Goal: Task Accomplishment & Management: Manage account settings

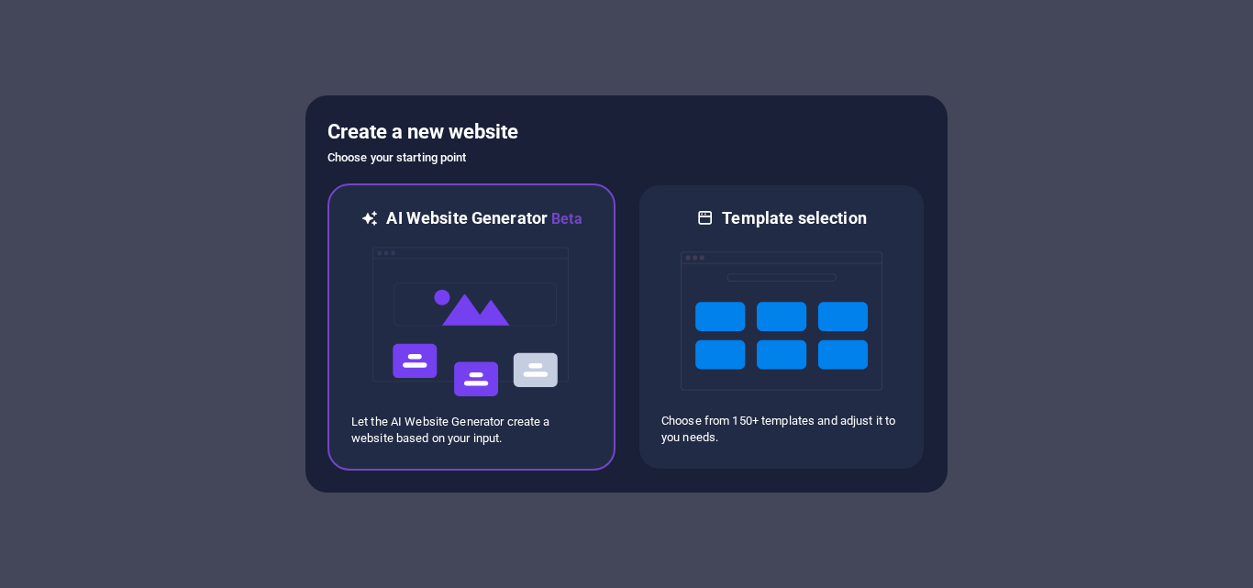
drag, startPoint x: 0, startPoint y: 0, endPoint x: 461, endPoint y: 293, distance: 546.7
click at [461, 293] on img at bounding box center [471, 321] width 202 height 183
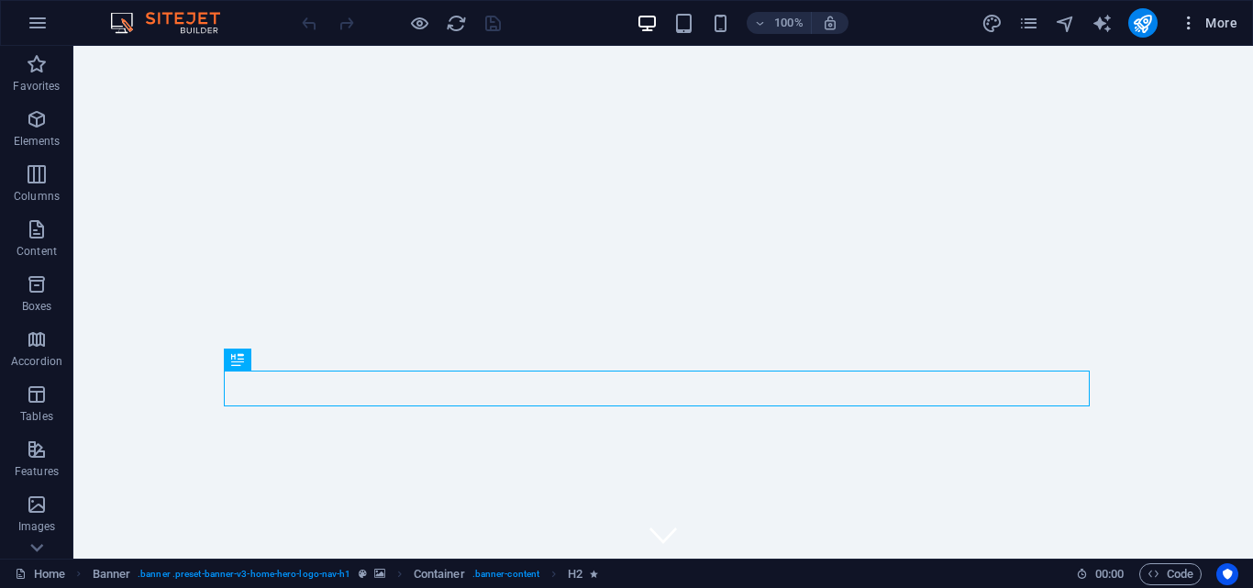
click at [1218, 21] on span "More" at bounding box center [1208, 23] width 58 height 18
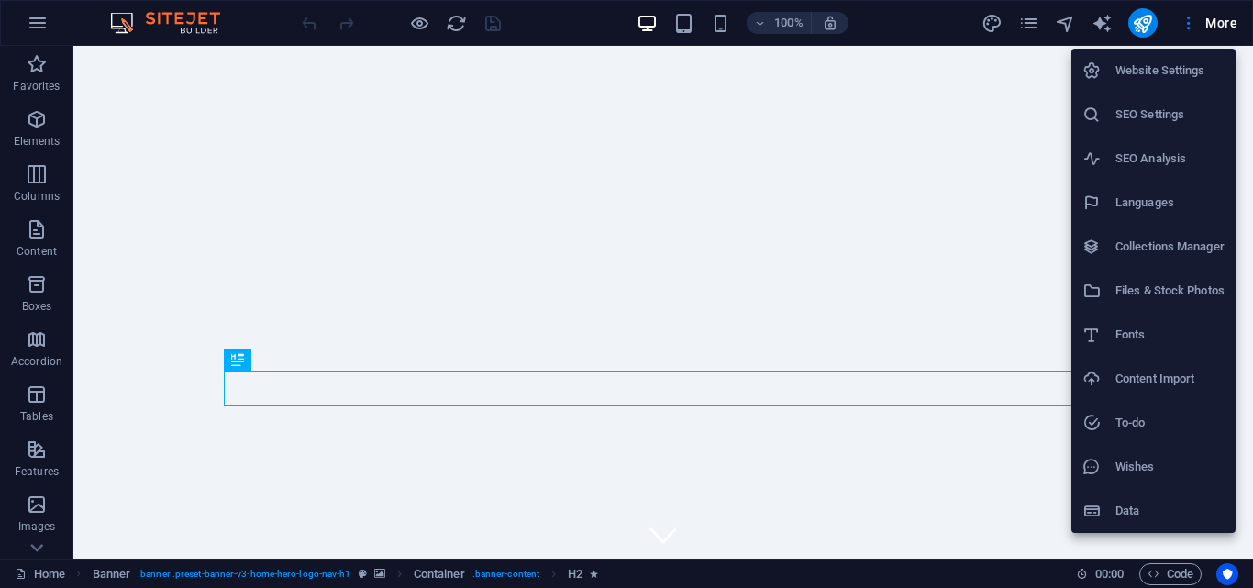
click at [1163, 65] on h6 "Website Settings" at bounding box center [1169, 71] width 109 height 22
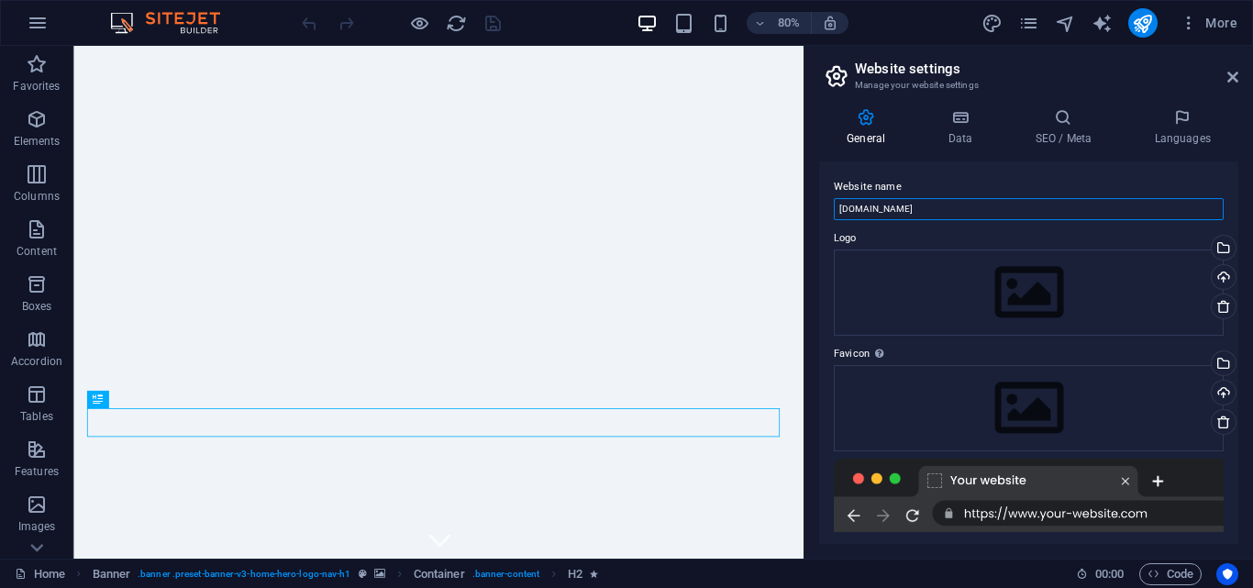
click at [950, 212] on input "firstchoise.freelancerfiroj.com" at bounding box center [1029, 209] width 390 height 22
paste input "FIRST CHOISE"
type input "FIRST CHOISE"
click at [939, 187] on label "Website name" at bounding box center [1029, 187] width 390 height 22
click at [939, 198] on input "FIRST CHOISE" at bounding box center [1029, 209] width 390 height 22
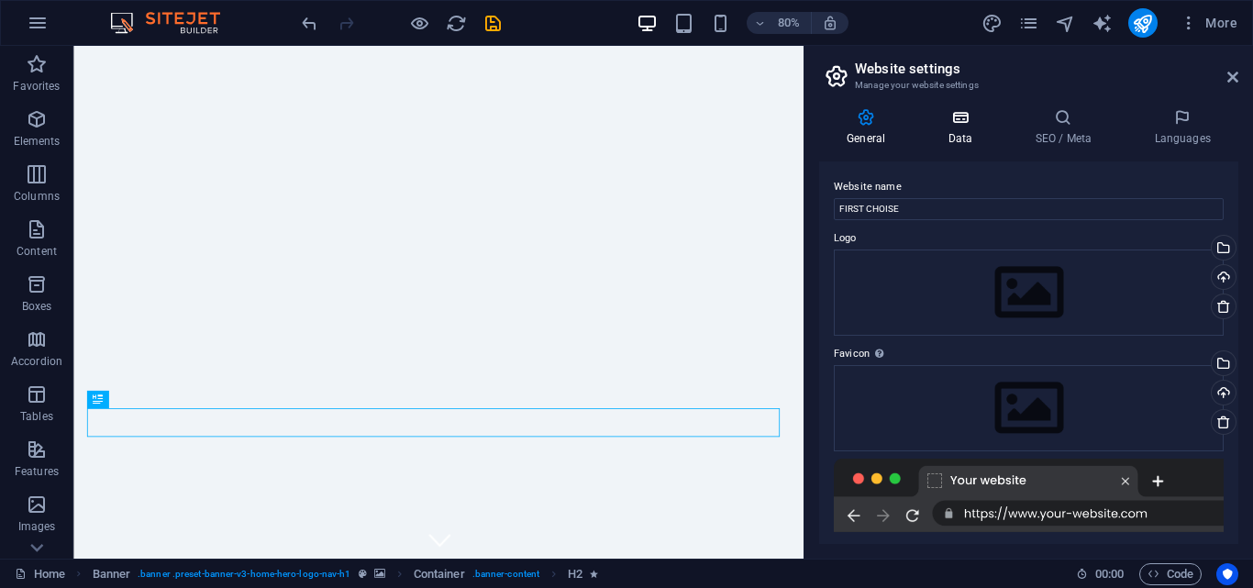
click at [973, 117] on icon at bounding box center [960, 117] width 80 height 18
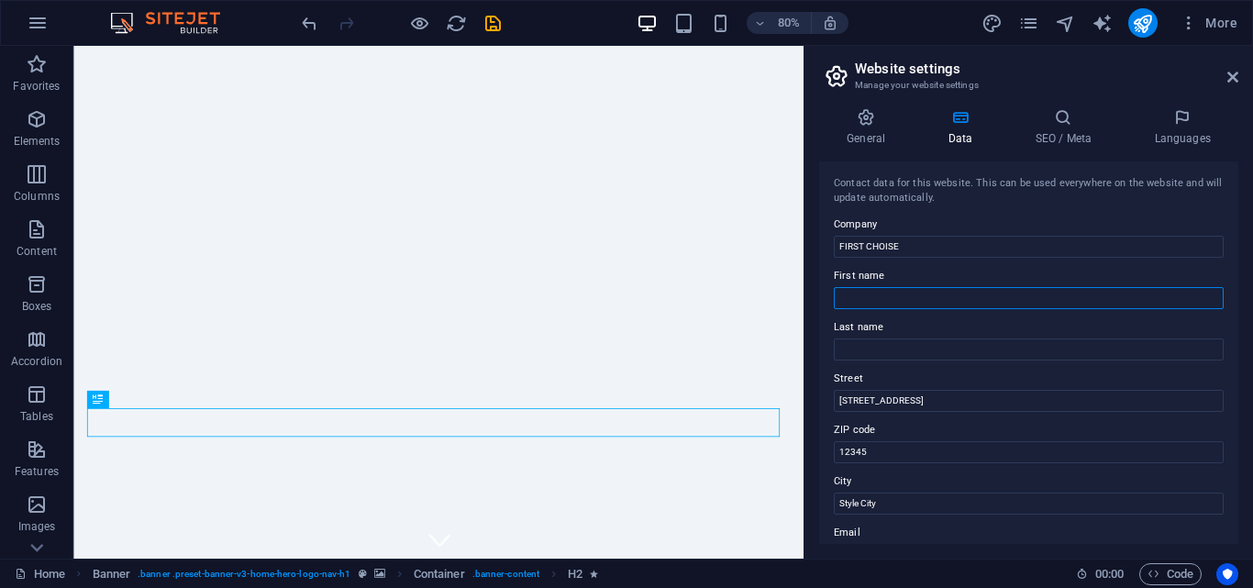
click at [922, 294] on input "First name" at bounding box center [1029, 298] width 390 height 22
click at [924, 298] on input "First name" at bounding box center [1029, 298] width 390 height 22
click at [926, 302] on input "First name" at bounding box center [1029, 298] width 390 height 22
type input "a"
click at [901, 353] on input "Last name" at bounding box center [1029, 349] width 390 height 22
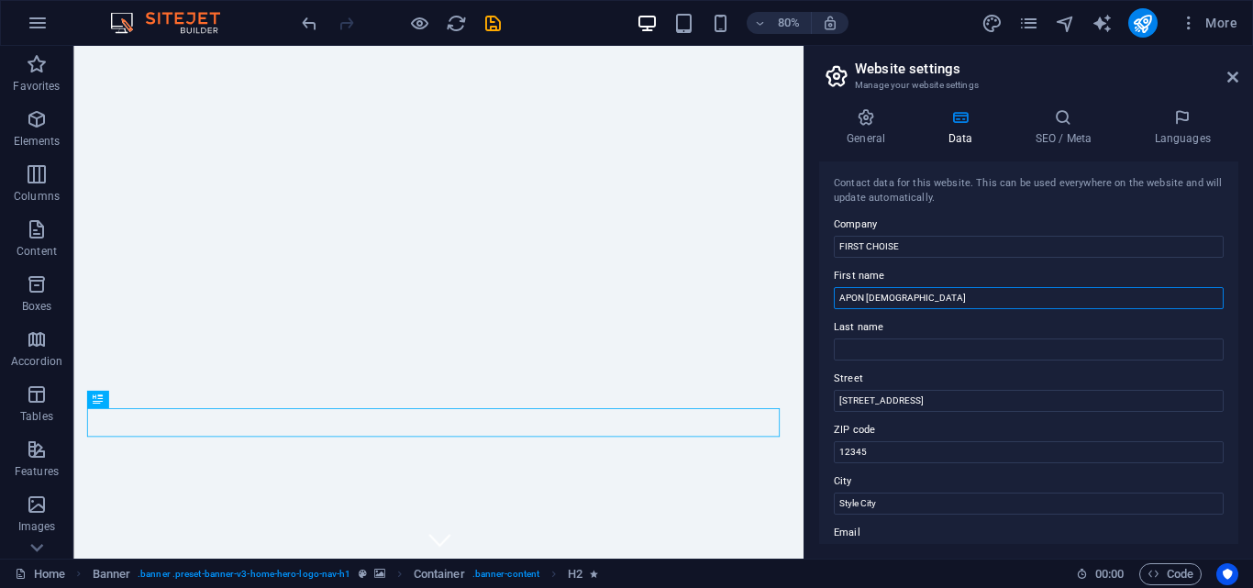
click at [923, 301] on input "APON ISLAM" at bounding box center [1029, 298] width 390 height 22
type input "APON"
click at [907, 359] on input "Last name" at bounding box center [1029, 349] width 390 height 22
type input "APON ISLAM"
click at [926, 394] on input "123 Fashion St" at bounding box center [1029, 401] width 390 height 22
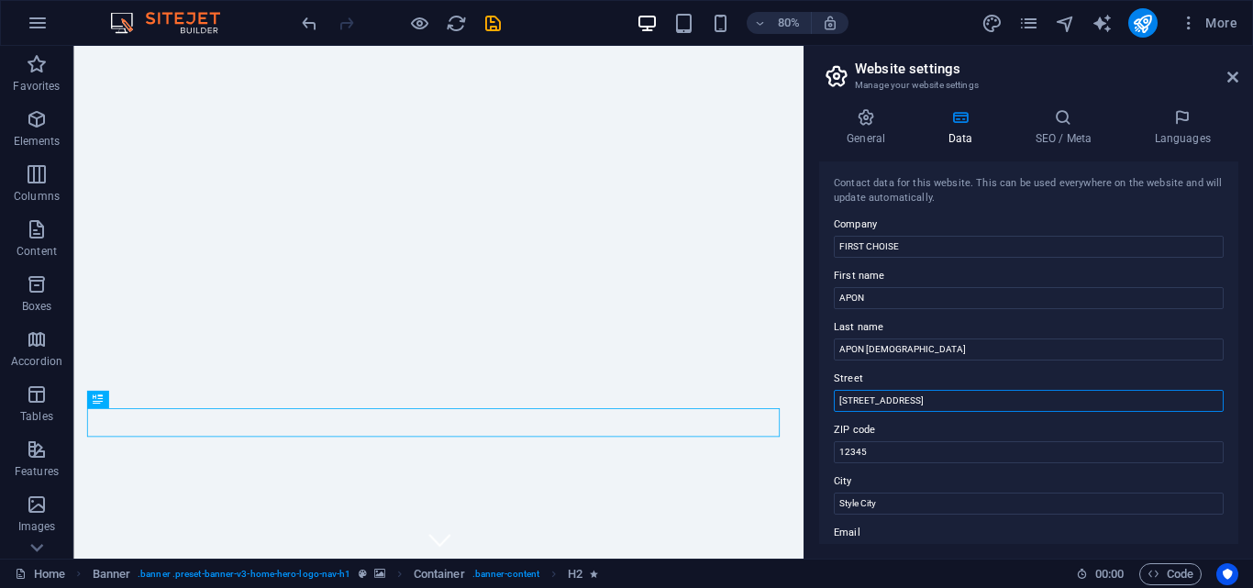
click at [933, 401] on input "123 Fashion St" at bounding box center [1029, 401] width 390 height 22
paste input "0813 E 6800 N, LAPOINT UT 84039-0000"
drag, startPoint x: 960, startPoint y: 403, endPoint x: 1048, endPoint y: 402, distance: 88.0
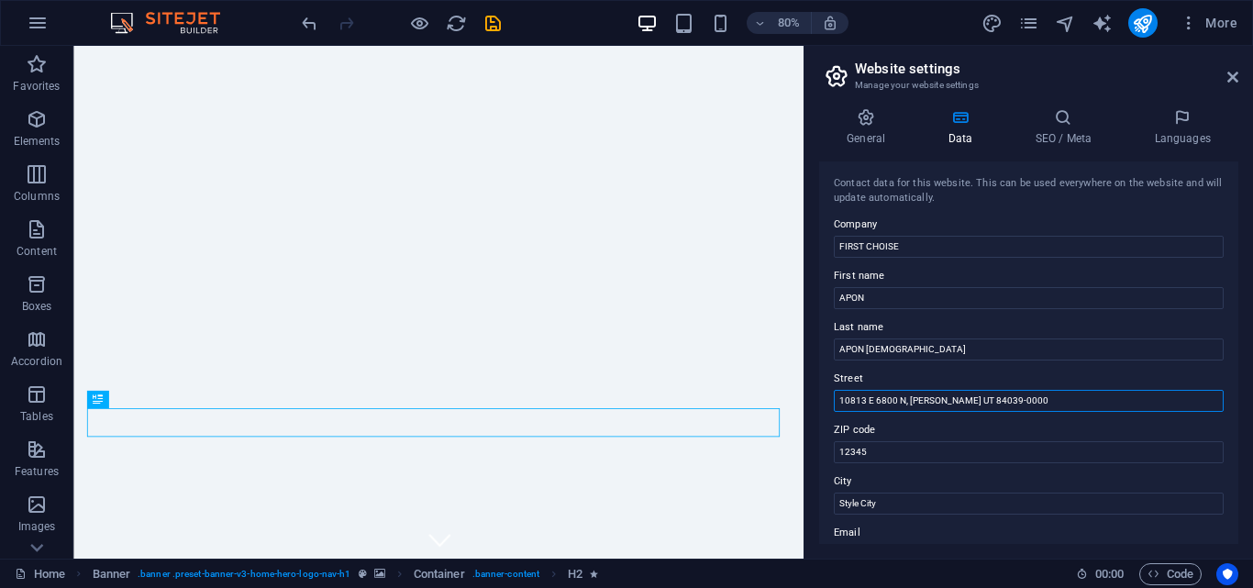
click at [1048, 402] on input "10813 E 6800 N, [PERSON_NAME] UT 84039-0000" at bounding box center [1029, 401] width 390 height 22
type input "10813 E 6800 N, [PERSON_NAME] UT 84039-0000"
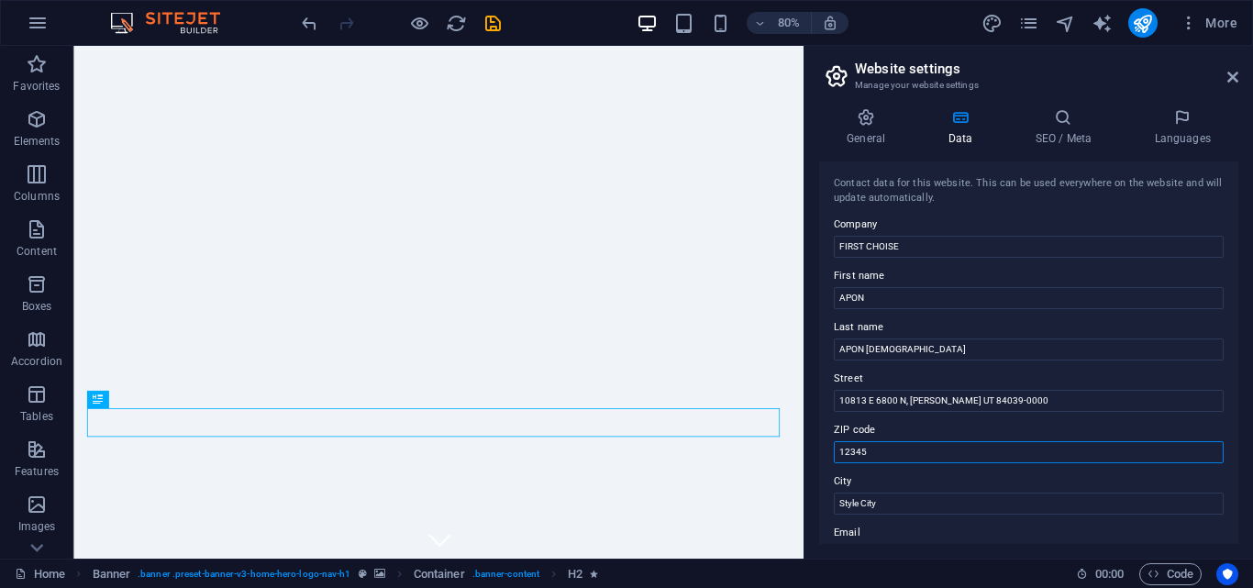
click at [902, 457] on input "12345" at bounding box center [1029, 452] width 390 height 22
paste input "84039-0000"
type input "84039-0000"
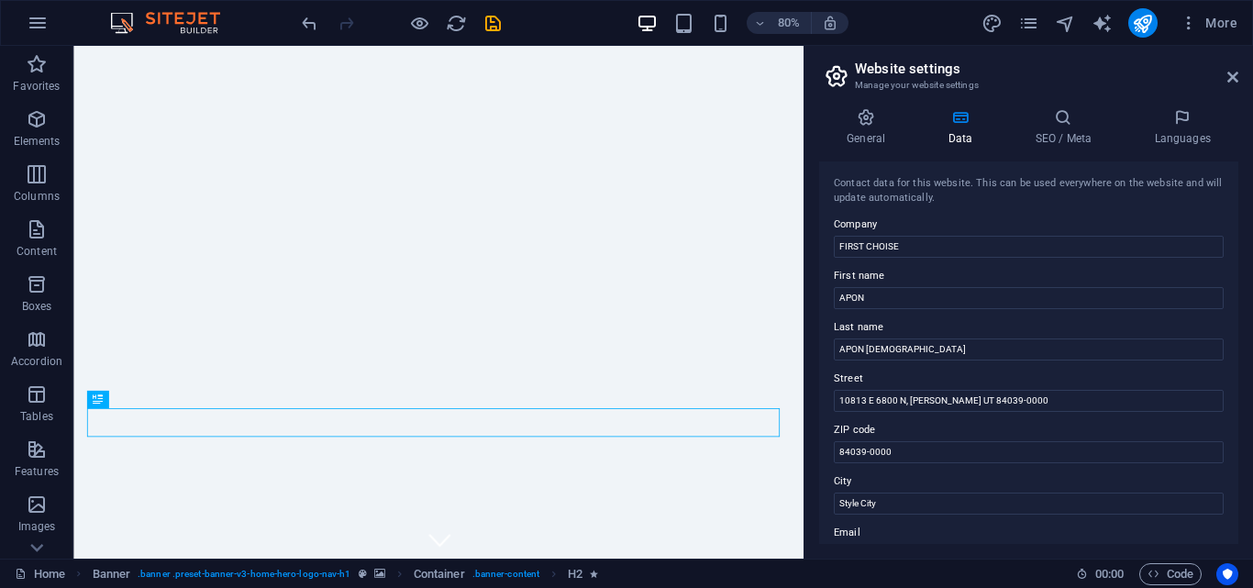
click at [964, 420] on label "ZIP code" at bounding box center [1029, 430] width 390 height 22
click at [964, 441] on input "84039-0000" at bounding box center [1029, 452] width 390 height 22
drag, startPoint x: 909, startPoint y: 402, endPoint x: 946, endPoint y: 414, distance: 39.4
click at [946, 414] on div "Contact data for this website. This can be used everywhere on the website and w…" at bounding box center [1028, 352] width 419 height 382
click at [908, 501] on input "Style City" at bounding box center [1029, 503] width 390 height 22
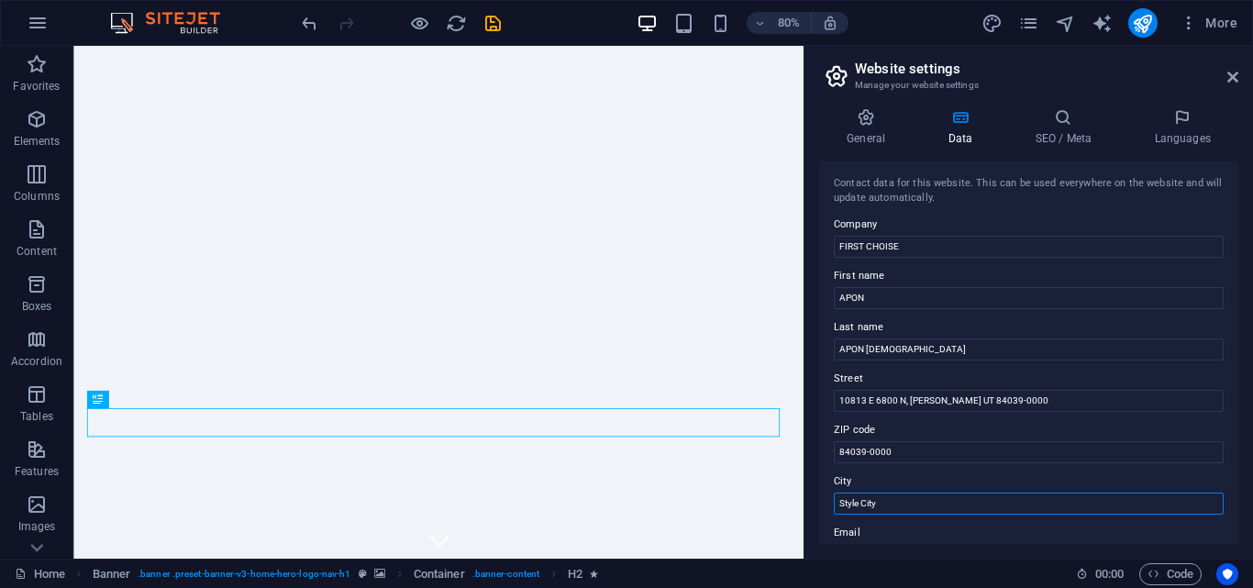
click at [906, 501] on input "Style City" at bounding box center [1029, 503] width 390 height 22
paste input "[PERSON_NAME]"
type input "[PERSON_NAME]"
click at [923, 470] on label "City" at bounding box center [1029, 481] width 390 height 22
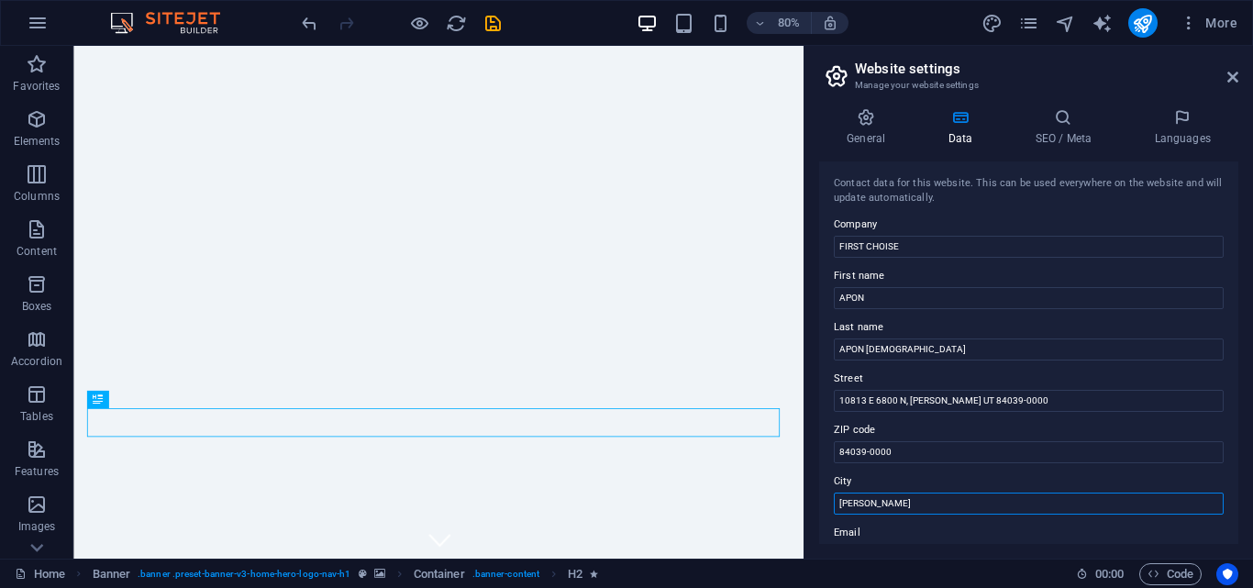
click at [923, 492] on input "[PERSON_NAME]" at bounding box center [1029, 503] width 390 height 22
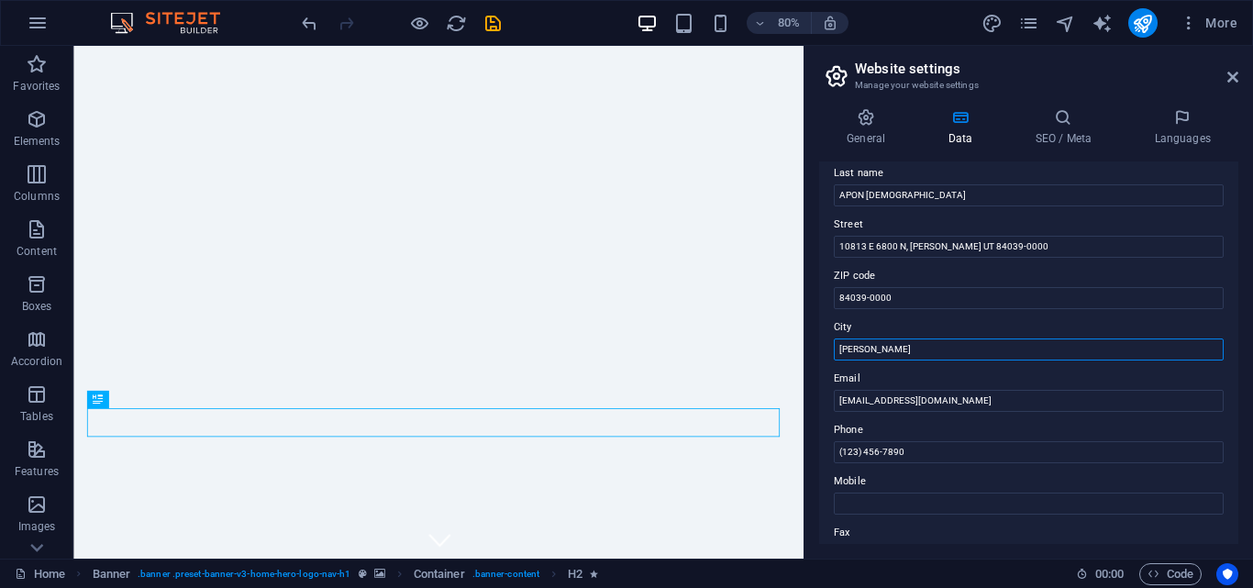
scroll to position [183, 0]
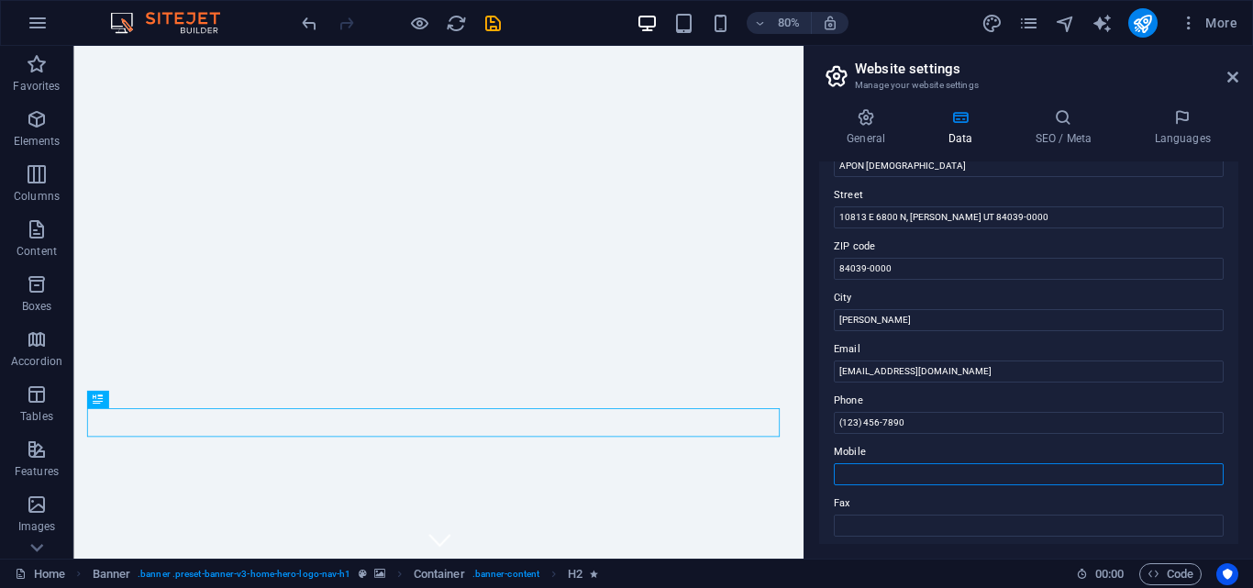
click at [923, 463] on input "Mobile" at bounding box center [1029, 474] width 390 height 22
paste input "13322015375"
type input "13322015375"
click at [928, 448] on label "Mobile" at bounding box center [1029, 452] width 390 height 22
click at [928, 463] on input "13322015375" at bounding box center [1029, 474] width 390 height 22
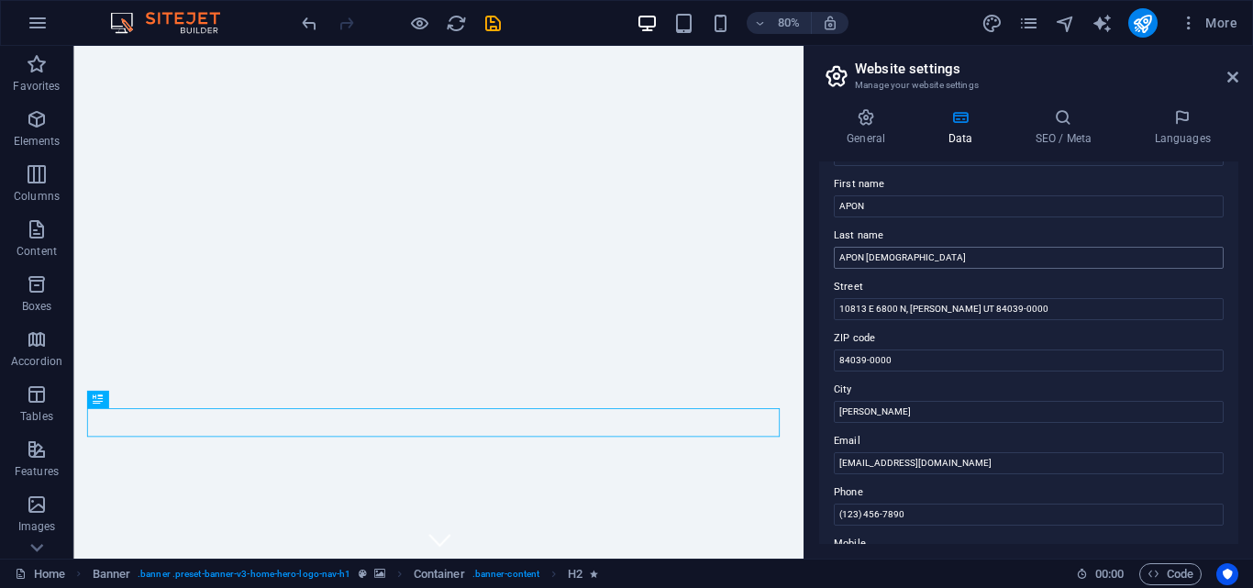
scroll to position [0, 0]
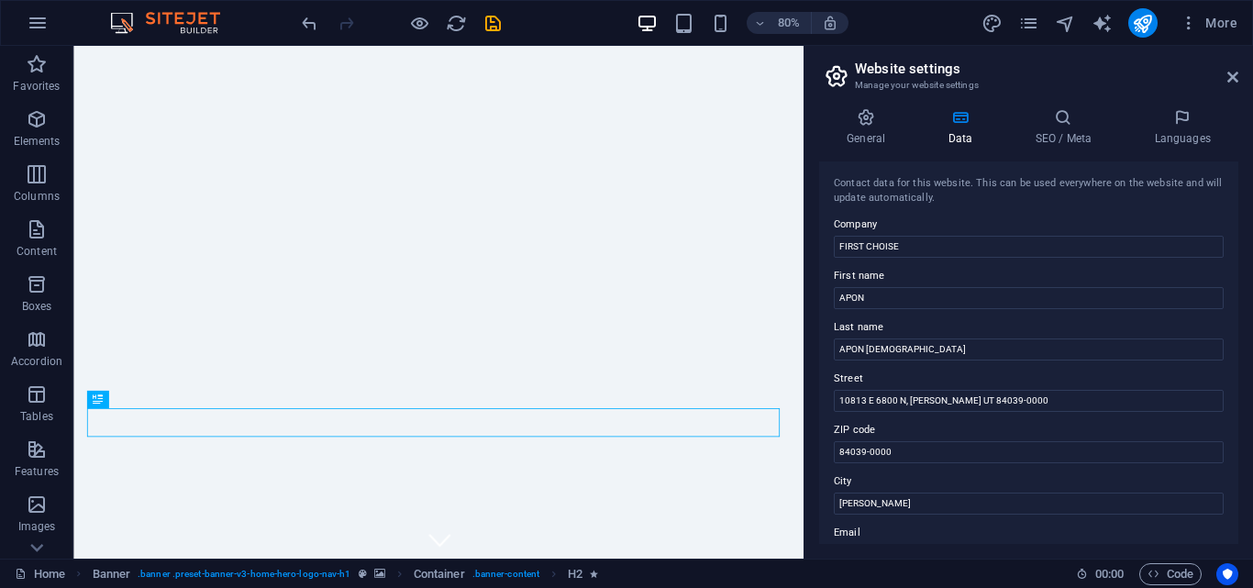
click at [957, 210] on div "Contact data for this website. This can be used everywhere on the website and w…" at bounding box center [1028, 352] width 419 height 382
click at [1091, 122] on icon at bounding box center [1063, 117] width 112 height 18
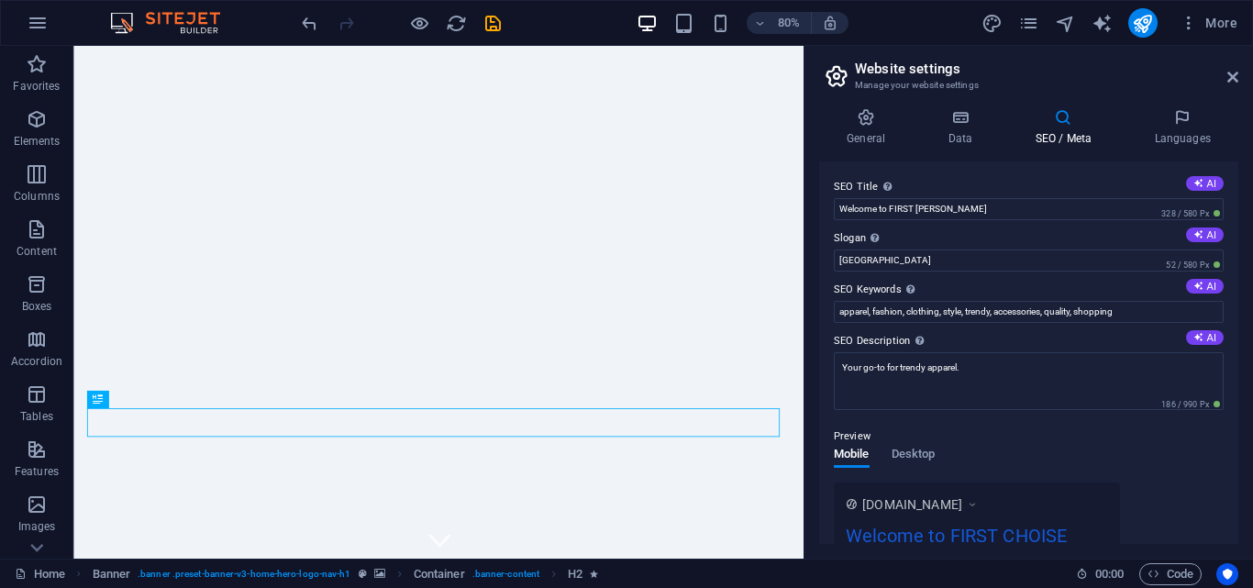
click at [961, 166] on div "SEO Title The title of your website - make it something that stands out in sear…" at bounding box center [1028, 352] width 419 height 382
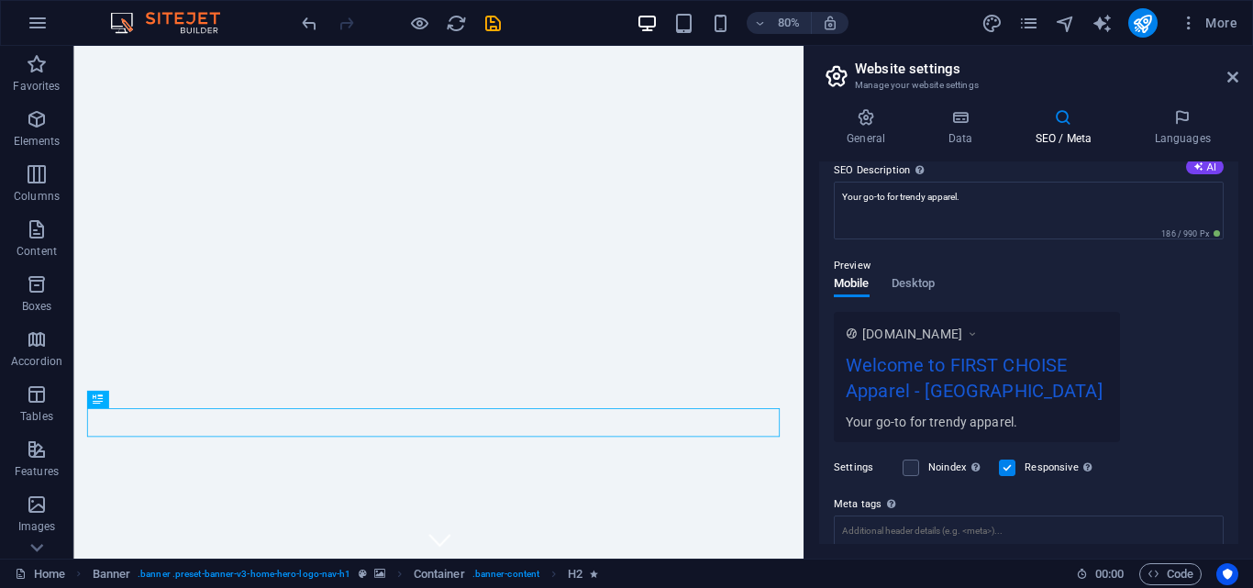
scroll to position [275, 0]
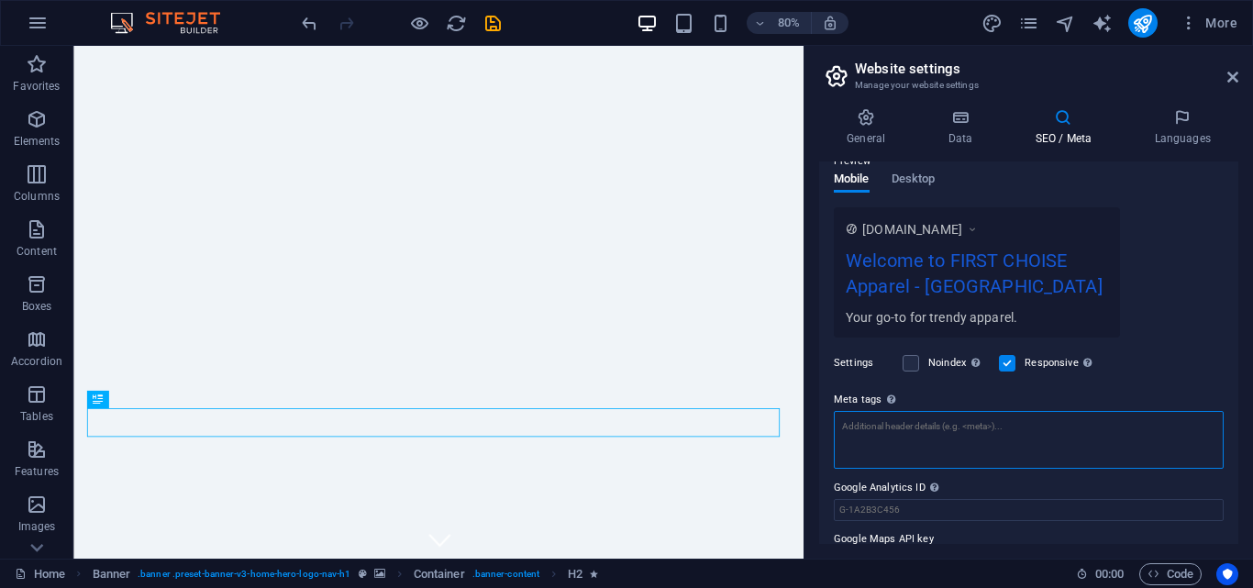
click at [961, 436] on textarea "Meta tags Enter HTML code here that will be placed inside the tags of your webs…" at bounding box center [1029, 440] width 390 height 58
paste textarea "<meta name="facebook-domain-verification" content="0obcxk8z4gjitkhbjhlqx5btx521…"
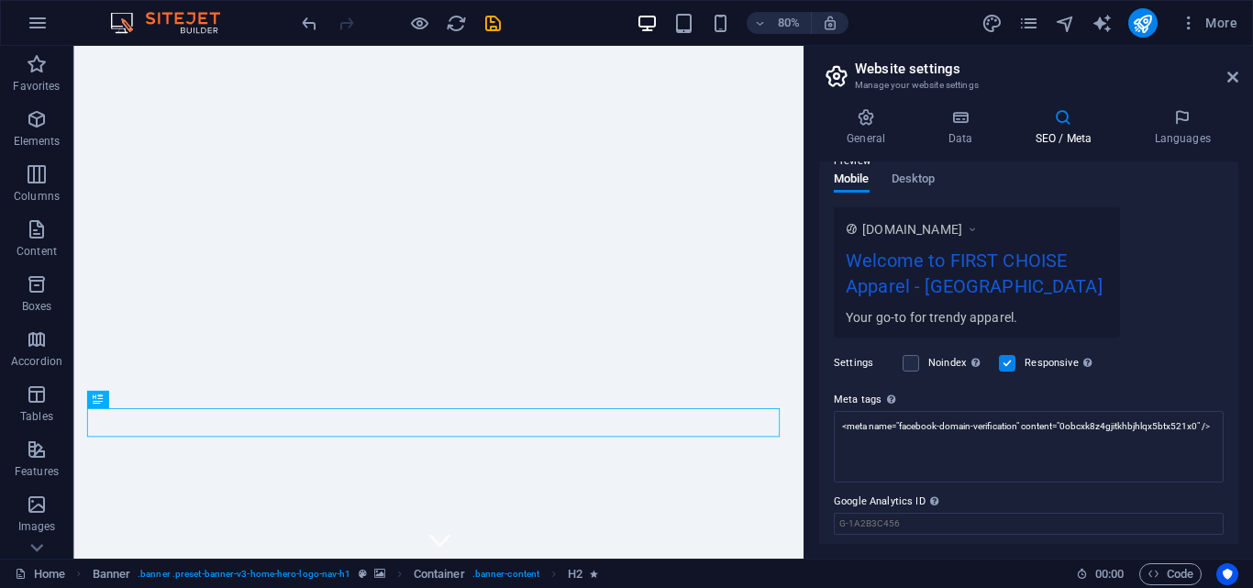
type textarea "<meta name="facebook-domain-verification" content="0obcxk8z4gjitkhbjhlqx5btx521…"
click at [1193, 377] on body "FIRST CHOISE Home Favorites Elements Columns Content Boxes Accordion Tables Fea…" at bounding box center [626, 294] width 1253 height 588
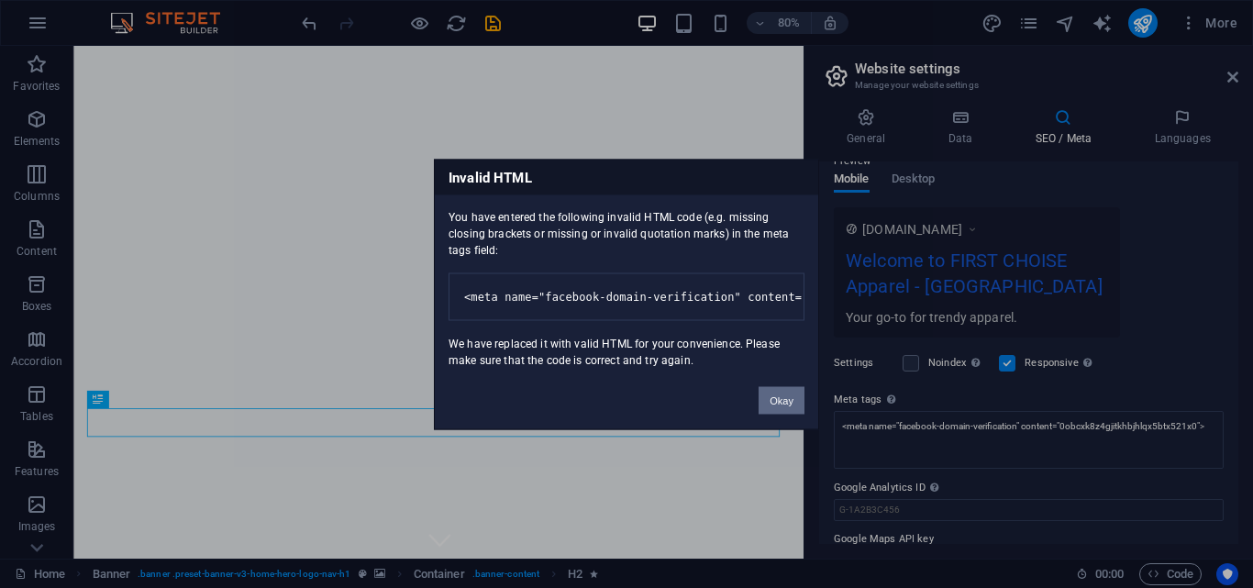
click at [777, 414] on button "Okay" at bounding box center [781, 400] width 46 height 28
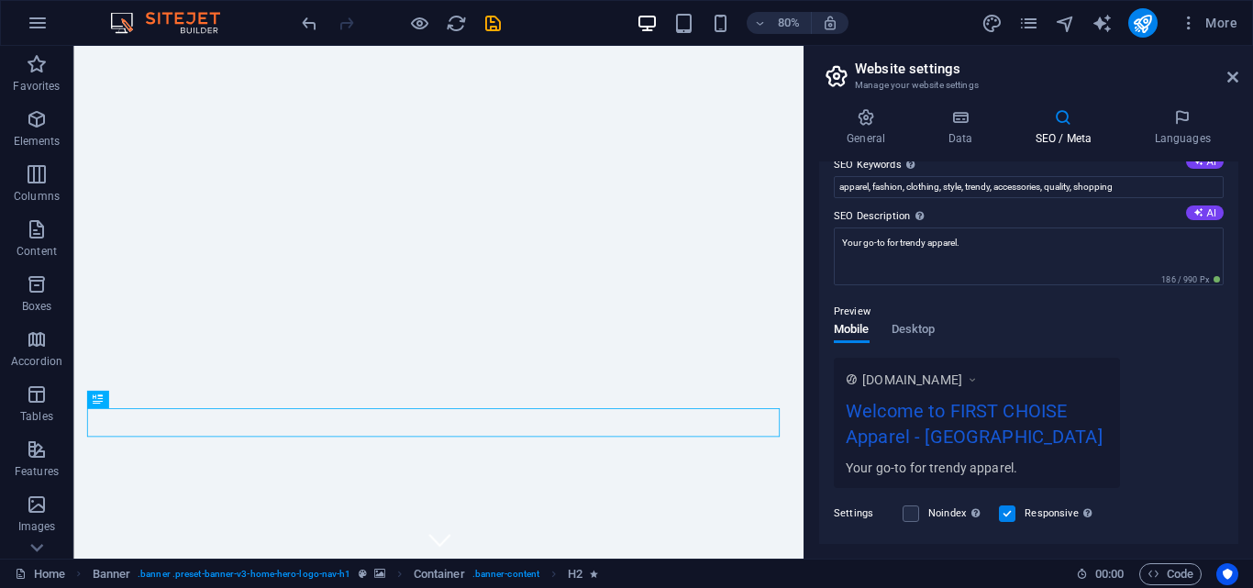
scroll to position [0, 0]
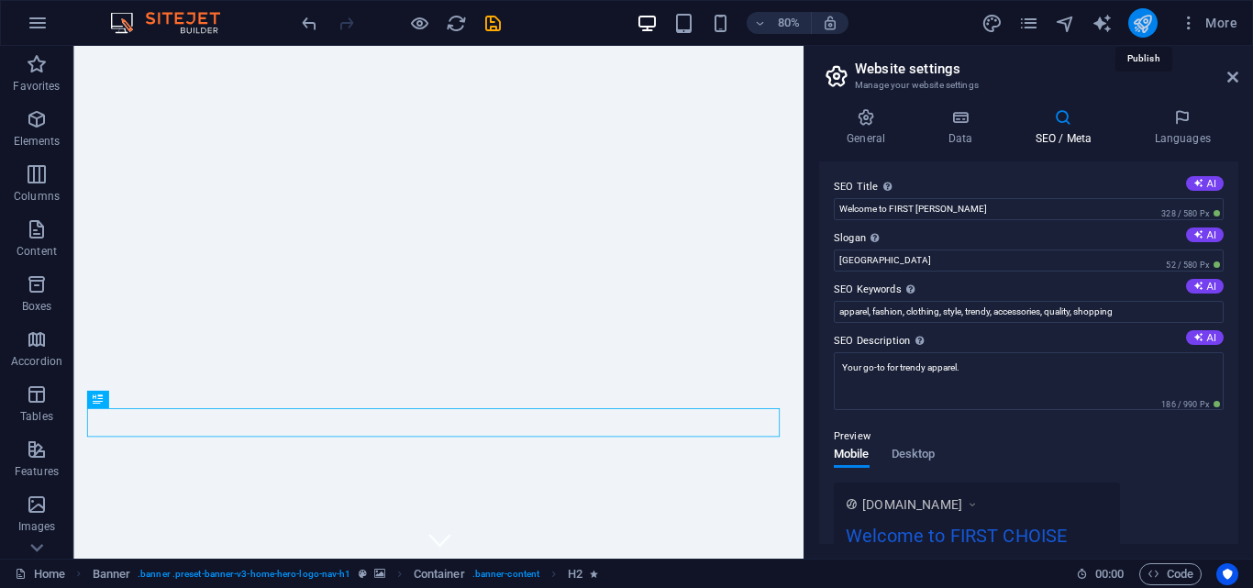
click at [1151, 24] on icon "publish" at bounding box center [1142, 23] width 21 height 21
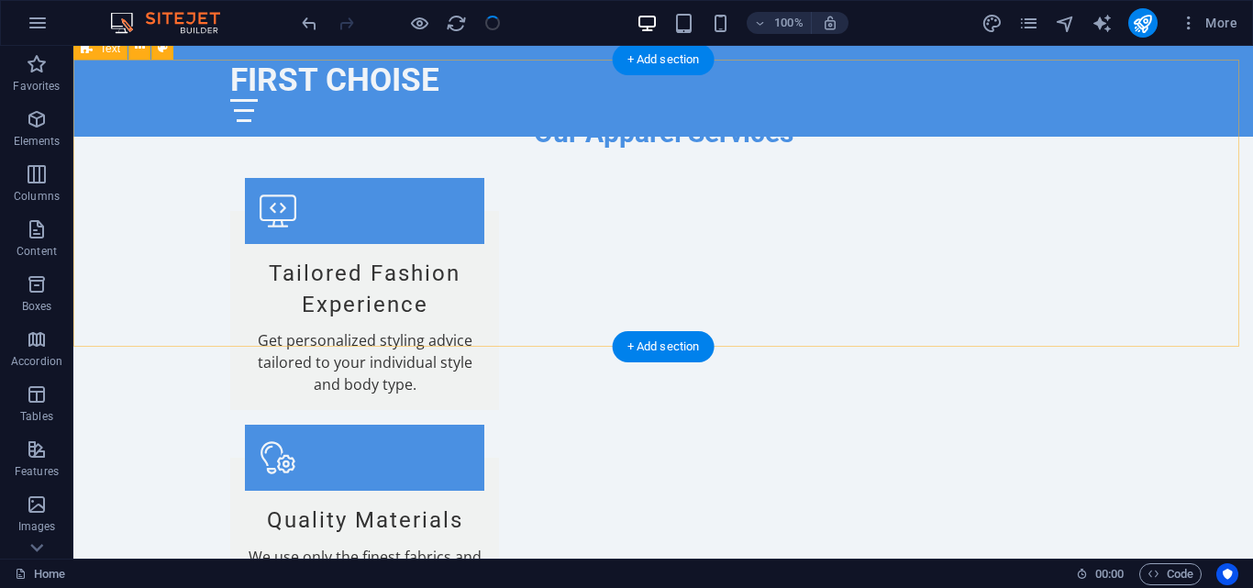
scroll to position [1882, 0]
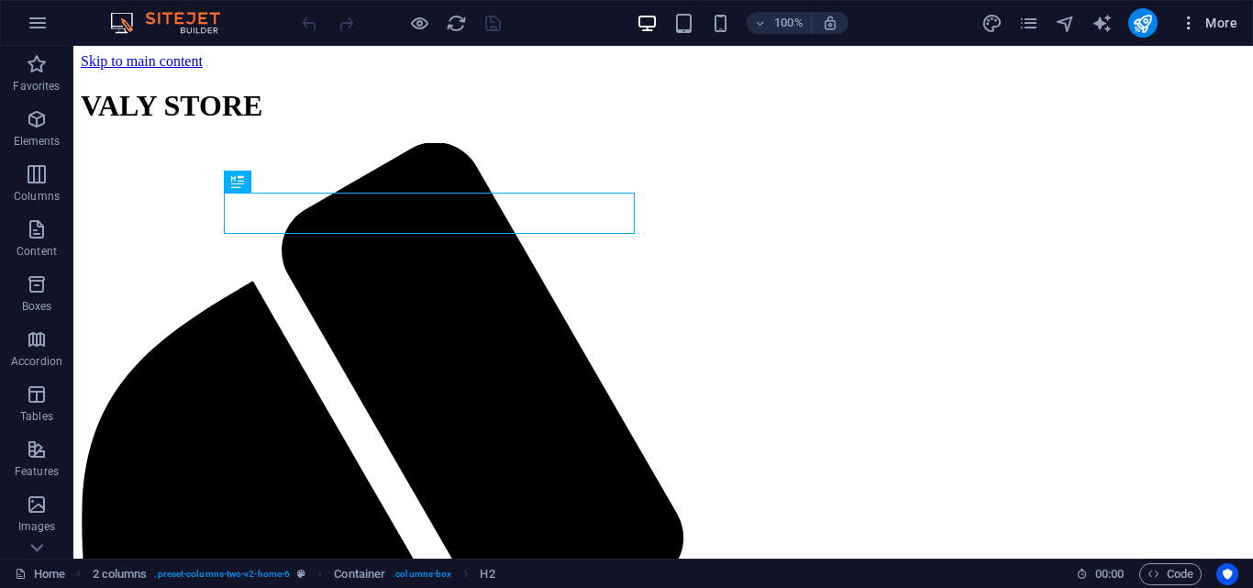
click at [1216, 20] on span "More" at bounding box center [1208, 23] width 58 height 18
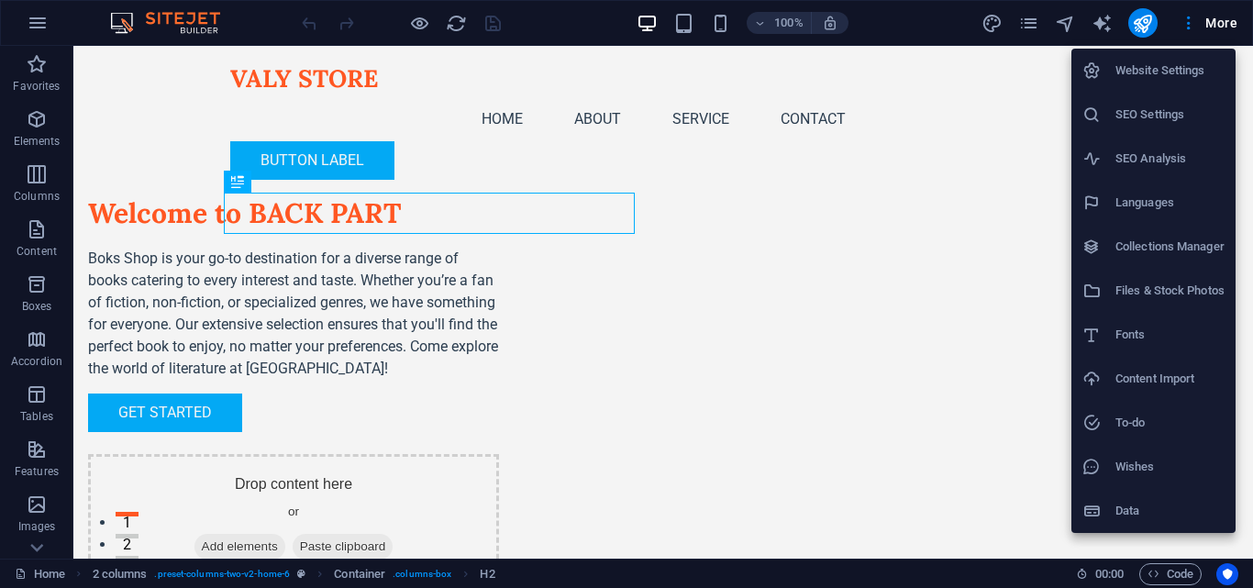
click at [1150, 506] on h6 "Data" at bounding box center [1169, 511] width 109 height 22
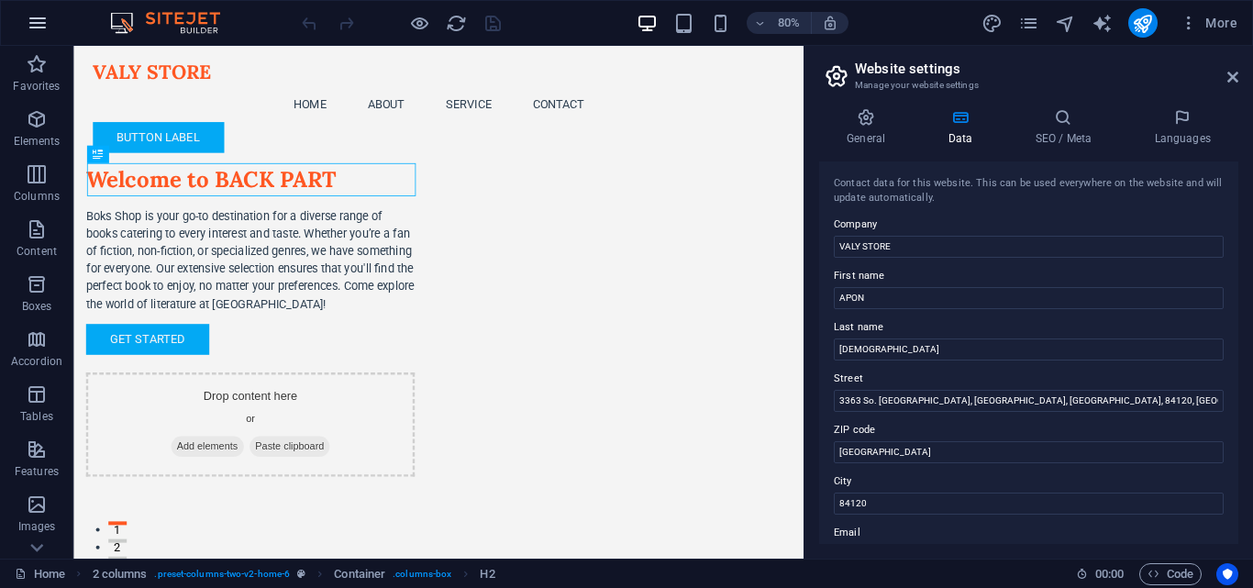
click at [35, 16] on icon "button" at bounding box center [38, 23] width 22 height 22
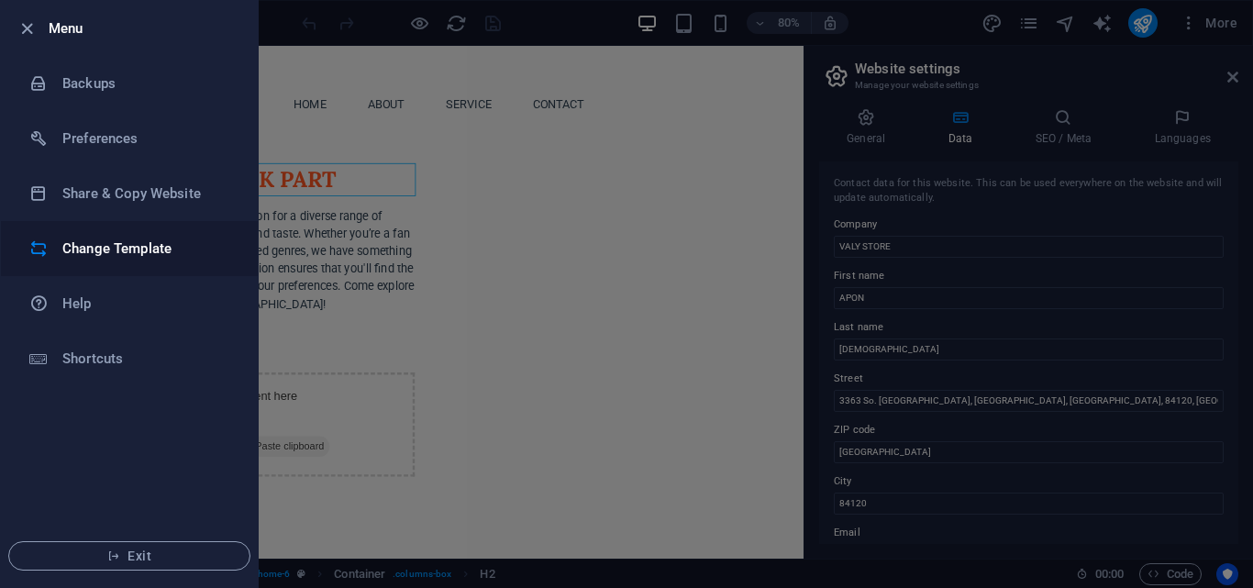
click at [192, 257] on h6 "Change Template" at bounding box center [147, 248] width 170 height 22
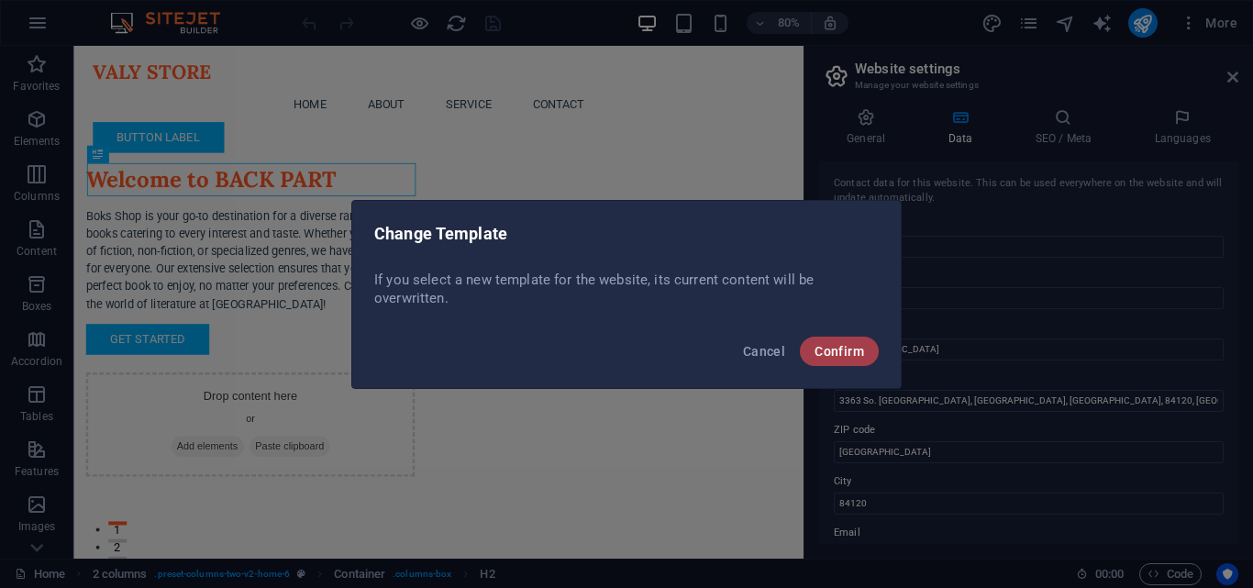
click at [849, 359] on button "Confirm" at bounding box center [839, 351] width 79 height 29
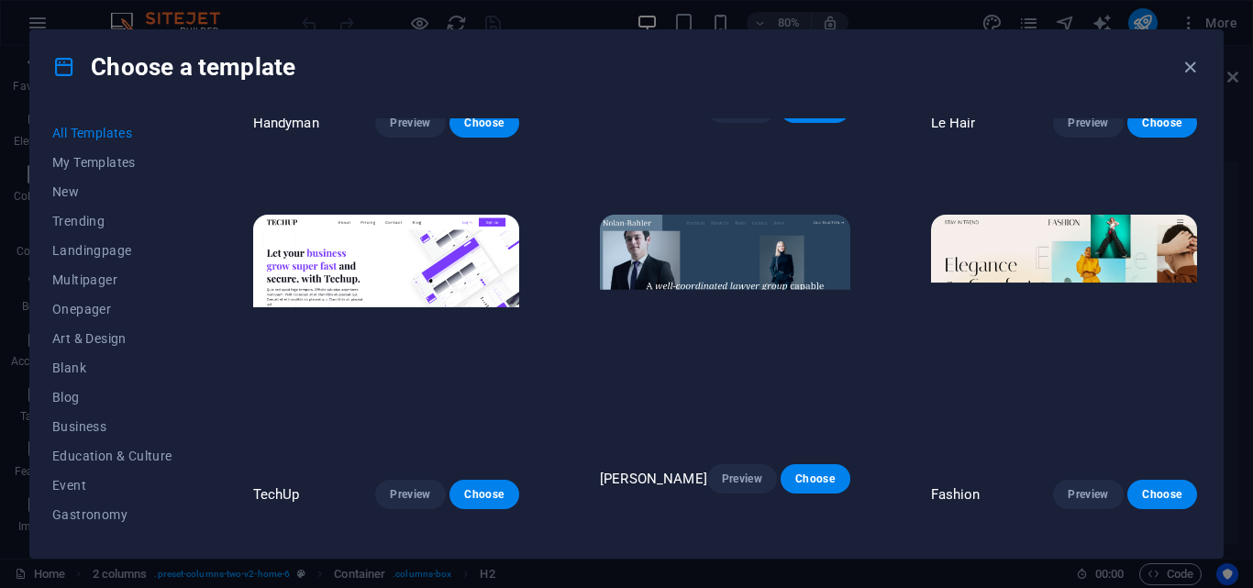
scroll to position [2109, 0]
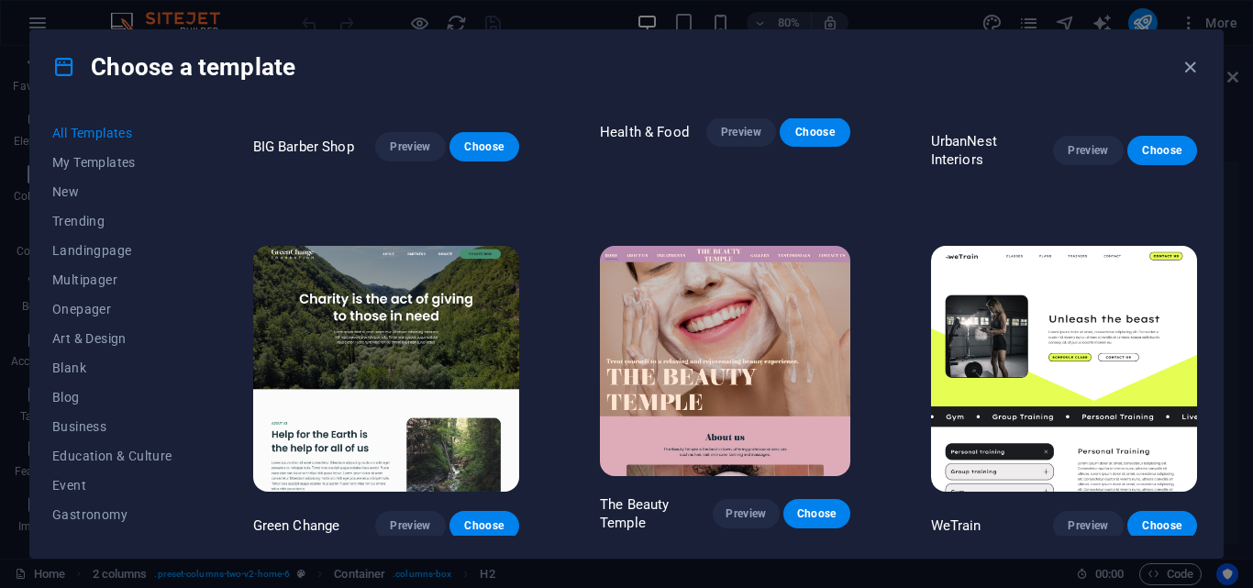
click at [787, 322] on img at bounding box center [725, 361] width 250 height 230
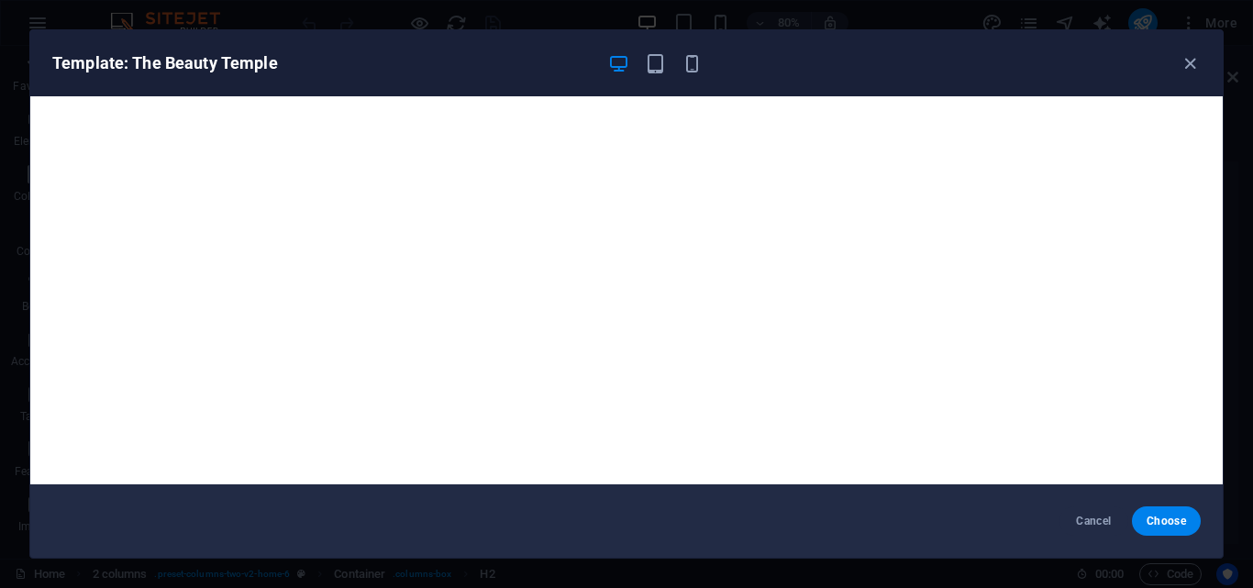
drag, startPoint x: 1189, startPoint y: 520, endPoint x: 911, endPoint y: 499, distance: 279.6
click at [1190, 520] on button "Choose" at bounding box center [1166, 520] width 69 height 29
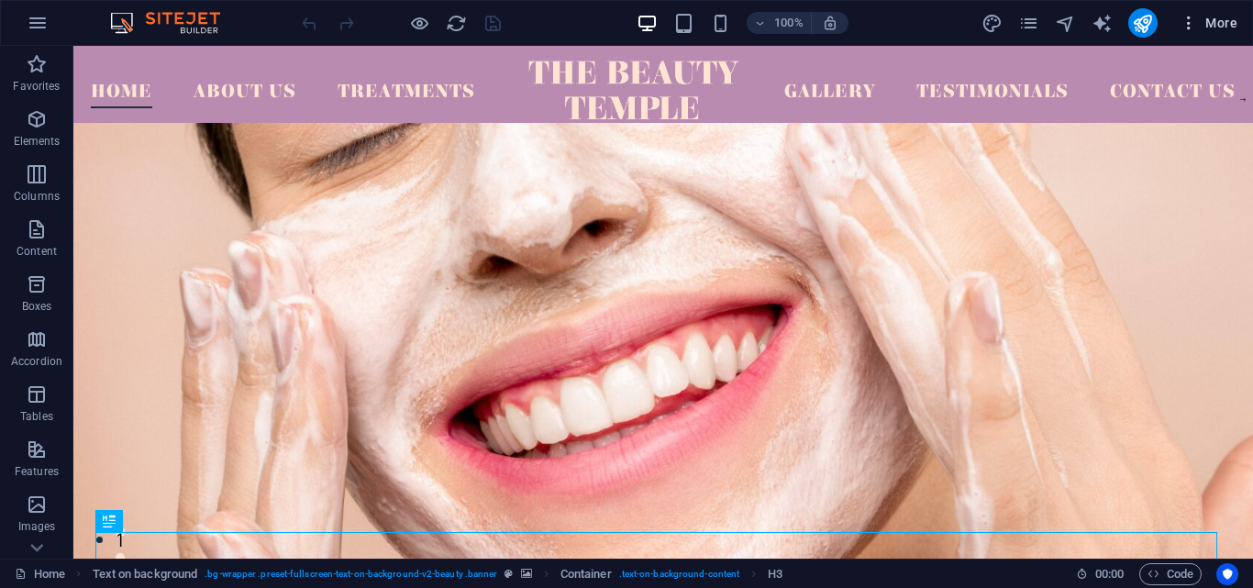
click at [1213, 26] on span "More" at bounding box center [1208, 23] width 58 height 18
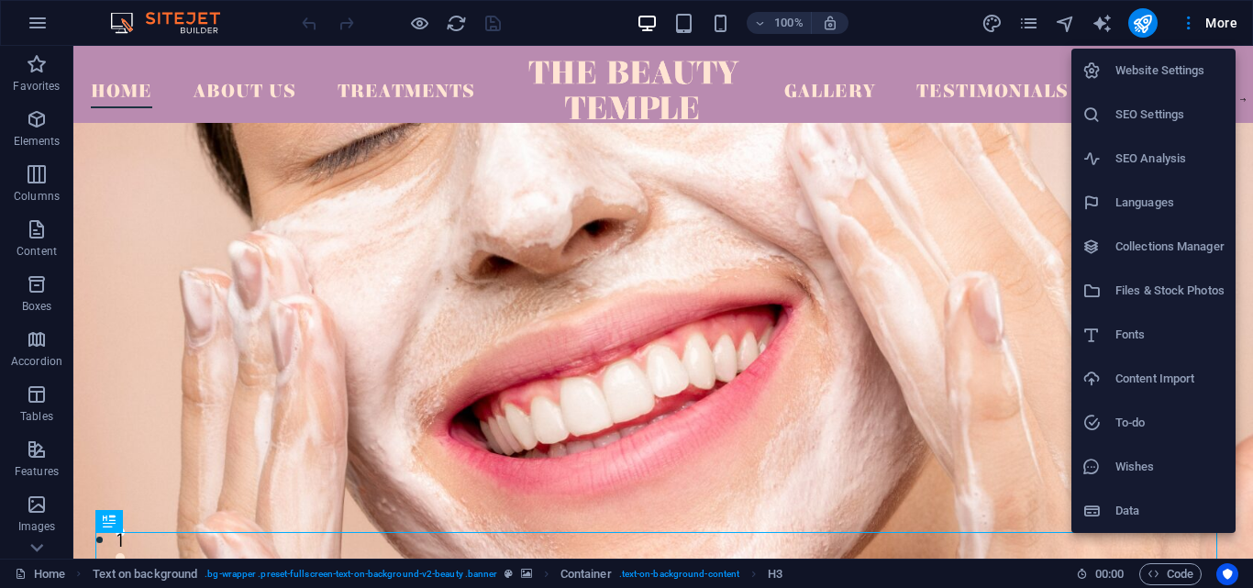
click at [1148, 67] on h6 "Website Settings" at bounding box center [1169, 71] width 109 height 22
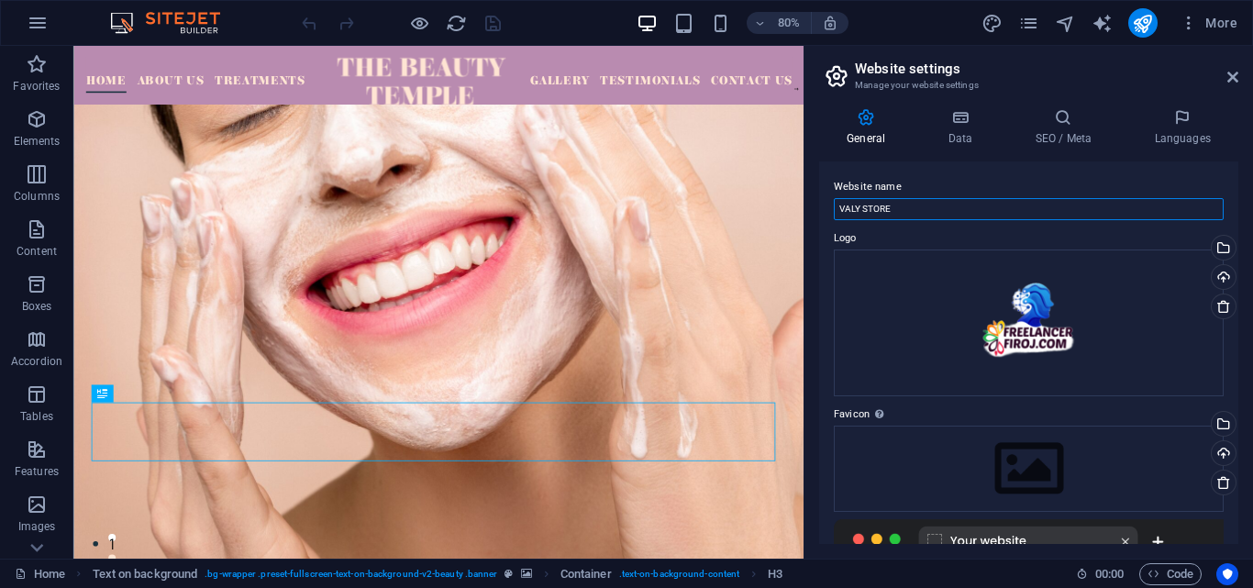
click at [957, 209] on input "VALY STORE" at bounding box center [1029, 209] width 390 height 22
click at [926, 204] on input "VALY STORE" at bounding box center [1029, 209] width 390 height 22
paste input "FIRST CHOIS"
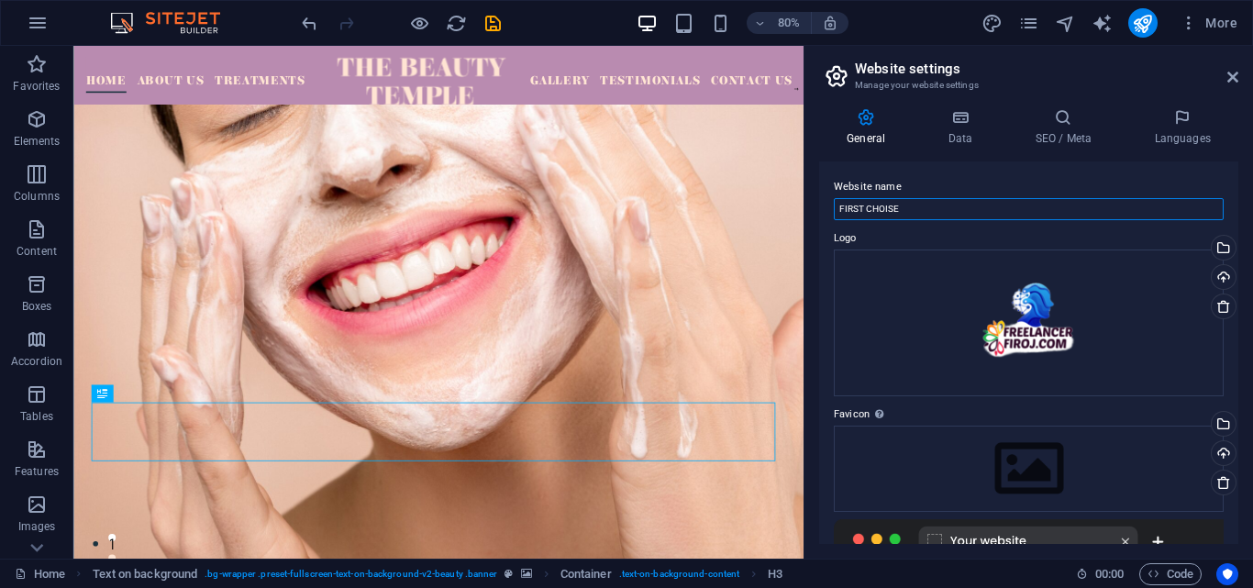
type input "FIRST CHOISE"
click at [953, 176] on label "Website name" at bounding box center [1029, 187] width 390 height 22
click at [953, 198] on input "FIRST CHOISE" at bounding box center [1029, 209] width 390 height 22
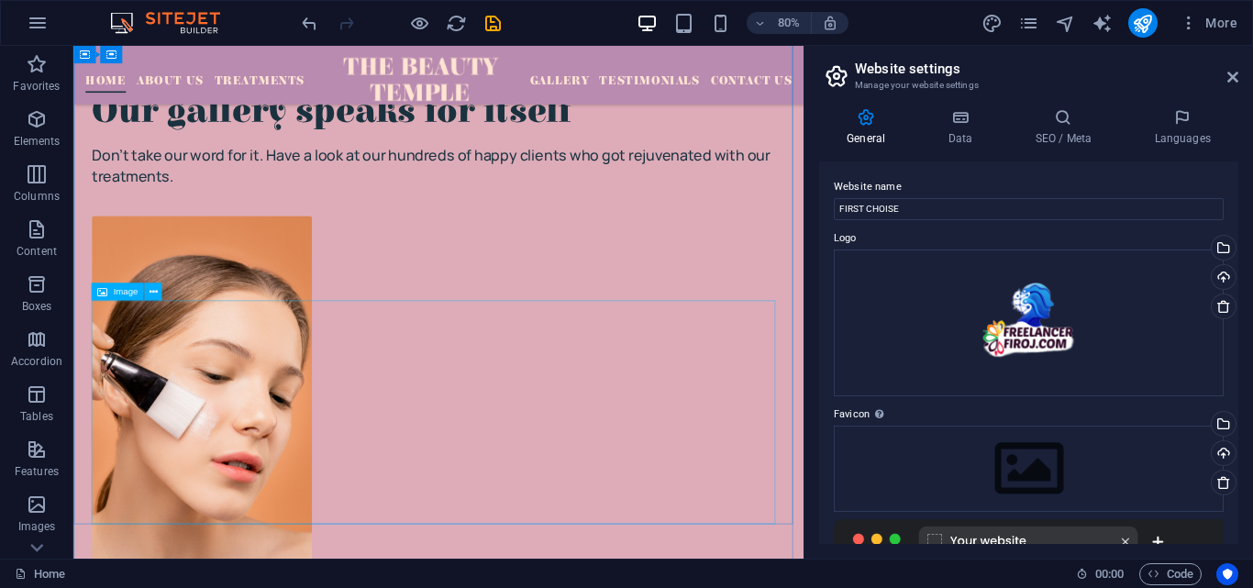
scroll to position [5932, 0]
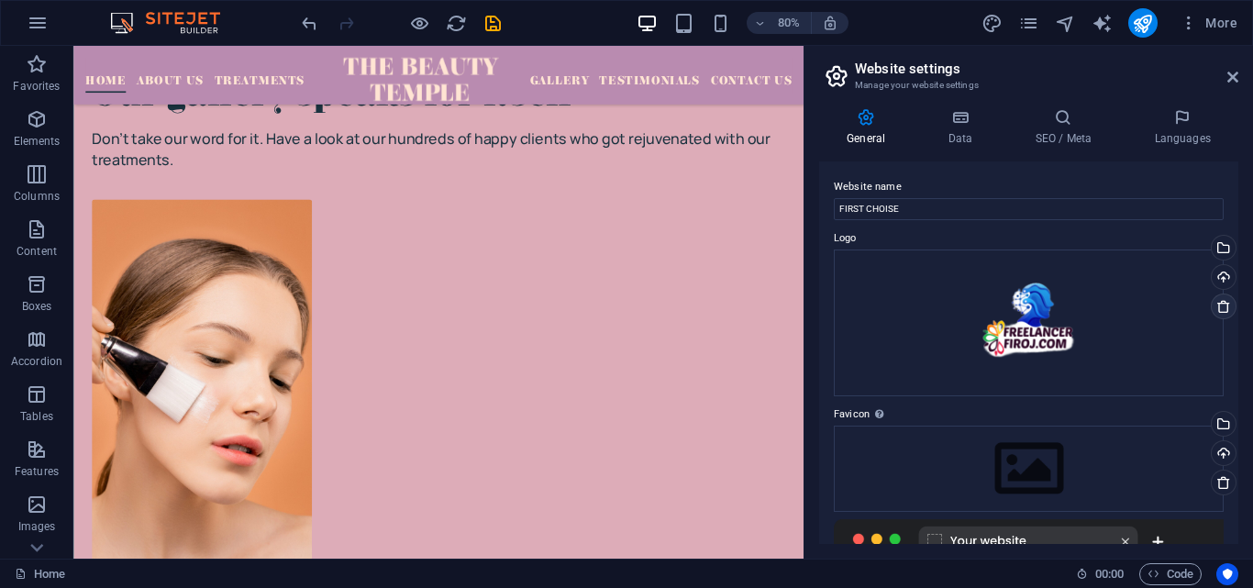
click at [1223, 304] on icon at bounding box center [1223, 306] width 15 height 15
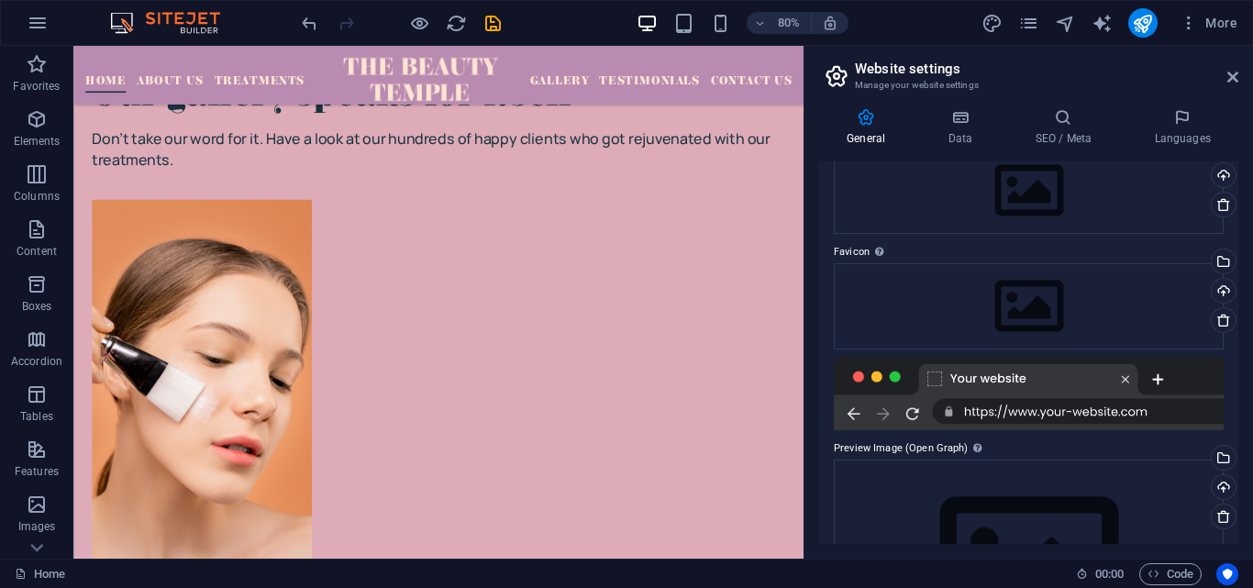
scroll to position [183, 0]
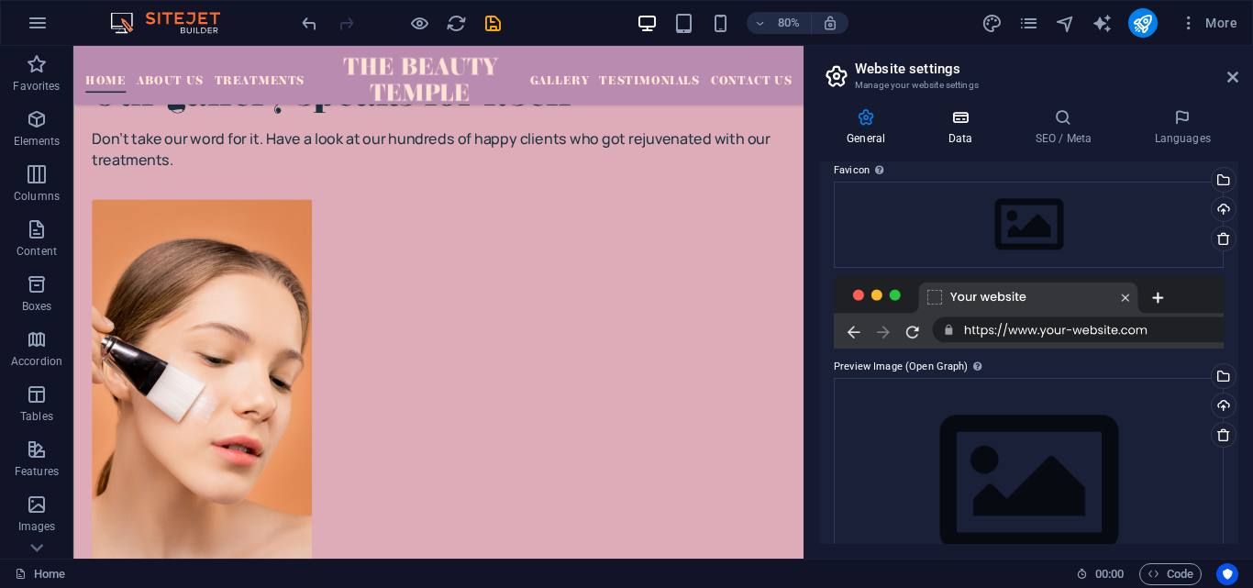
click at [968, 131] on h4 "Data" at bounding box center [963, 127] width 87 height 39
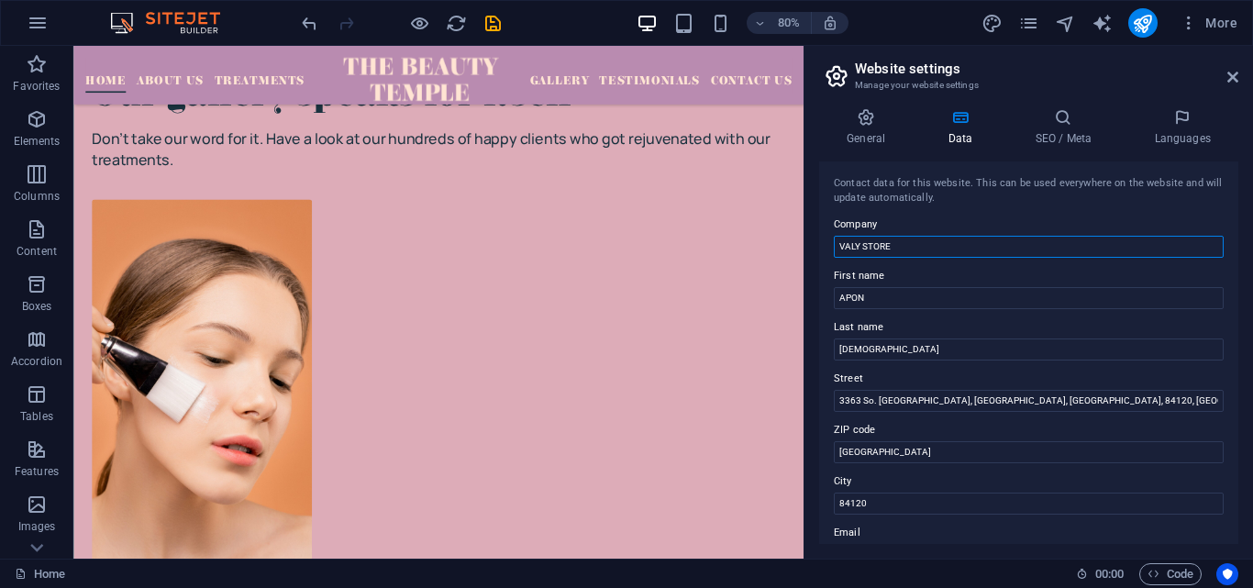
click at [925, 252] on input "VALY STORE" at bounding box center [1029, 247] width 390 height 22
click at [923, 252] on input "VALY STORE" at bounding box center [1029, 247] width 390 height 22
paste input "FIRST CHOIS"
type input "FIRST CHOISE"
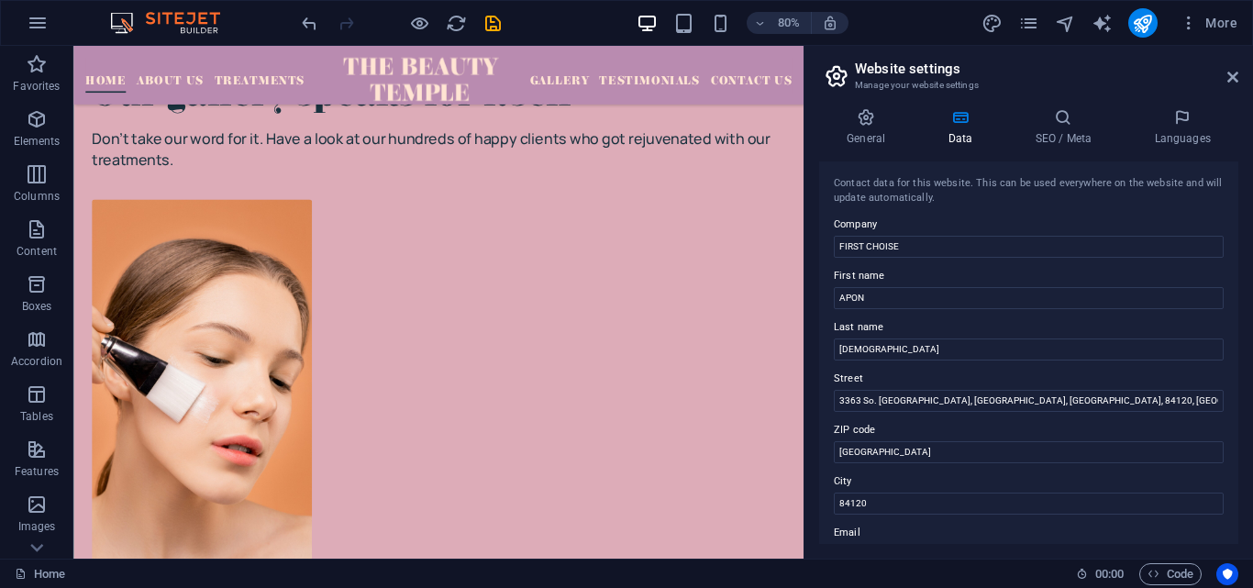
click at [929, 223] on label "Company" at bounding box center [1029, 225] width 390 height 22
click at [929, 236] on input "FIRST CHOISE" at bounding box center [1029, 247] width 390 height 22
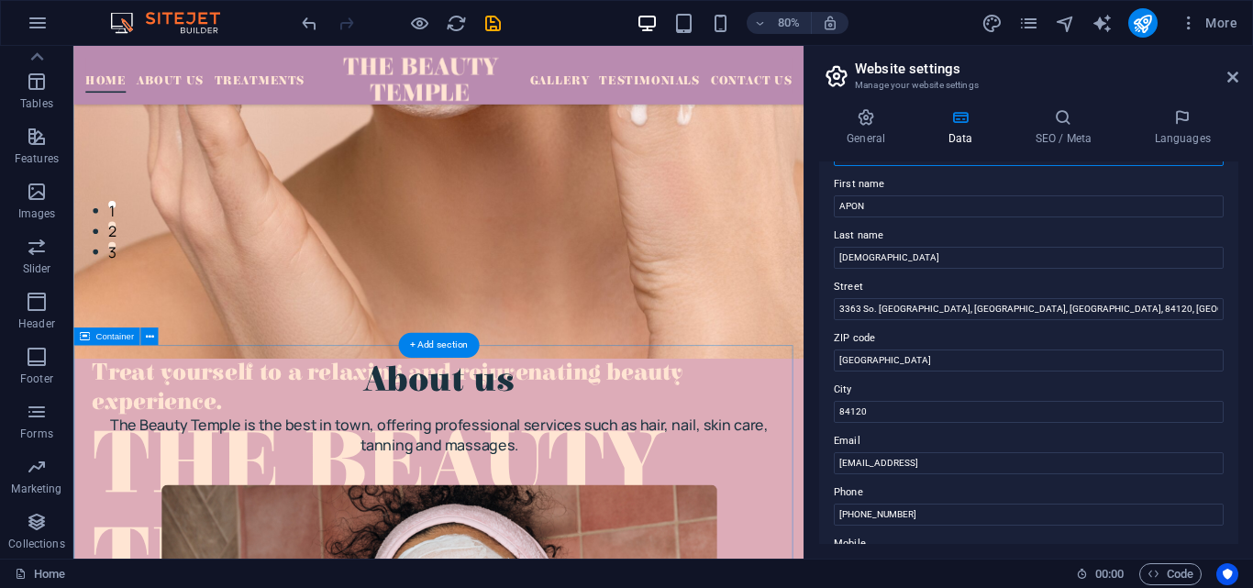
scroll to position [458, 0]
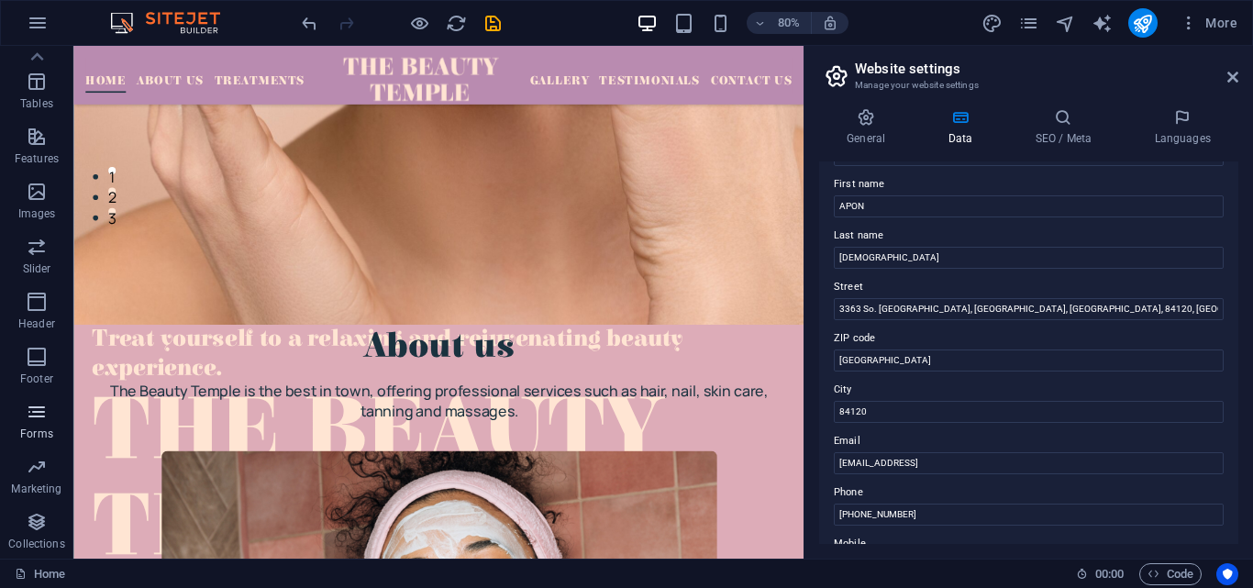
click at [13, 413] on span "Forms" at bounding box center [36, 423] width 73 height 44
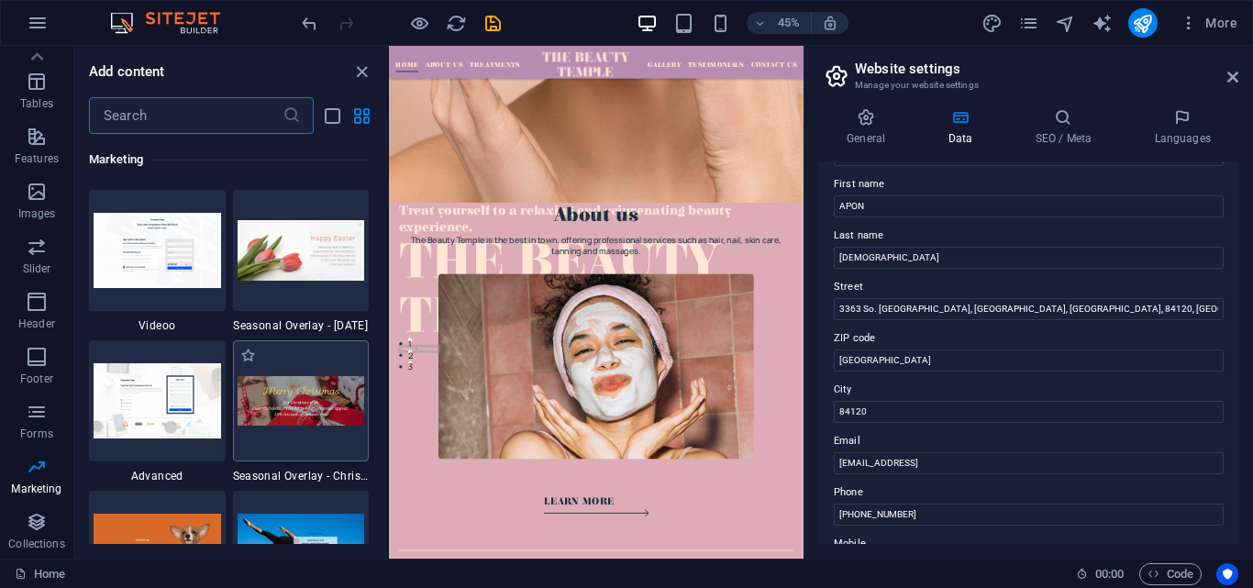
scroll to position [15476, 0]
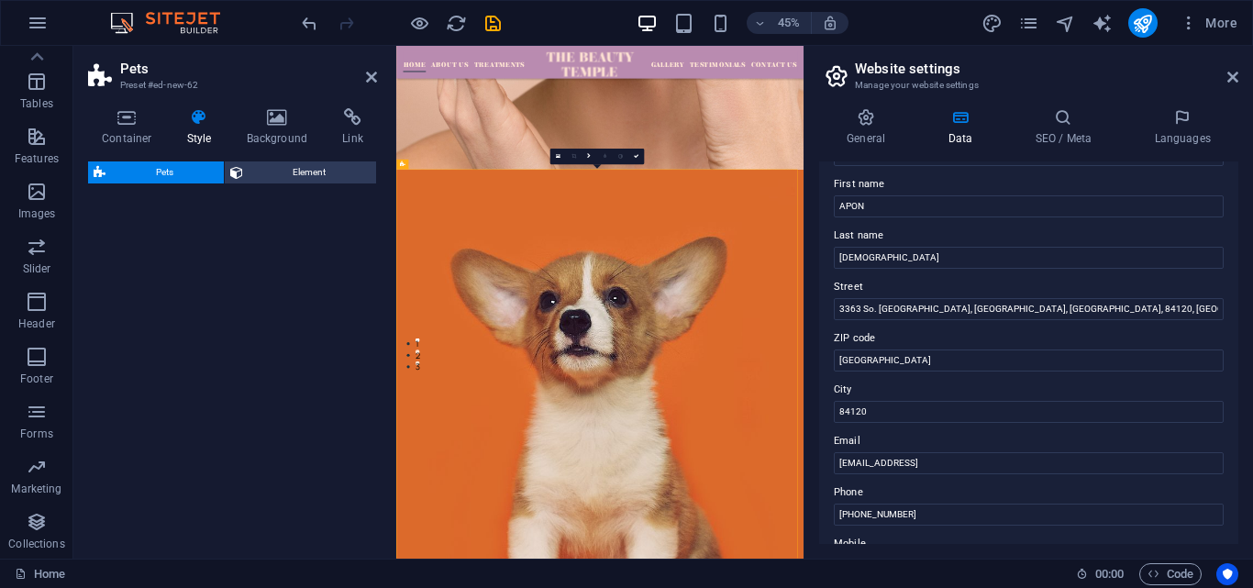
select select "%"
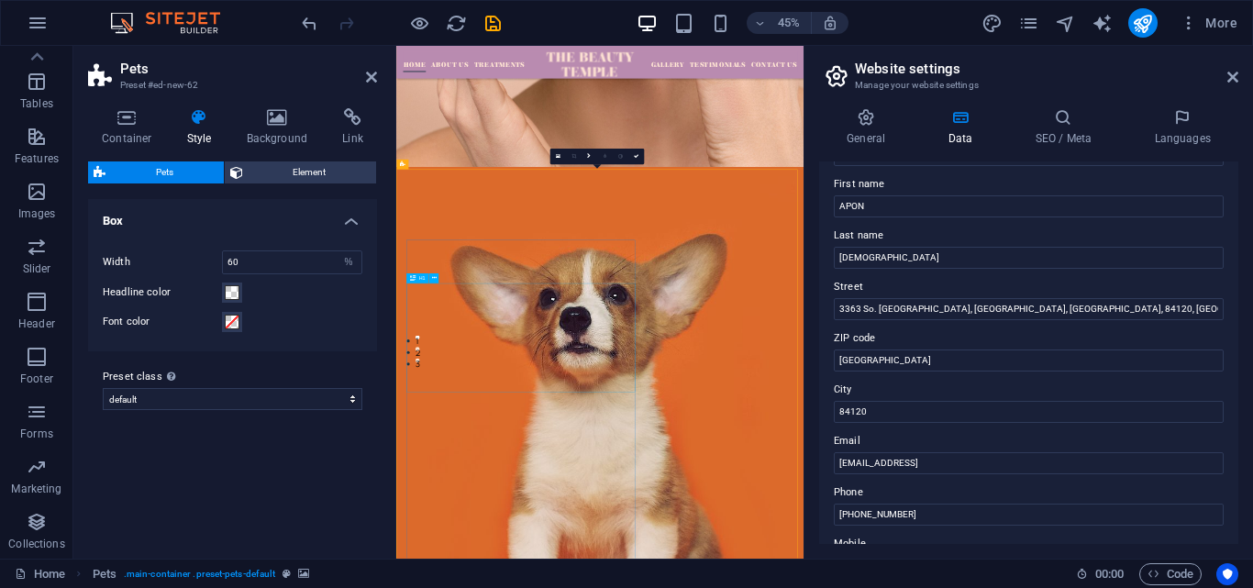
scroll to position [458, 0]
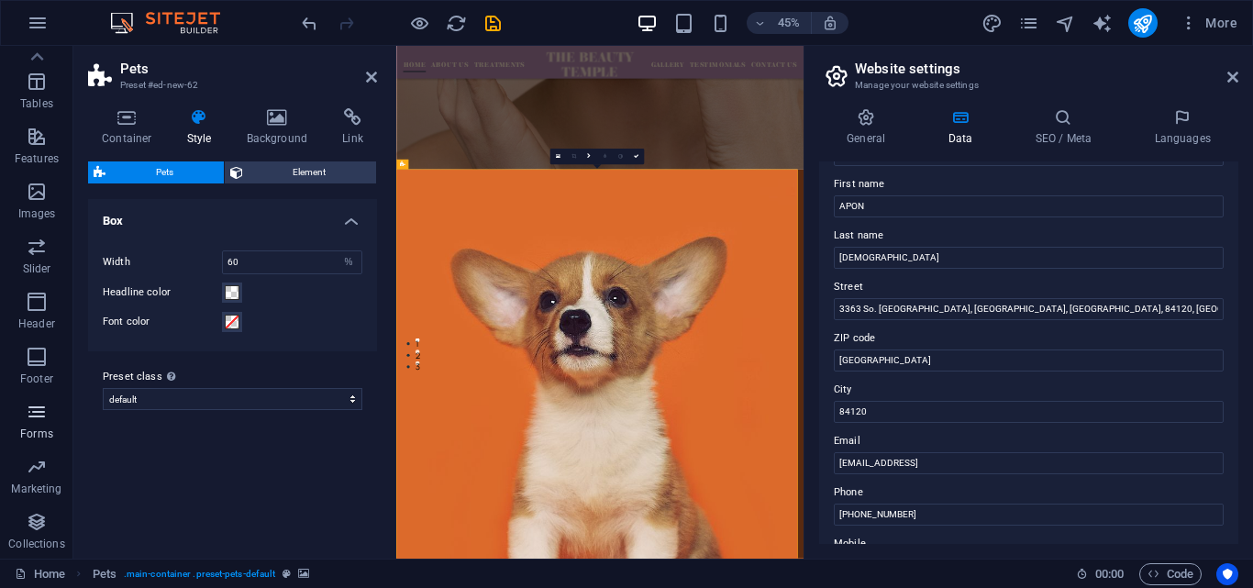
click at [47, 411] on icon "button" at bounding box center [37, 412] width 22 height 22
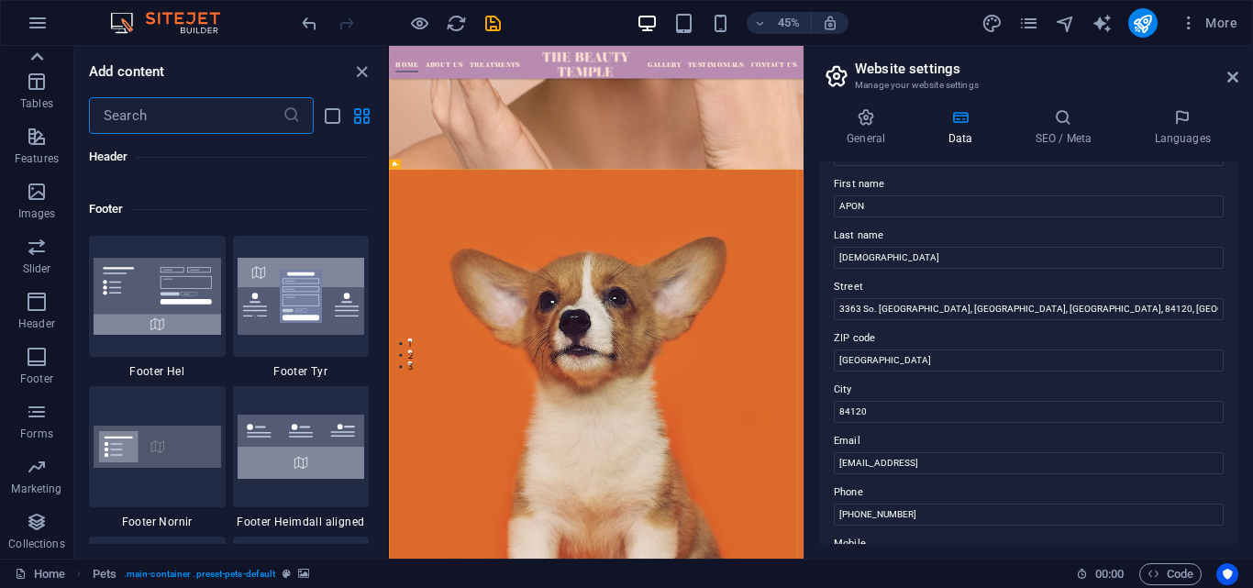
scroll to position [13388, 0]
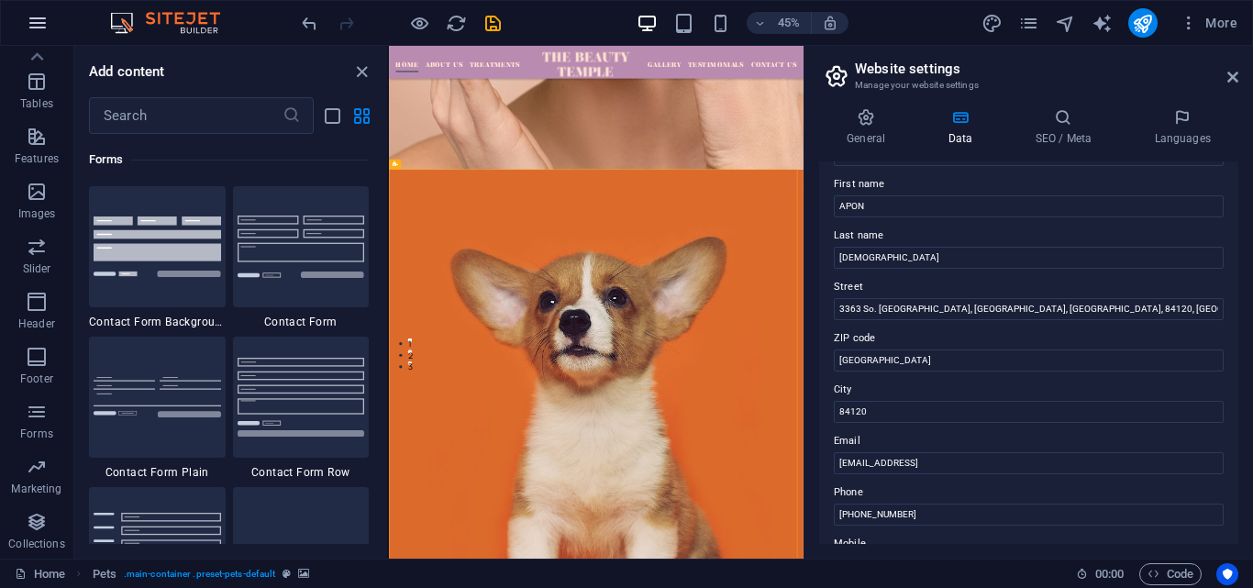
click at [37, 11] on button "button" at bounding box center [38, 23] width 44 height 44
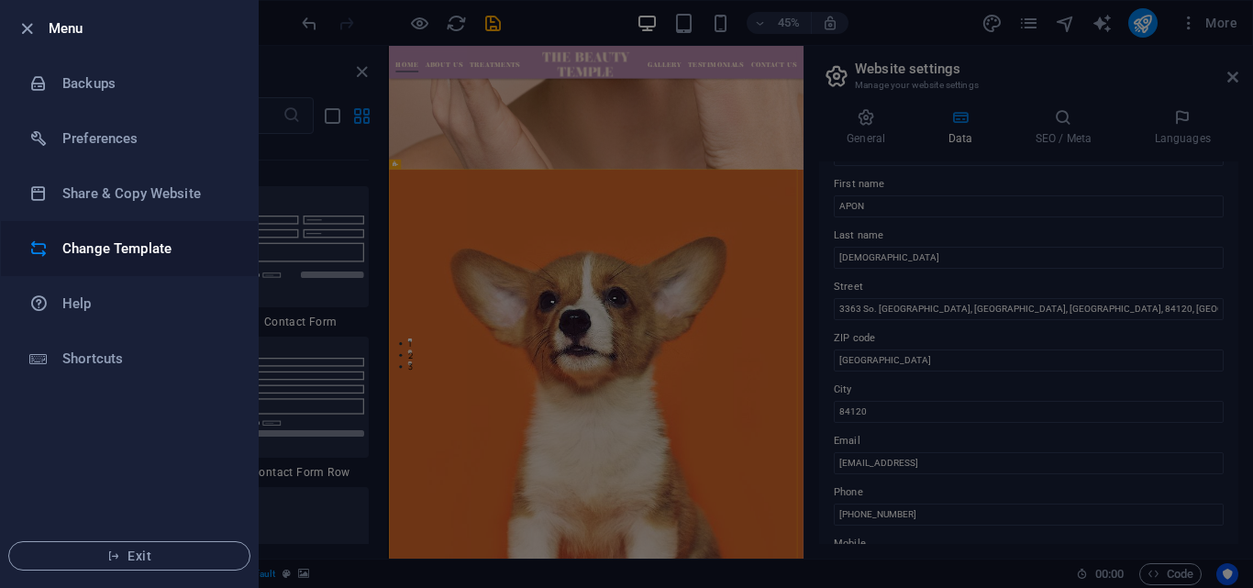
click at [112, 244] on h6 "Change Template" at bounding box center [147, 248] width 170 height 22
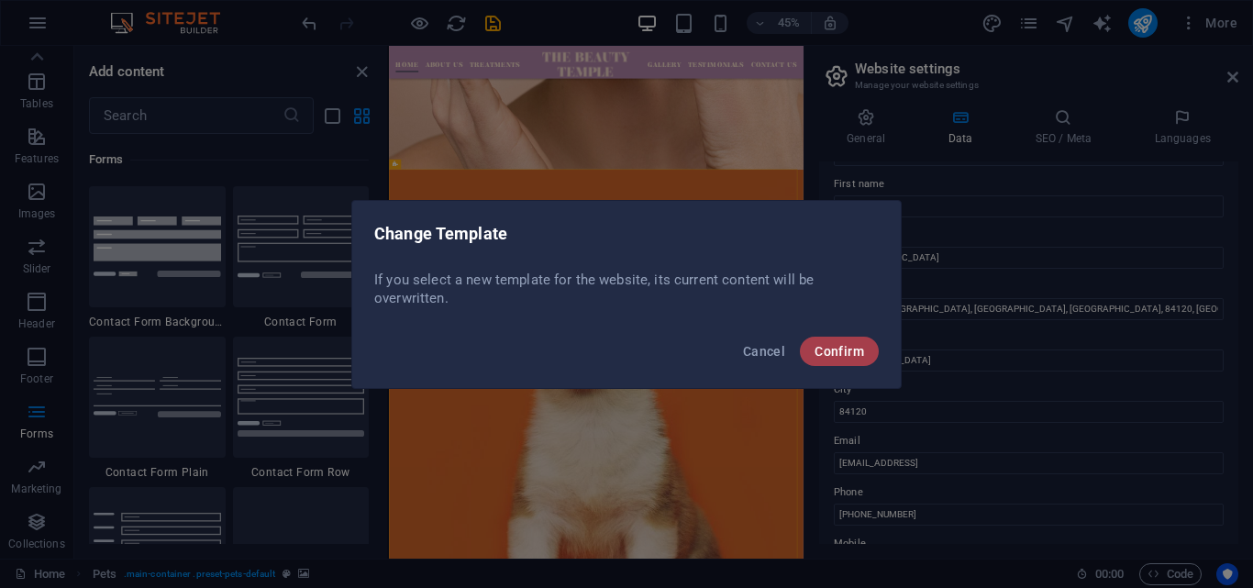
click at [856, 345] on span "Confirm" at bounding box center [839, 351] width 50 height 15
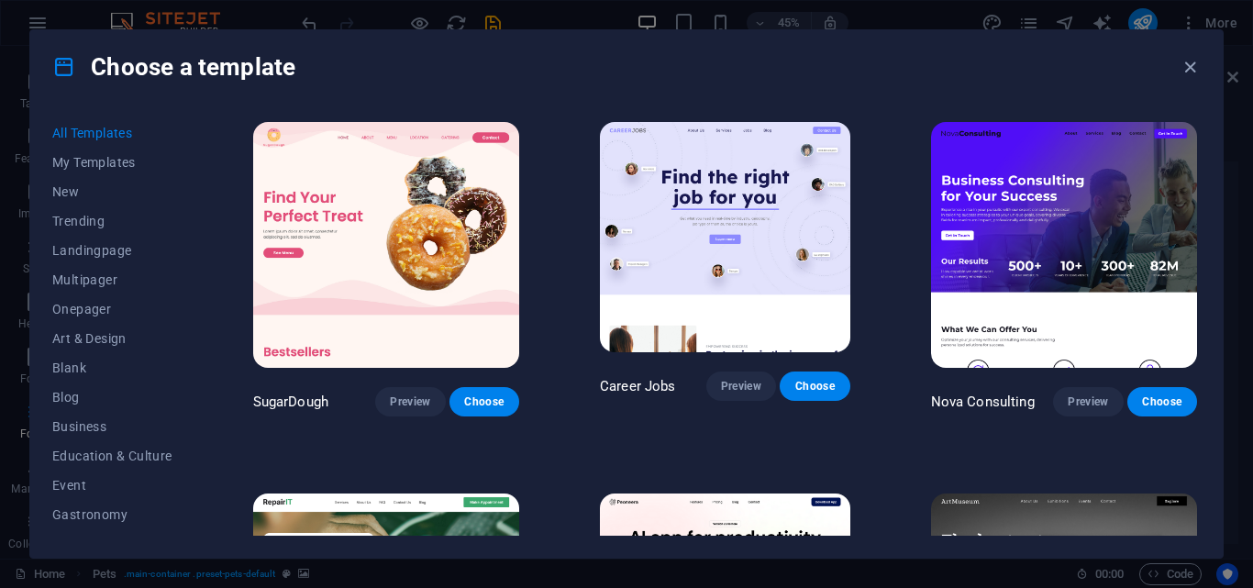
click at [1090, 249] on img at bounding box center [1064, 245] width 266 height 246
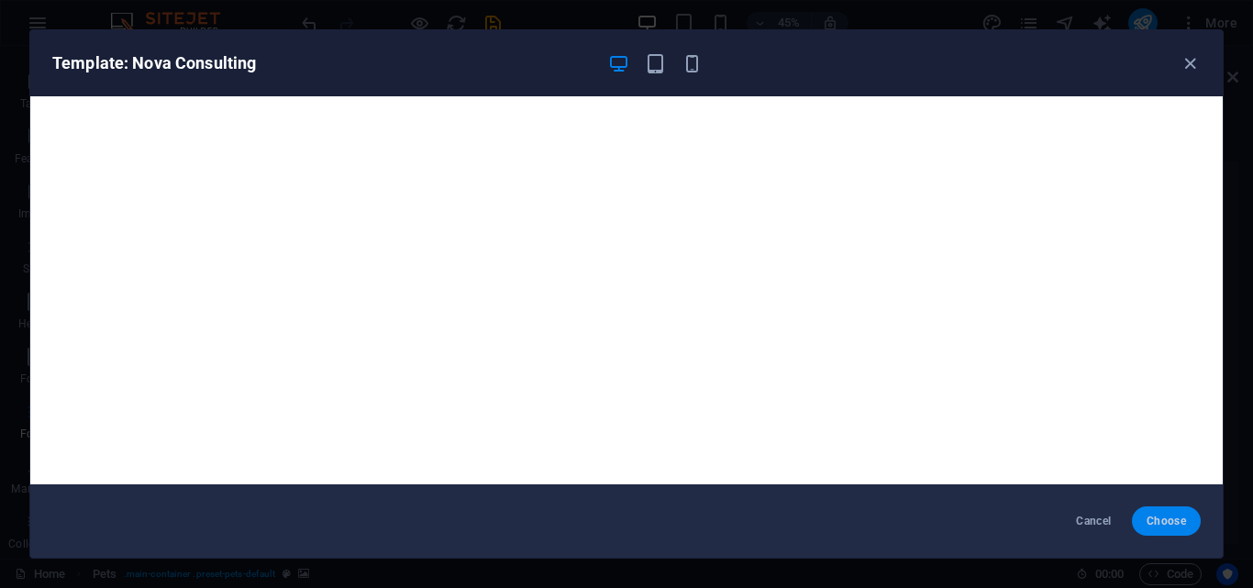
click at [1171, 525] on span "Choose" at bounding box center [1165, 521] width 39 height 15
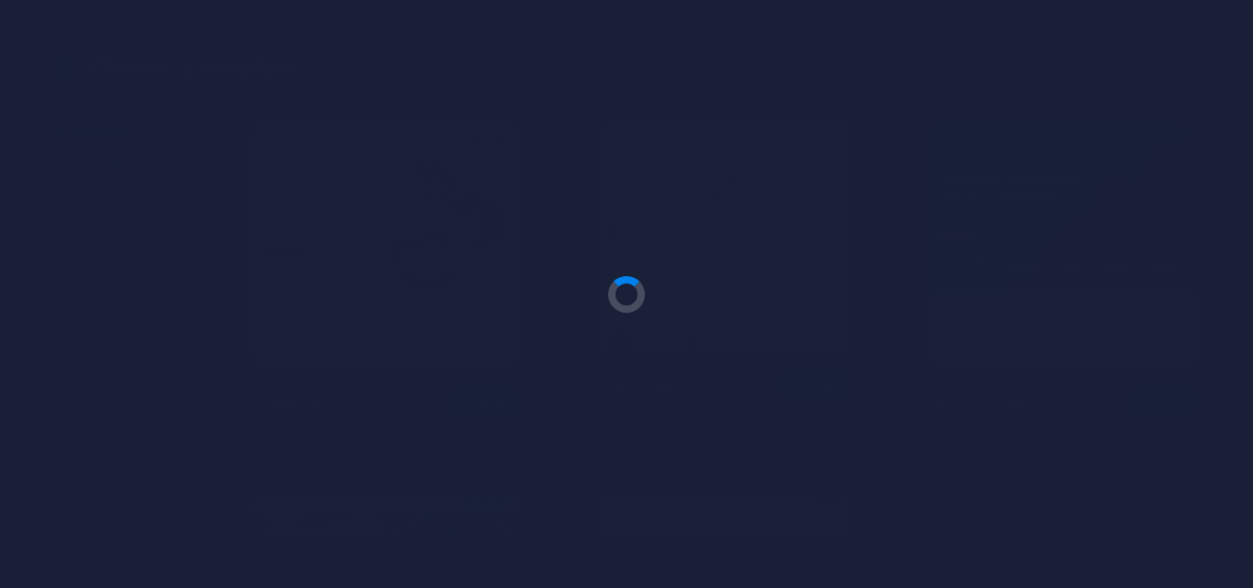
checkbox input "false"
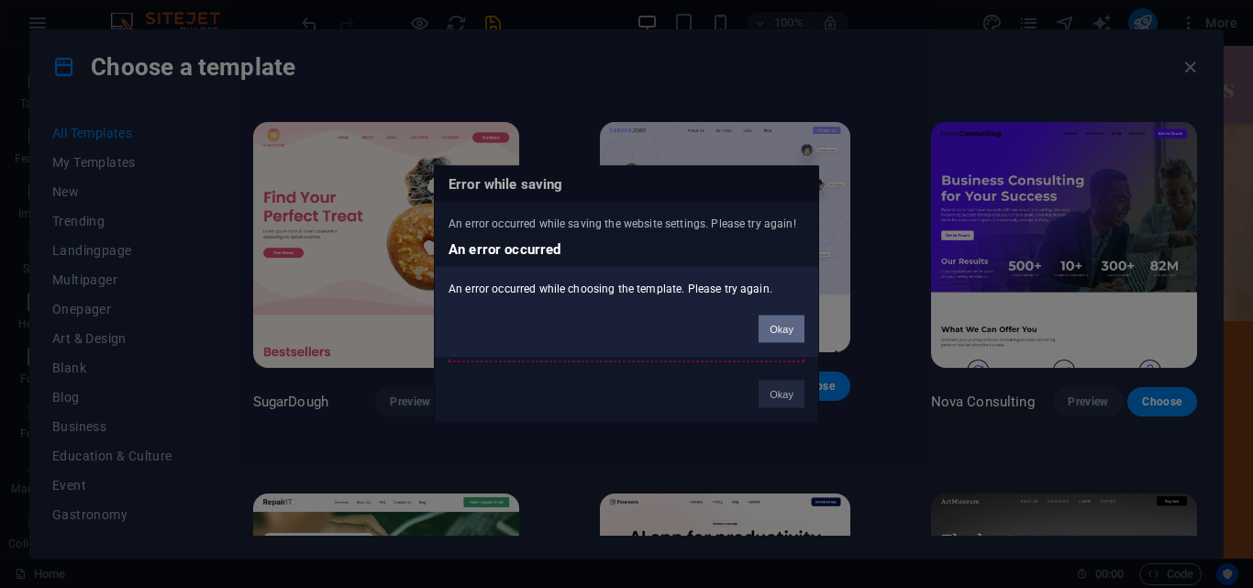
click at [804, 322] on div "Okay" at bounding box center [781, 319] width 73 height 47
click at [771, 332] on button "Okay" at bounding box center [781, 329] width 46 height 28
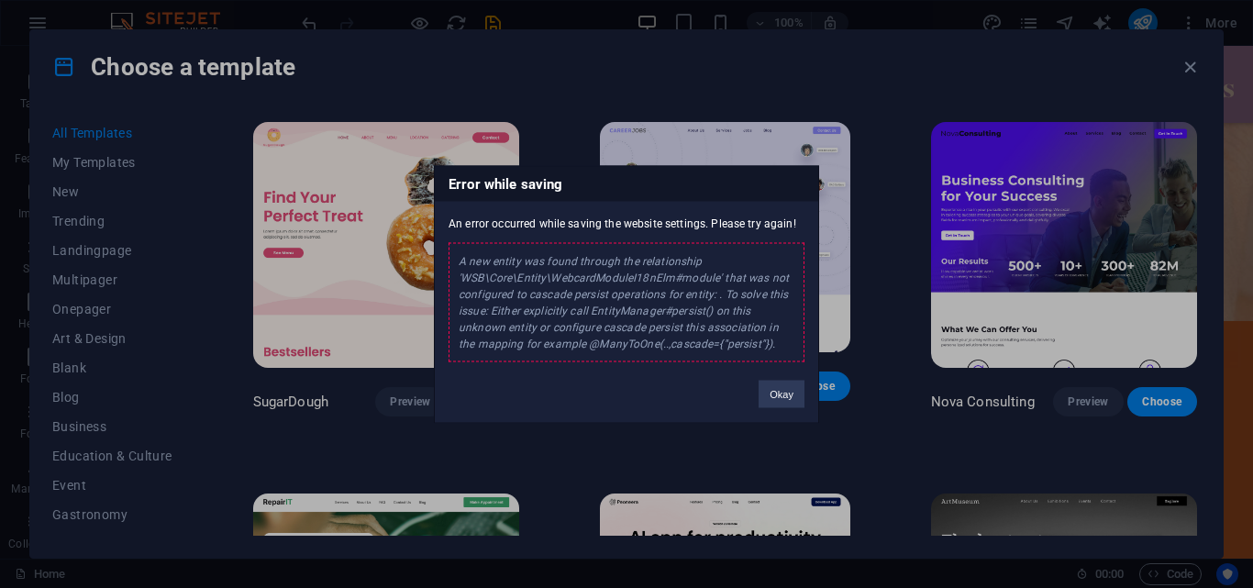
click at [777, 400] on button "Okay" at bounding box center [781, 394] width 46 height 28
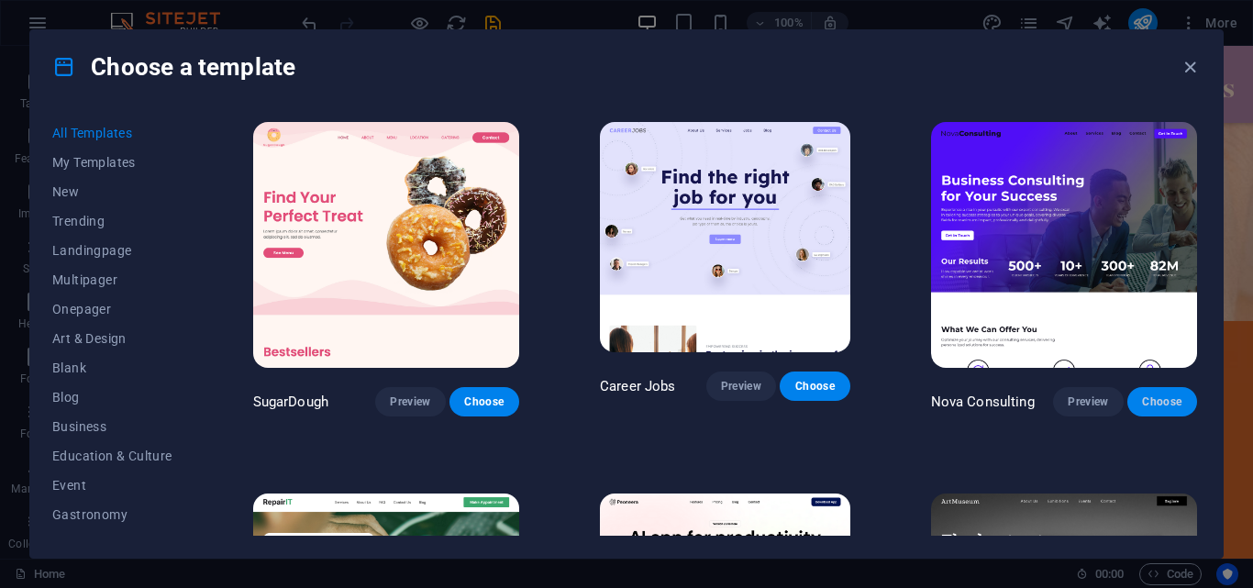
click at [1176, 398] on span "Choose" at bounding box center [1162, 401] width 40 height 15
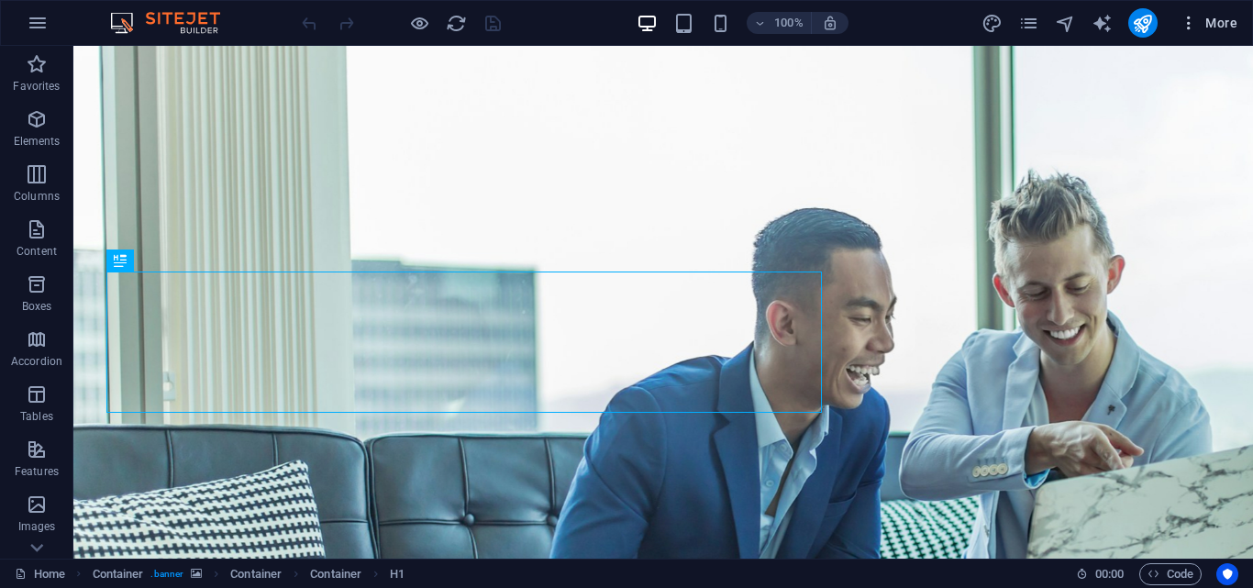
click at [1229, 26] on span "More" at bounding box center [1208, 23] width 58 height 18
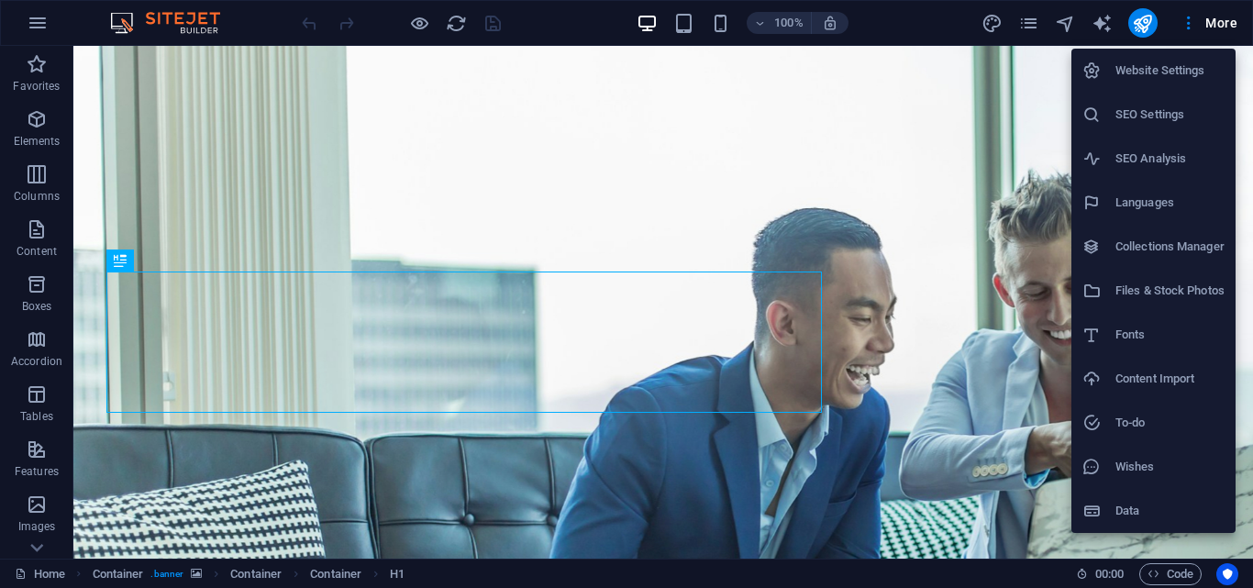
click at [1136, 70] on h6 "Website Settings" at bounding box center [1169, 71] width 109 height 22
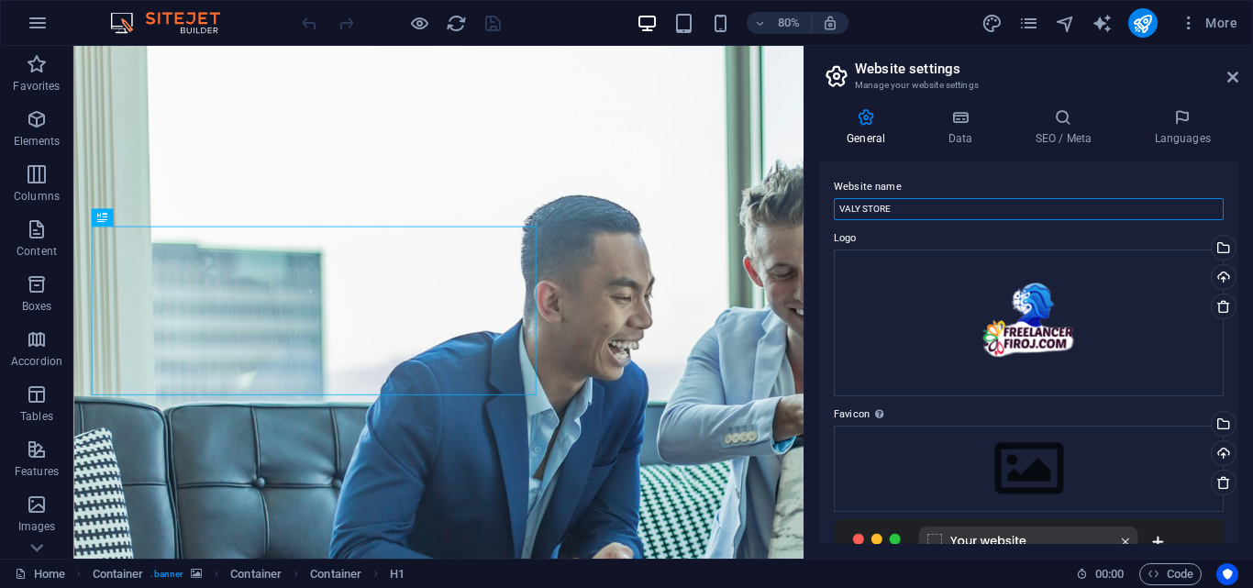
click at [963, 204] on input "VALY STORE" at bounding box center [1029, 209] width 390 height 22
paste input "FIRST CHOIS"
type input "FIRST CHOISE"
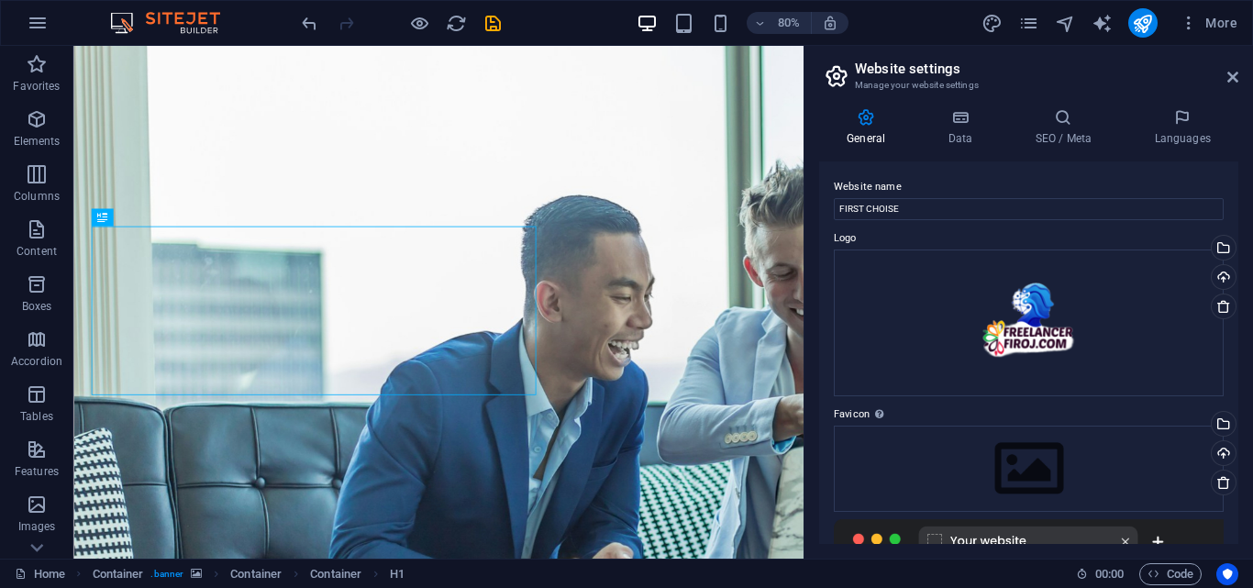
click at [936, 183] on label "Website name" at bounding box center [1029, 187] width 390 height 22
click at [936, 198] on input "FIRST CHOISE" at bounding box center [1029, 209] width 390 height 22
click at [950, 128] on h4 "Data" at bounding box center [963, 127] width 87 height 39
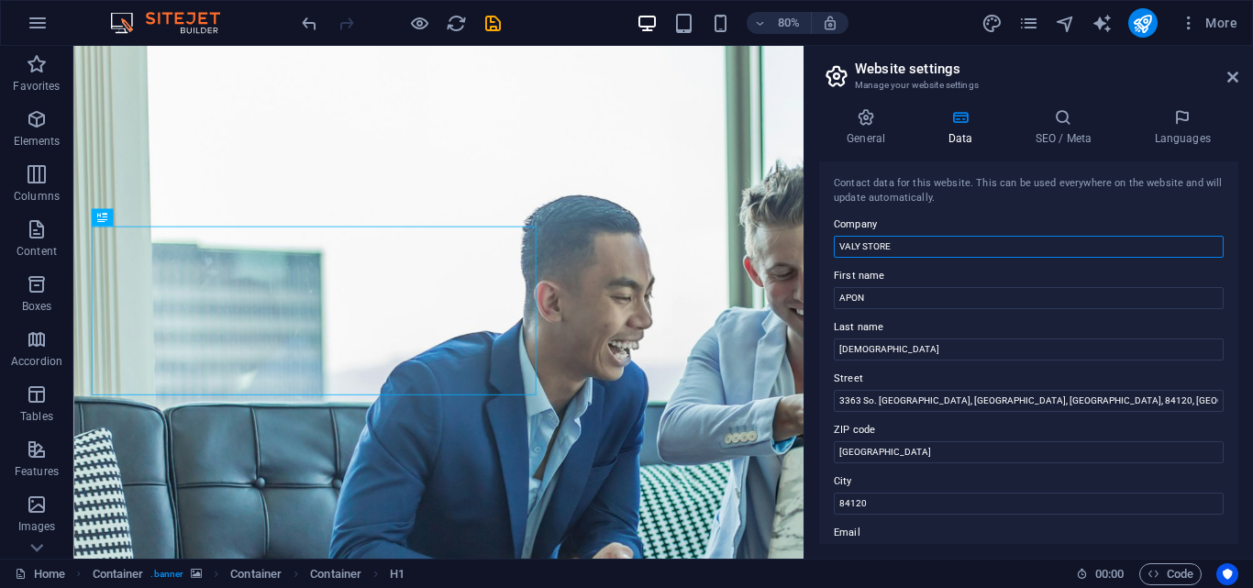
click at [936, 243] on input "VALY STORE" at bounding box center [1029, 247] width 390 height 22
click at [937, 243] on input "VALY STORE" at bounding box center [1029, 247] width 390 height 22
paste input "FIRST CHOIS"
type input "FIRST CHOISE"
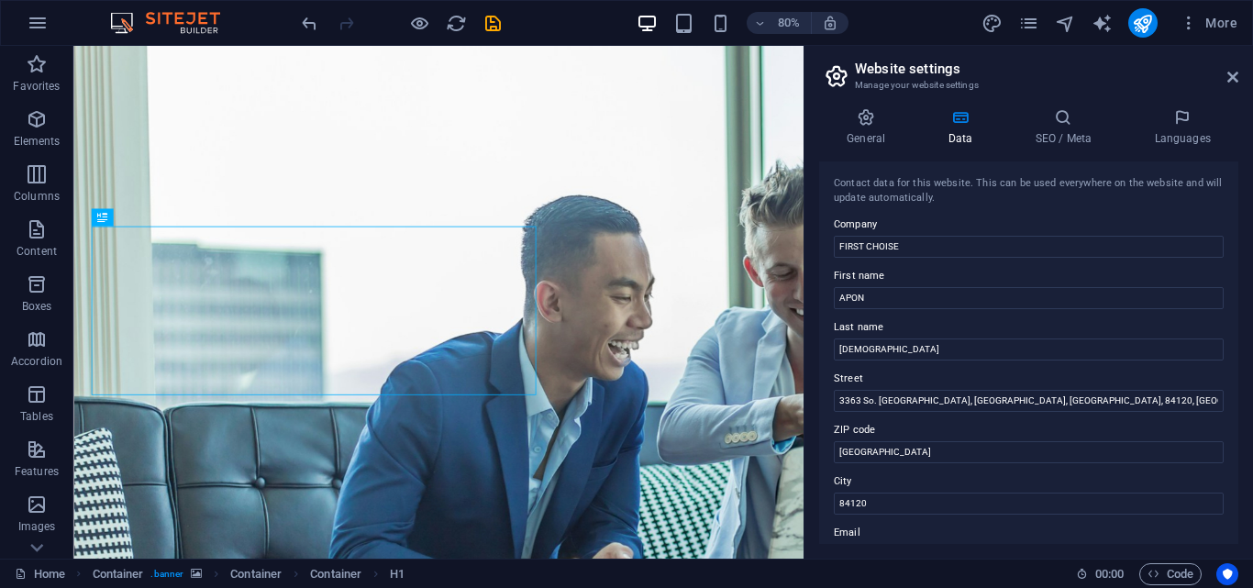
click at [941, 215] on label "Company" at bounding box center [1029, 225] width 390 height 22
click at [941, 236] on input "FIRST CHOISE" at bounding box center [1029, 247] width 390 height 22
click at [1057, 133] on h4 "SEO / Meta" at bounding box center [1066, 127] width 119 height 39
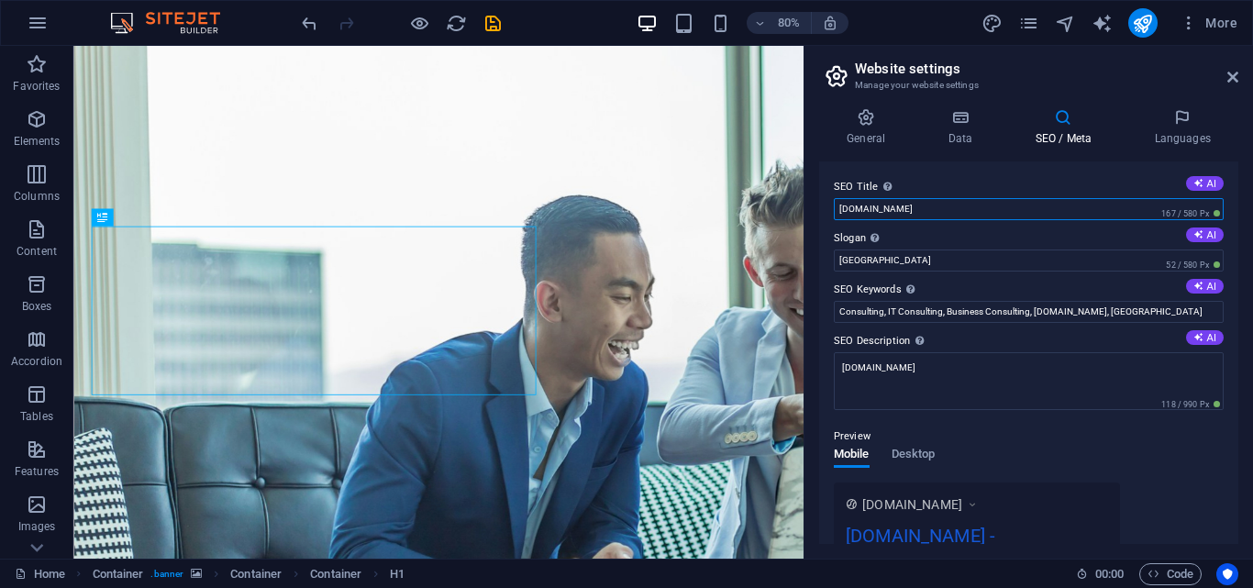
click at [948, 204] on input "[DOMAIN_NAME]" at bounding box center [1029, 209] width 390 height 22
paste input "FIRST CHOISE"
type input "FIRST CHOISE"
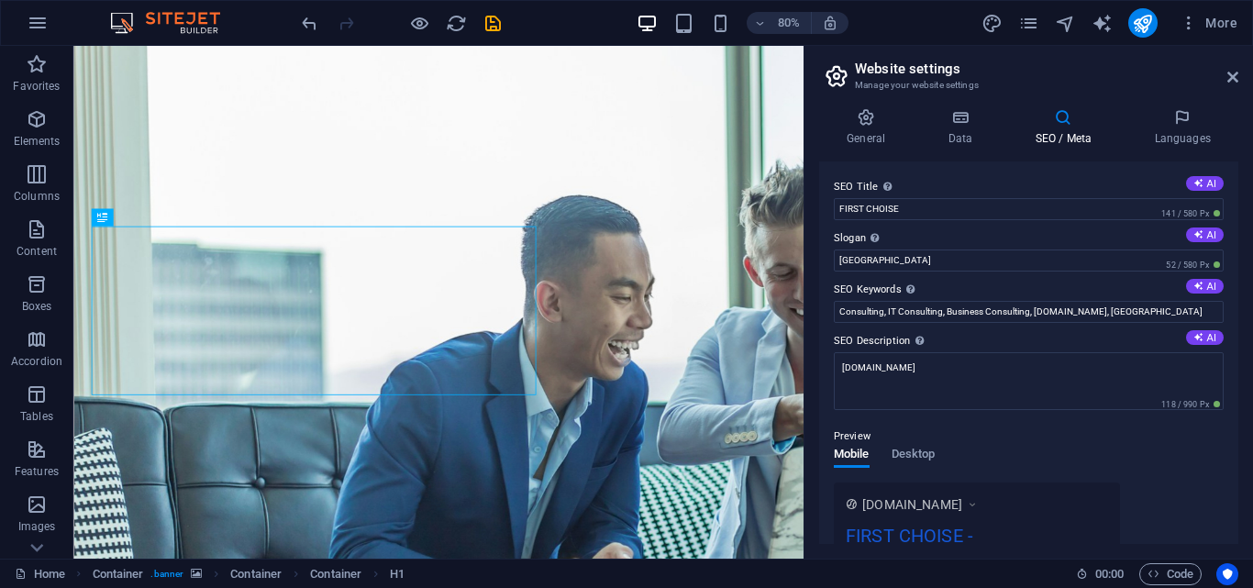
click at [962, 179] on label "SEO Title The title of your website - make it something that stands out in sear…" at bounding box center [1029, 187] width 390 height 22
click at [962, 198] on input "FIRST CHOISE" at bounding box center [1029, 209] width 390 height 22
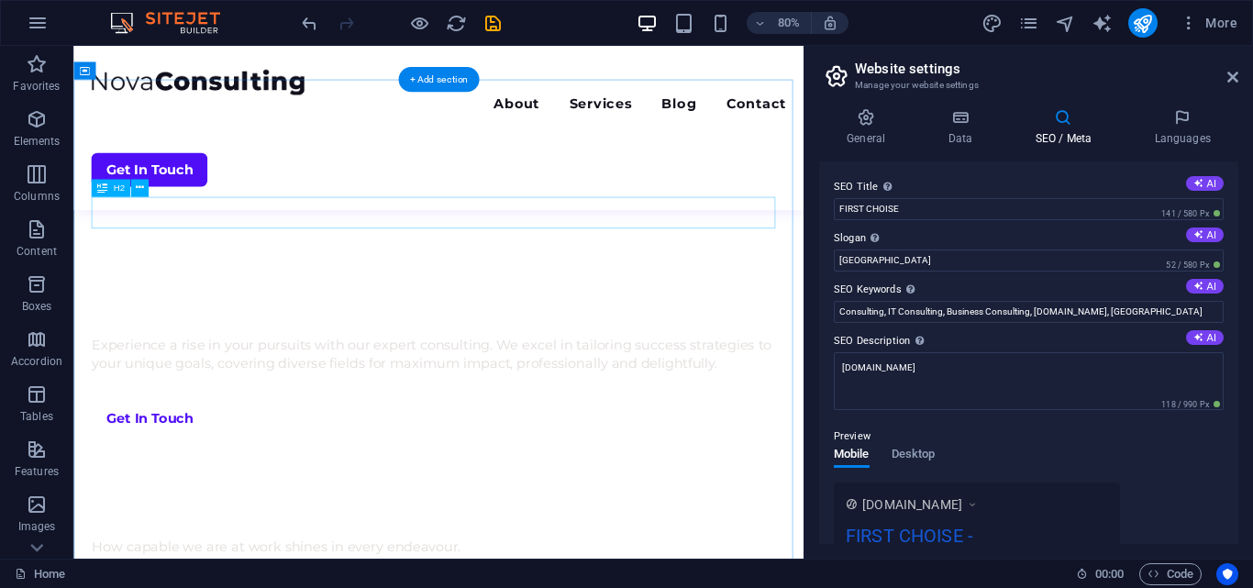
scroll to position [917, 0]
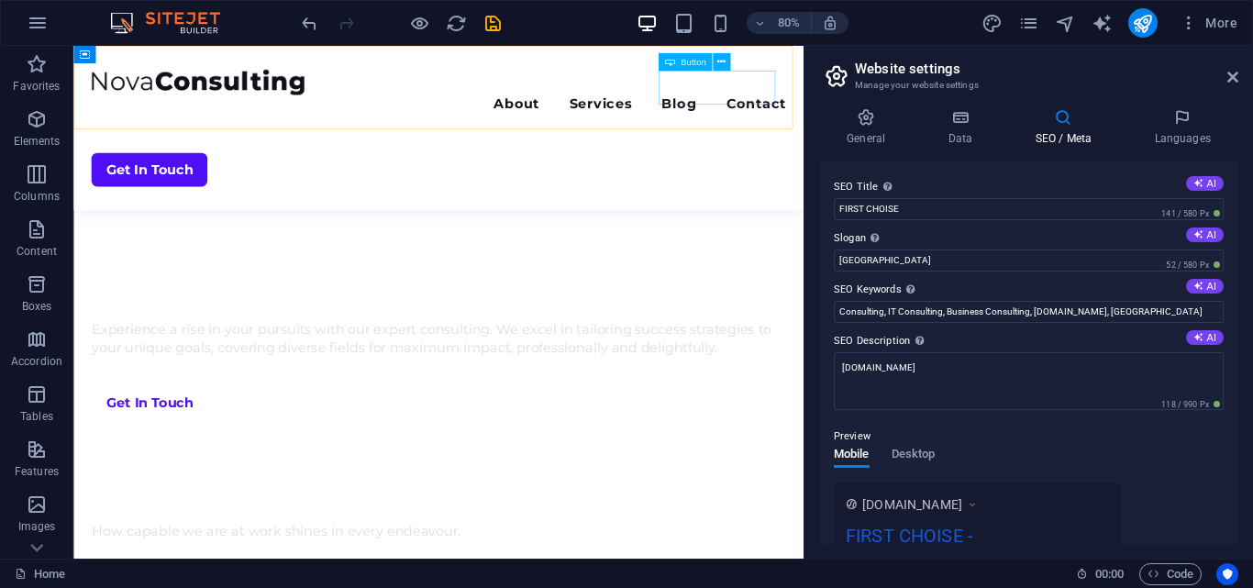
click at [876, 180] on div "Get In Touch" at bounding box center [529, 201] width 868 height 42
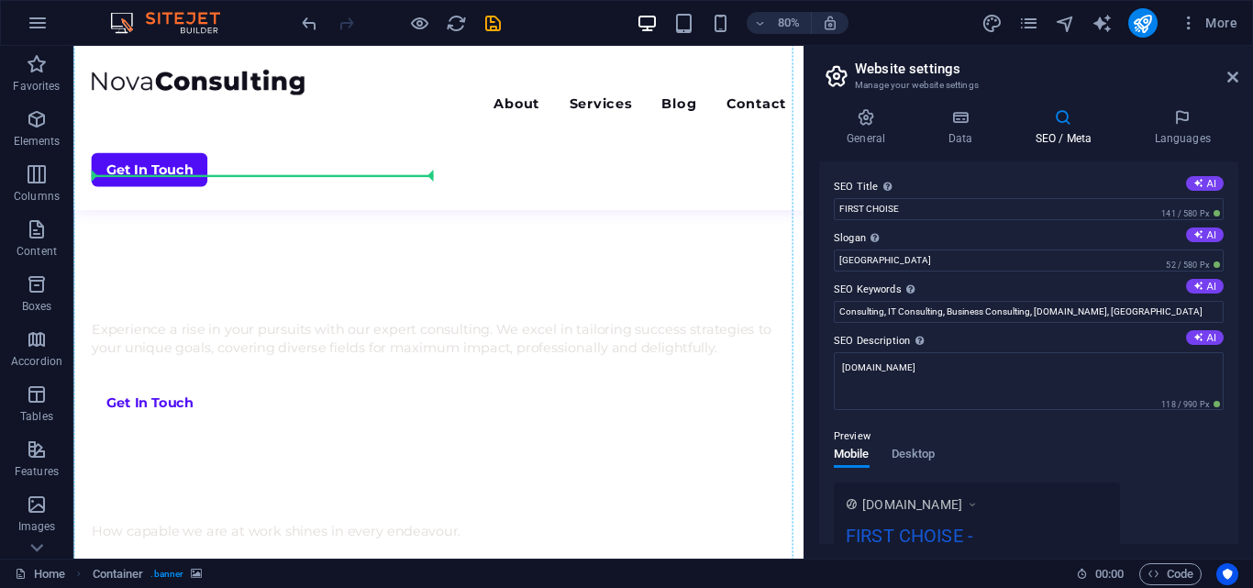
drag, startPoint x: 193, startPoint y: 104, endPoint x: 152, endPoint y: 248, distance: 149.8
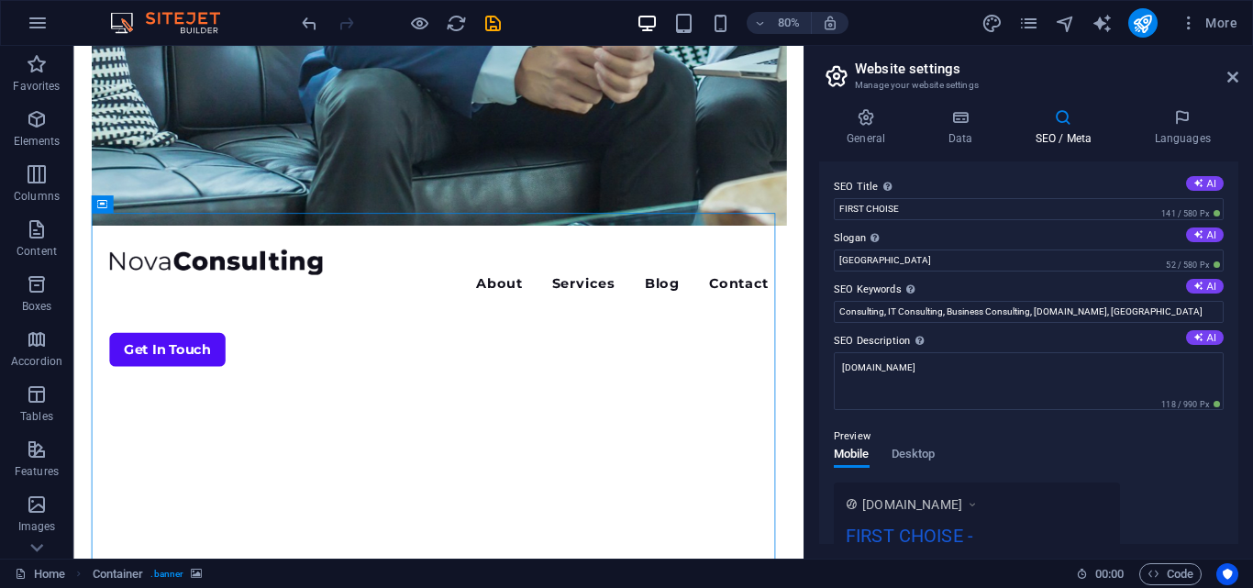
scroll to position [39, 0]
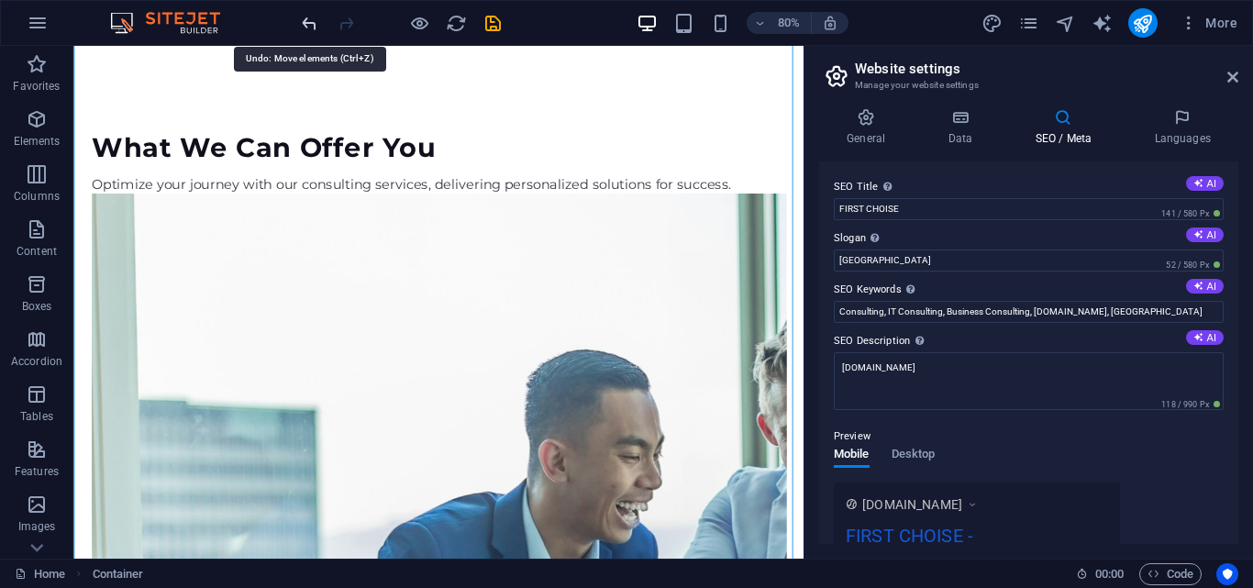
click at [309, 28] on icon "undo" at bounding box center [309, 23] width 21 height 21
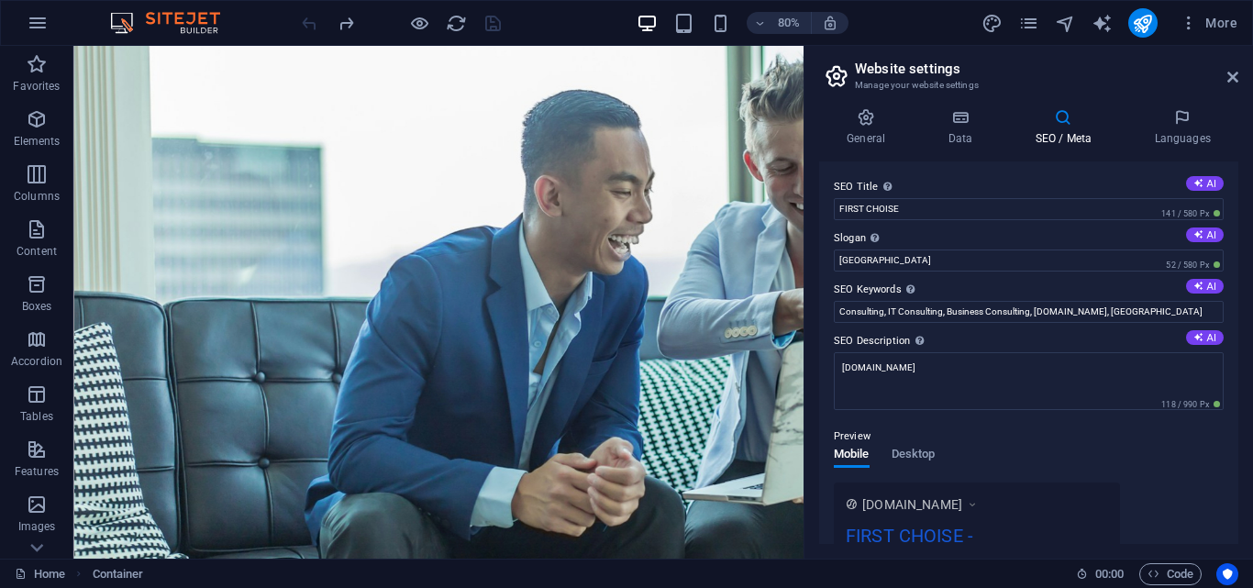
scroll to position [119, 0]
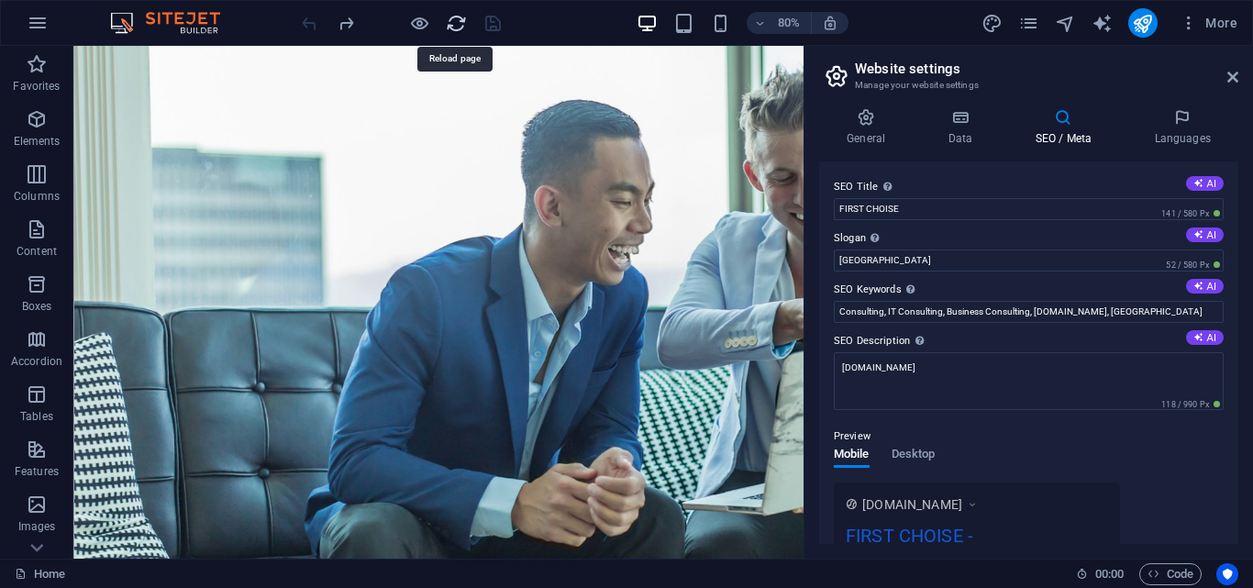
click at [450, 17] on icon "reload" at bounding box center [456, 23] width 21 height 21
click at [454, 29] on icon "reload" at bounding box center [456, 23] width 21 height 21
click at [456, 17] on icon "reload" at bounding box center [456, 23] width 21 height 21
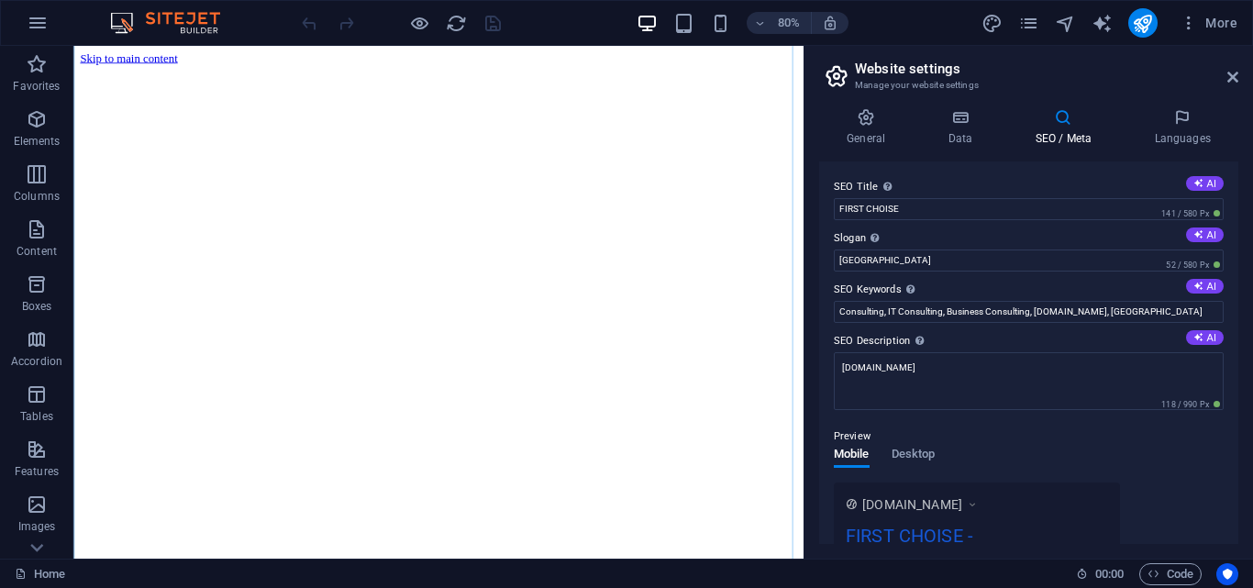
scroll to position [0, 0]
click at [456, 22] on icon "reload" at bounding box center [456, 23] width 21 height 21
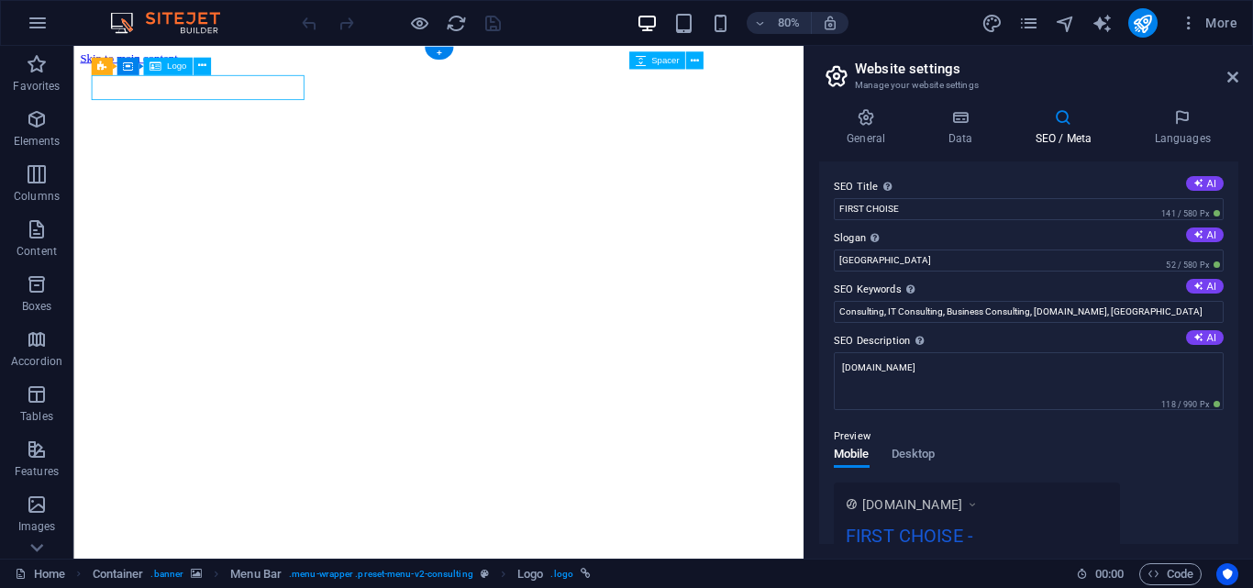
select select "px"
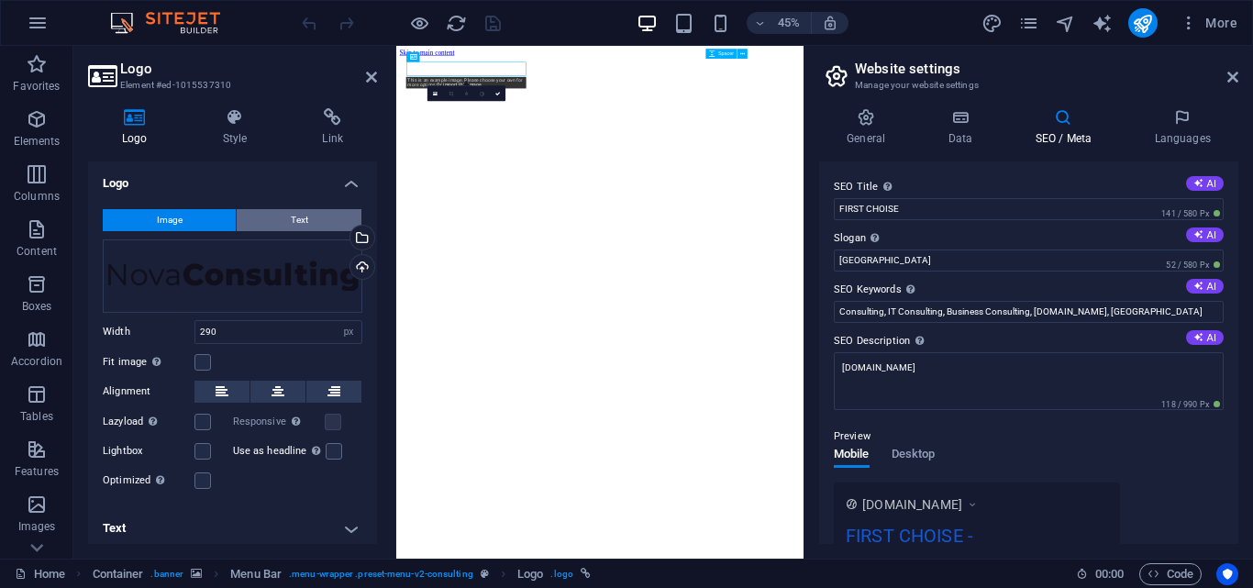
click at [314, 221] on button "Text" at bounding box center [299, 220] width 125 height 22
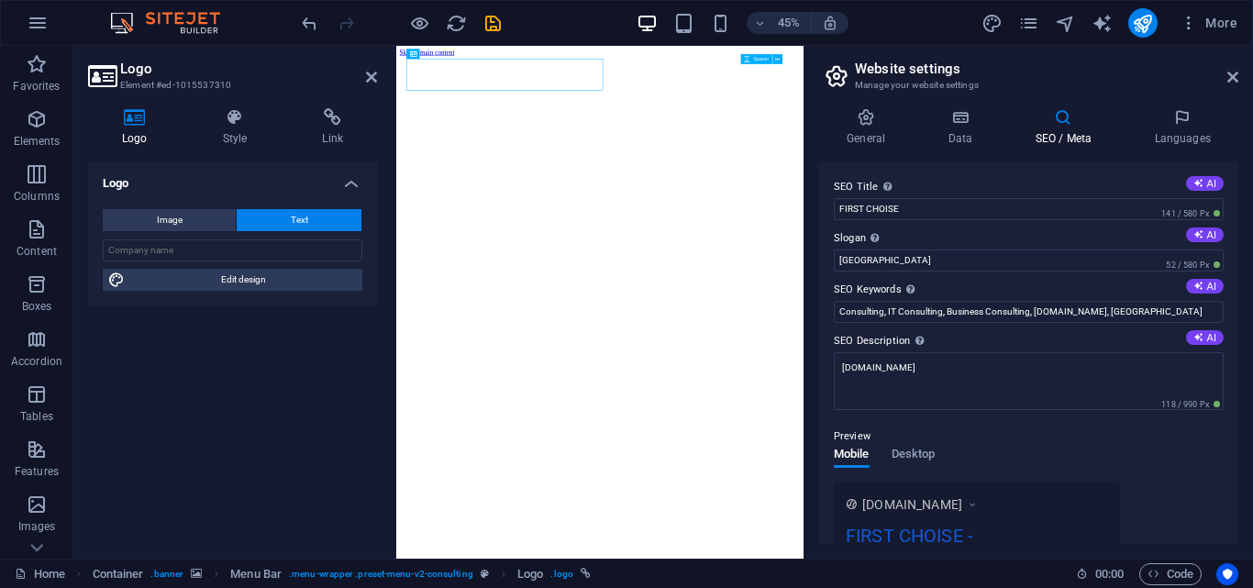
click at [234, 406] on div "Logo Image Text Drag files here, click to choose files or select files from Fil…" at bounding box center [232, 352] width 289 height 382
click at [189, 277] on span "Edit design" at bounding box center [243, 280] width 226 height 22
select select "px"
select select "700"
select select "px"
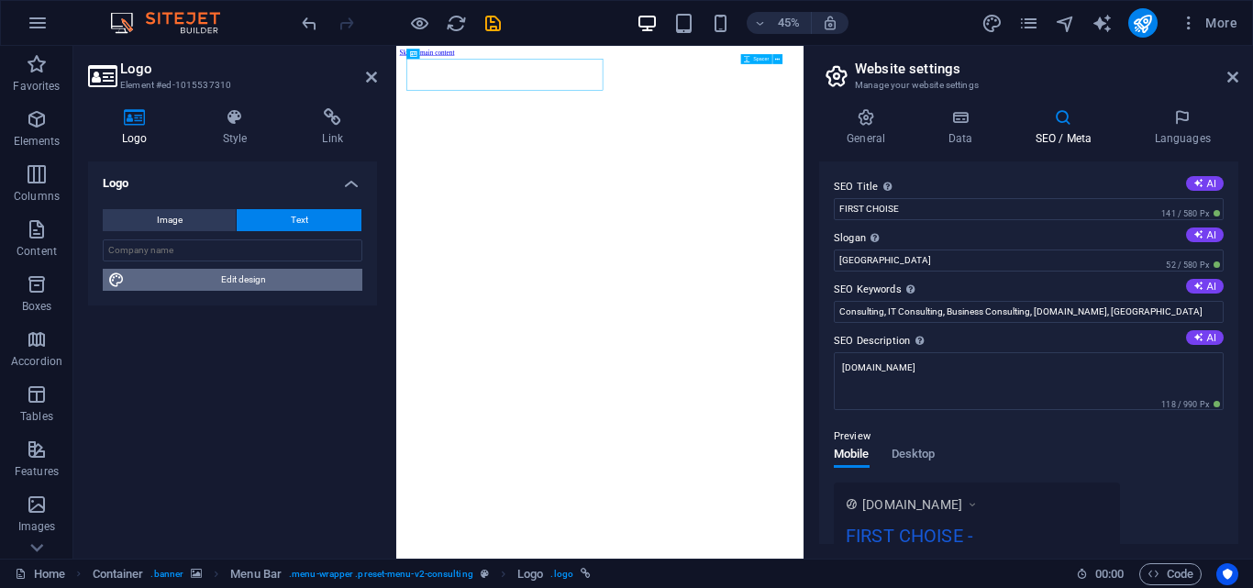
select select "rem"
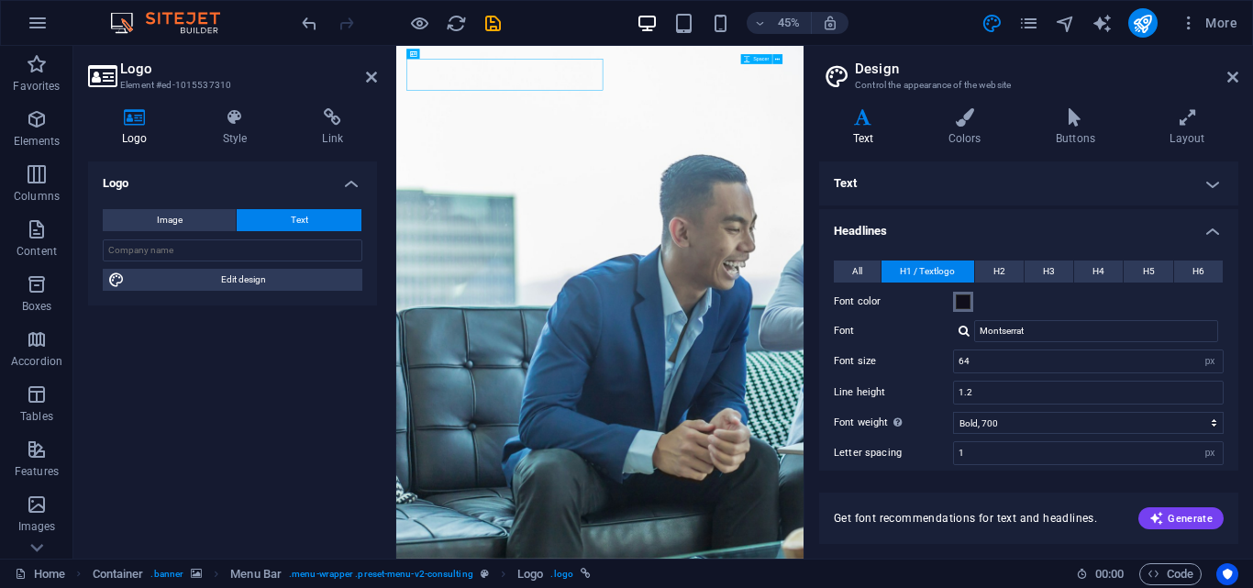
click at [964, 298] on span at bounding box center [962, 301] width 15 height 15
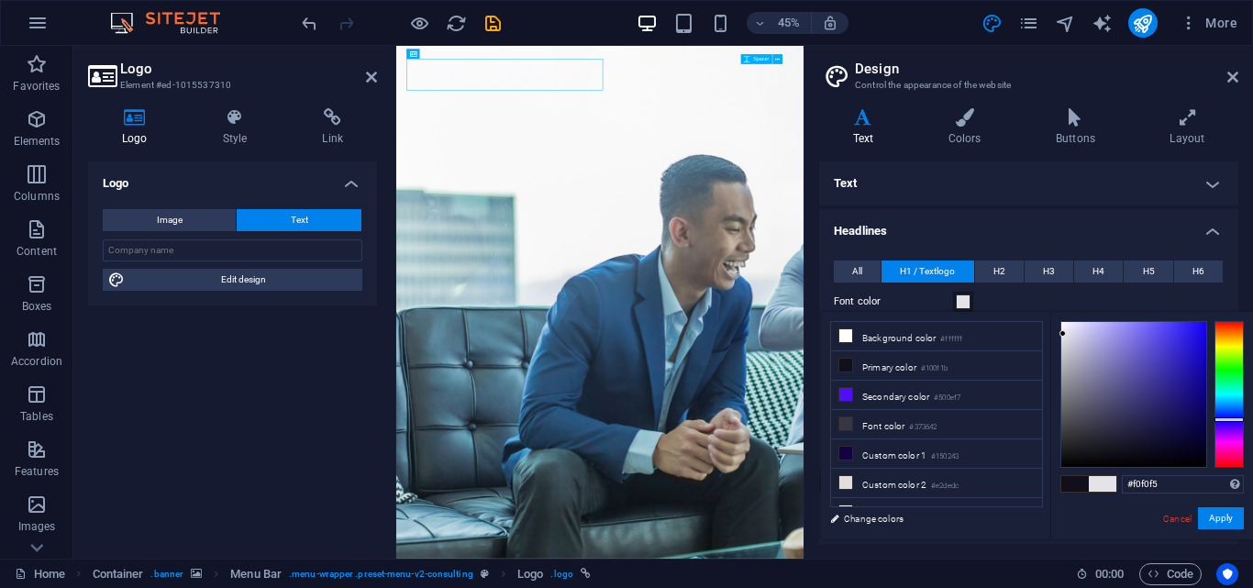
type input "#f2f2f8"
drag, startPoint x: 1096, startPoint y: 350, endPoint x: 1064, endPoint y: 325, distance: 41.1
click at [1064, 325] on div at bounding box center [1133, 394] width 145 height 145
click at [1049, 296] on div "Font color" at bounding box center [1029, 302] width 390 height 22
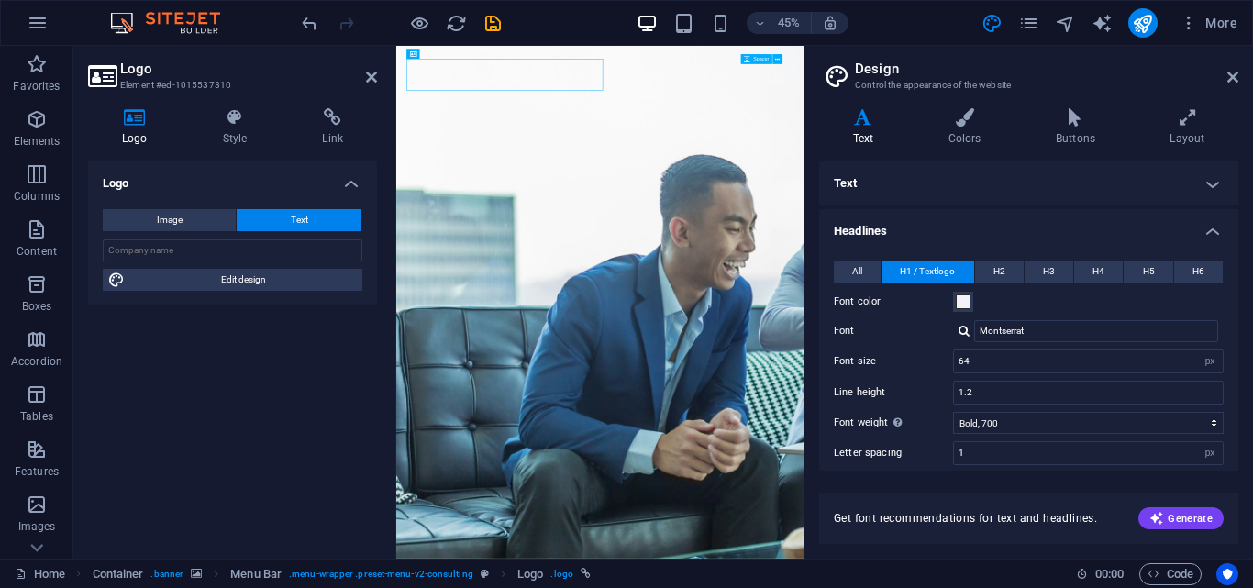
click at [260, 362] on div "Logo Image Text Drag files here, click to choose files or select files from Fil…" at bounding box center [232, 352] width 289 height 382
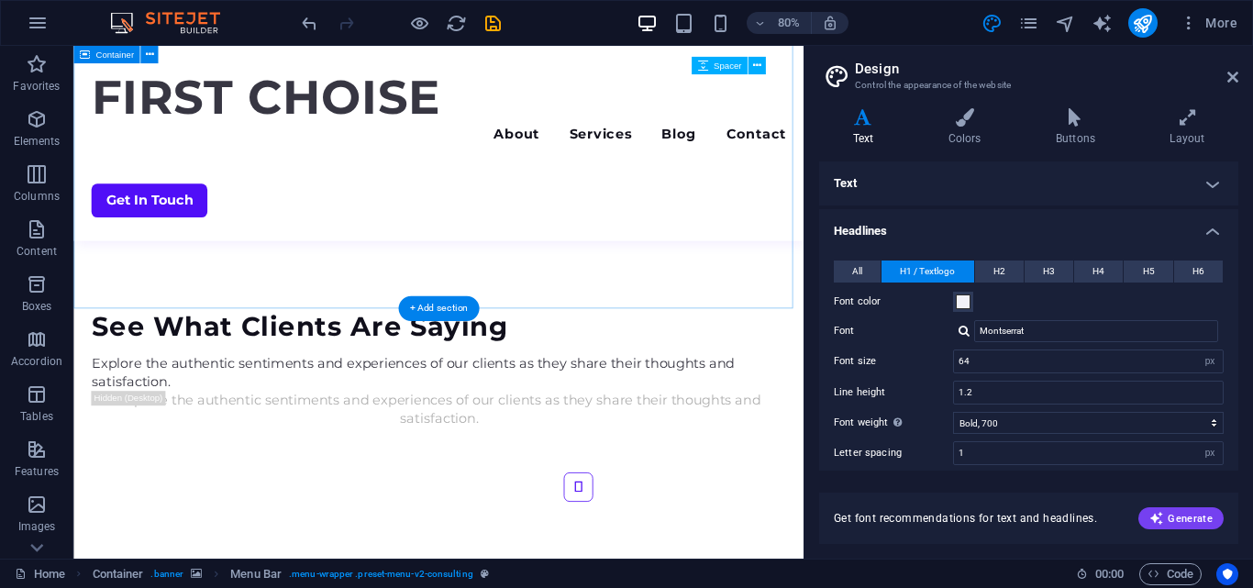
scroll to position [4690, 0]
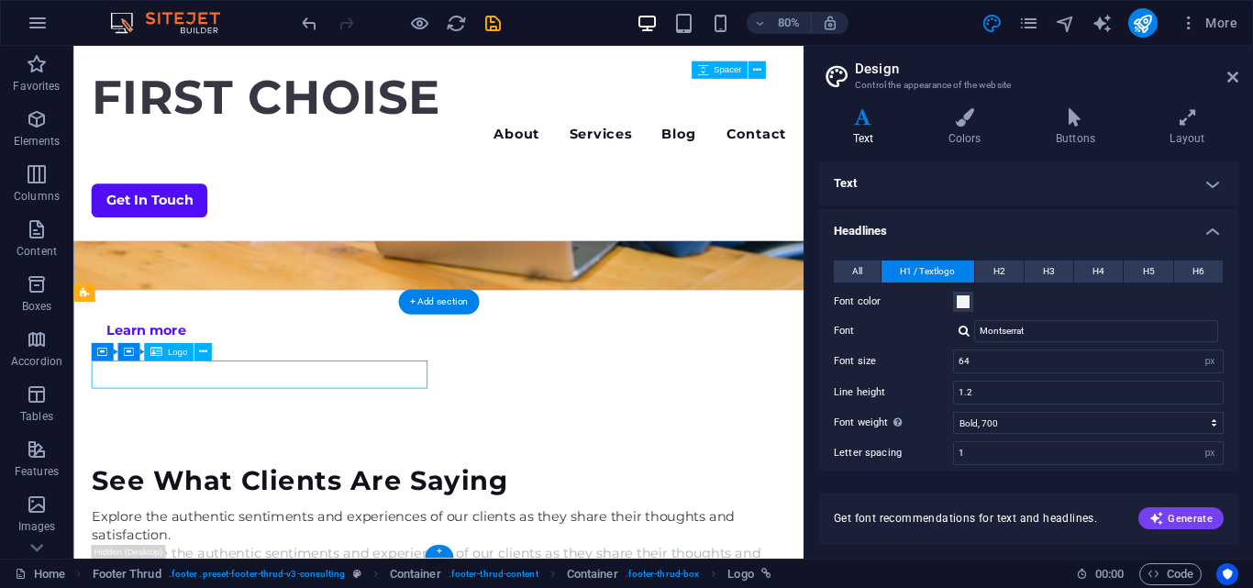
select select "px"
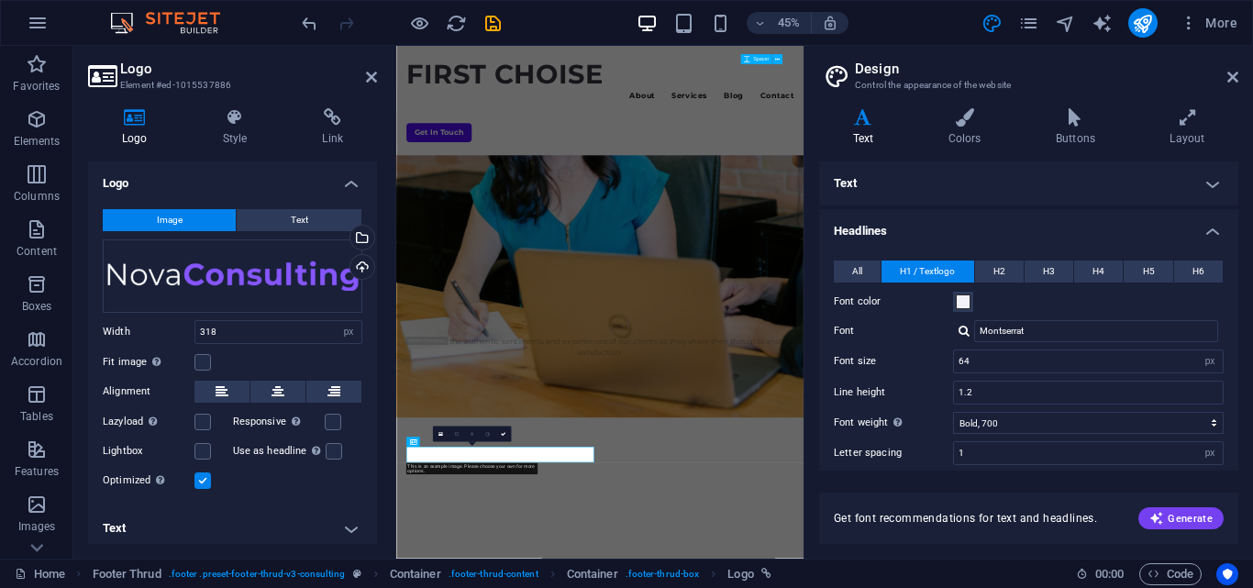
scroll to position [4386, 0]
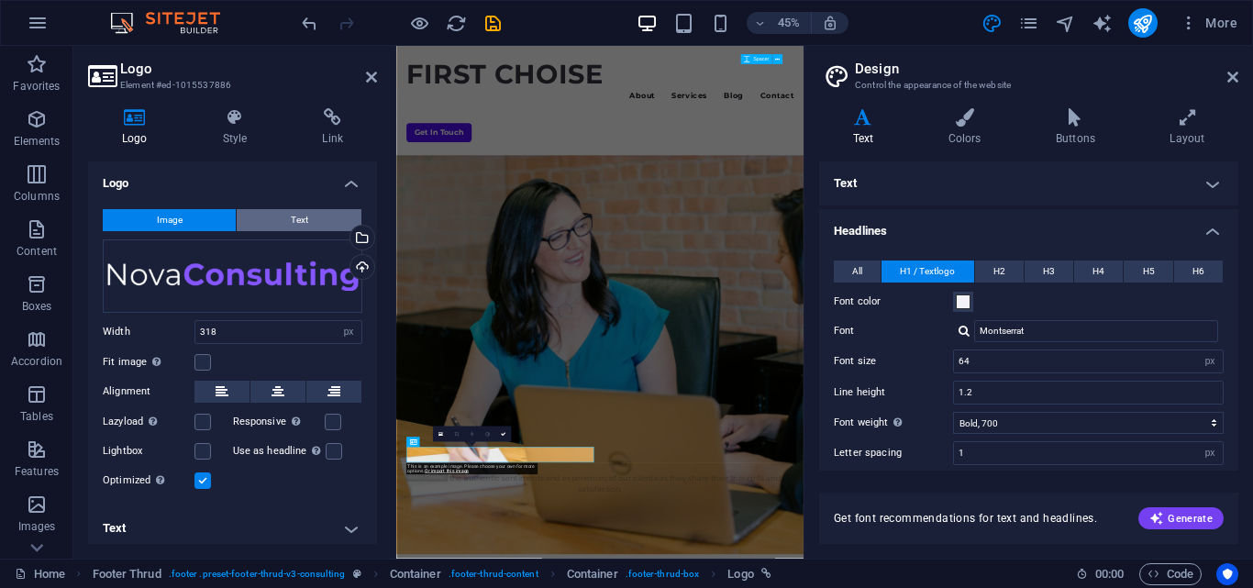
click at [304, 224] on span "Text" at bounding box center [299, 220] width 17 height 22
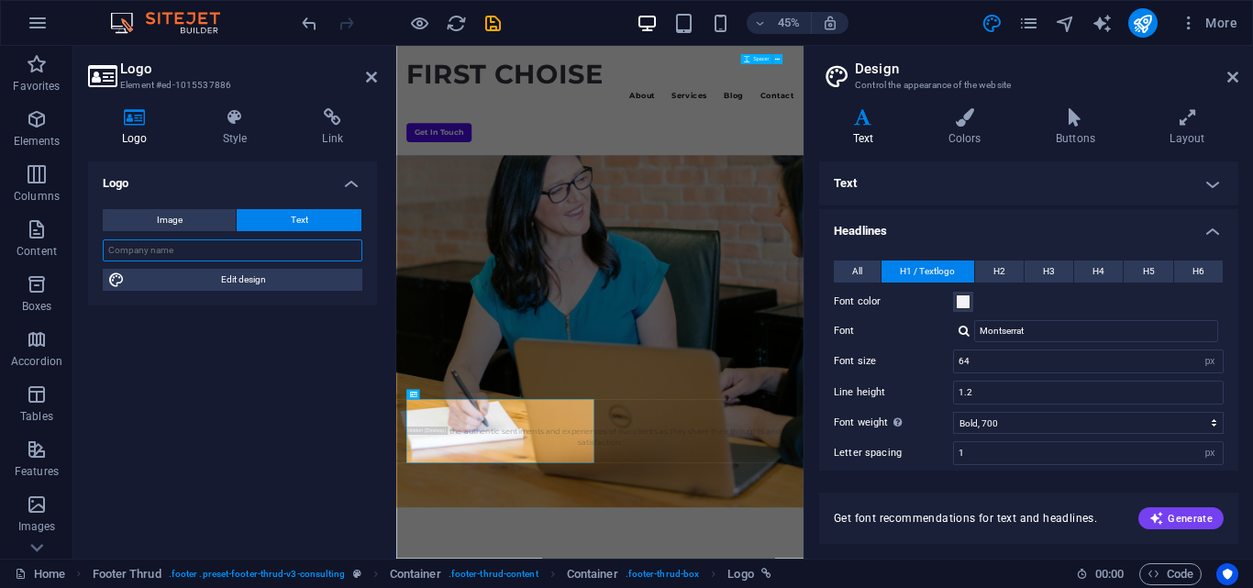
click at [224, 254] on input "text" at bounding box center [233, 250] width 260 height 22
paste input "FIRST CHOISE"
type input "FIRST CHOISE"
click at [193, 481] on div "Logo Image Text Drag files here, click to choose files or select files from Fil…" at bounding box center [232, 352] width 289 height 382
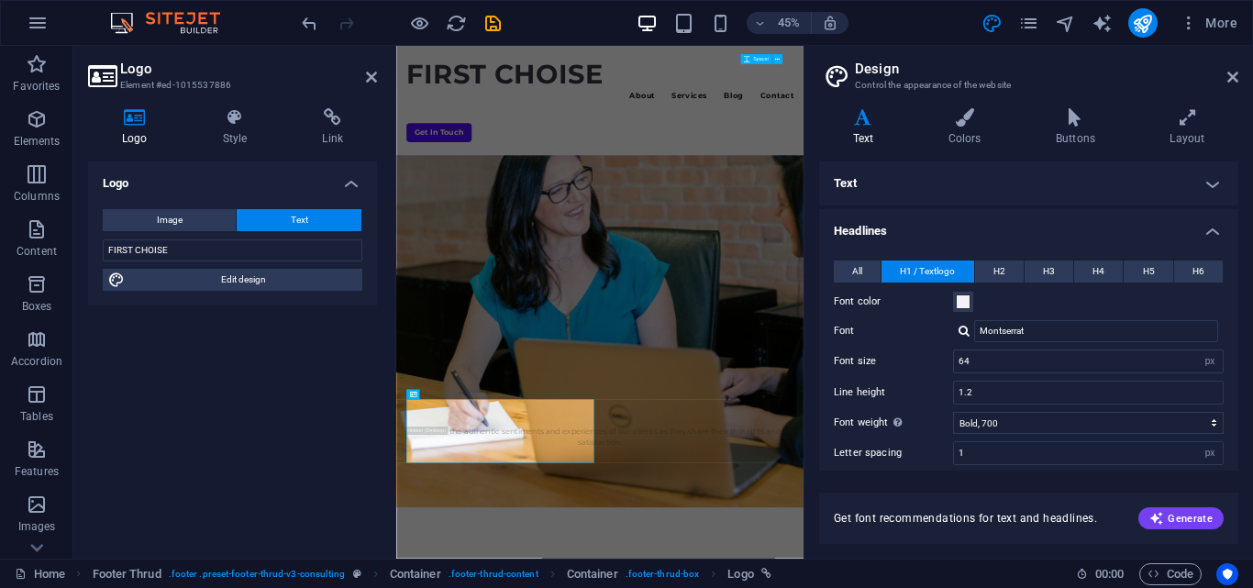
click at [934, 307] on label "Font color" at bounding box center [893, 302] width 119 height 22
click at [953, 307] on button "Font color" at bounding box center [963, 302] width 20 height 20
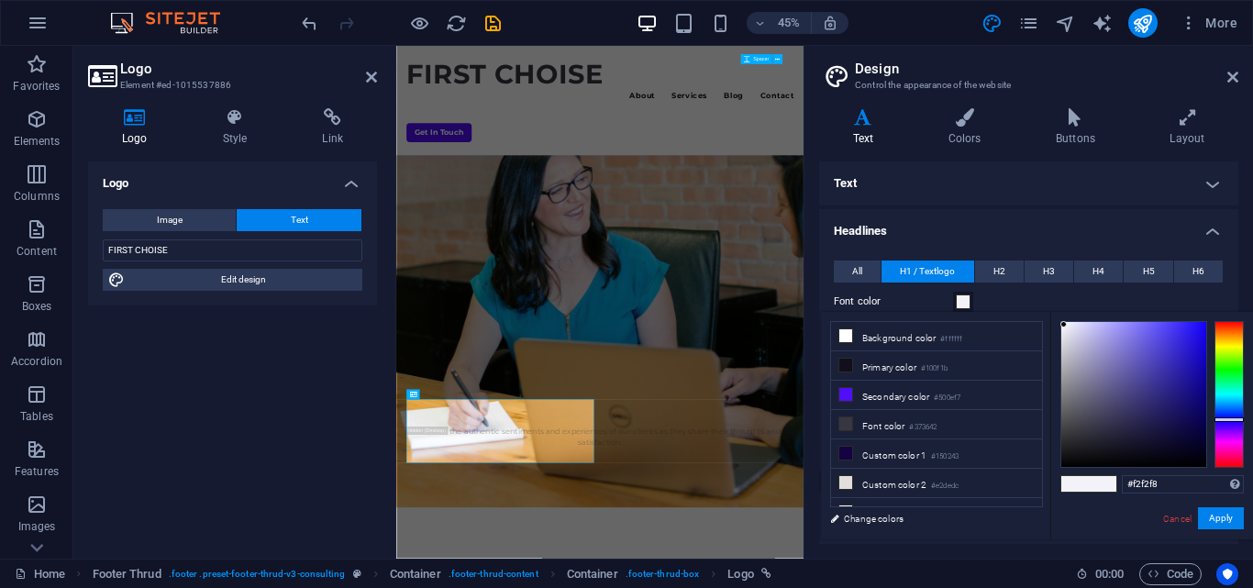
click at [904, 302] on label "Font color" at bounding box center [893, 302] width 119 height 22
click at [953, 302] on button "Font color" at bounding box center [963, 302] width 20 height 20
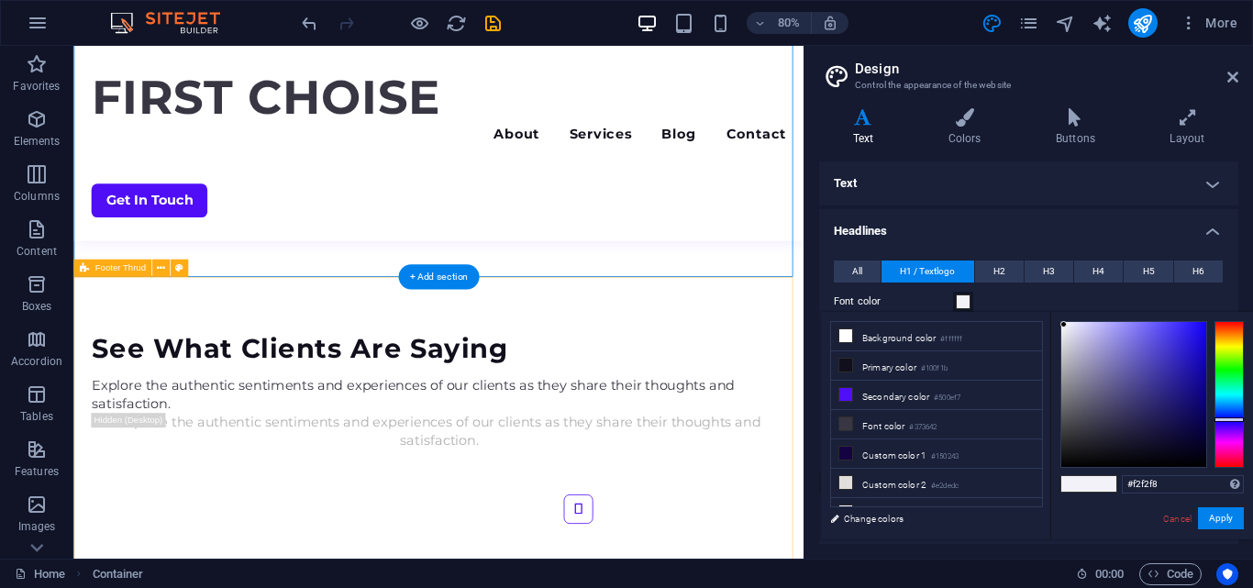
scroll to position [4796, 0]
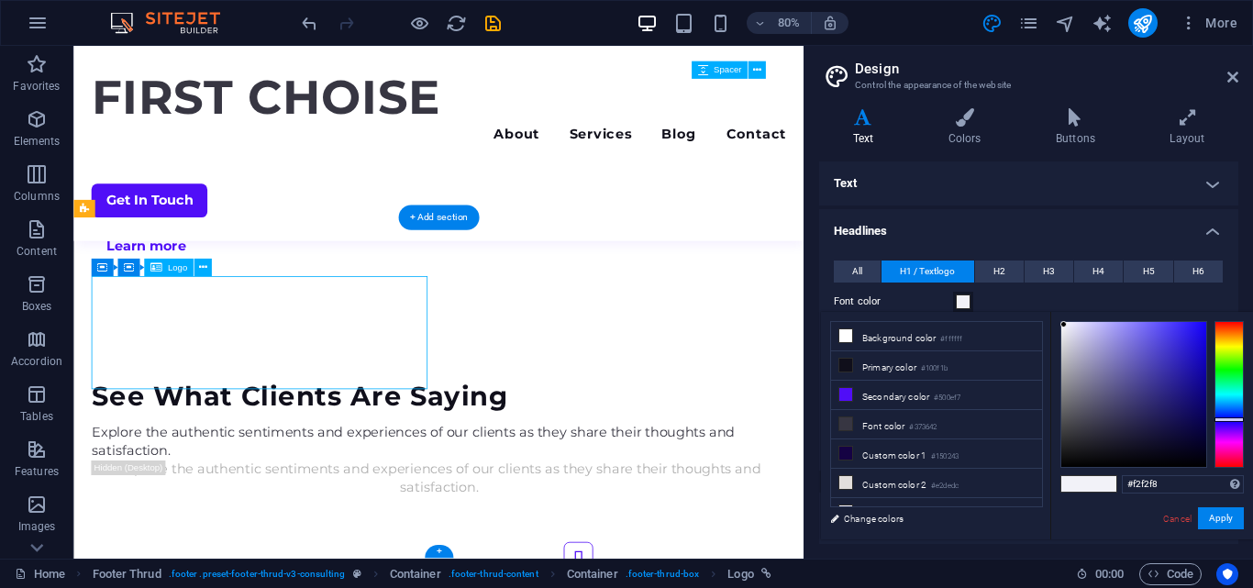
scroll to position [4491, 0]
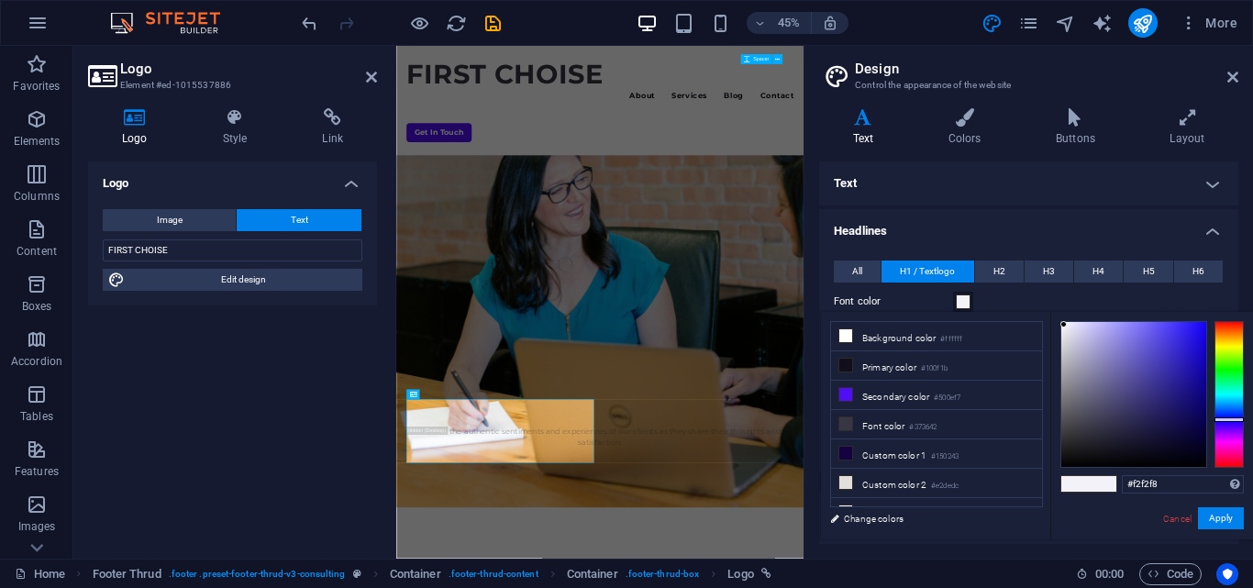
click at [351, 184] on h4 "Logo" at bounding box center [232, 177] width 289 height 33
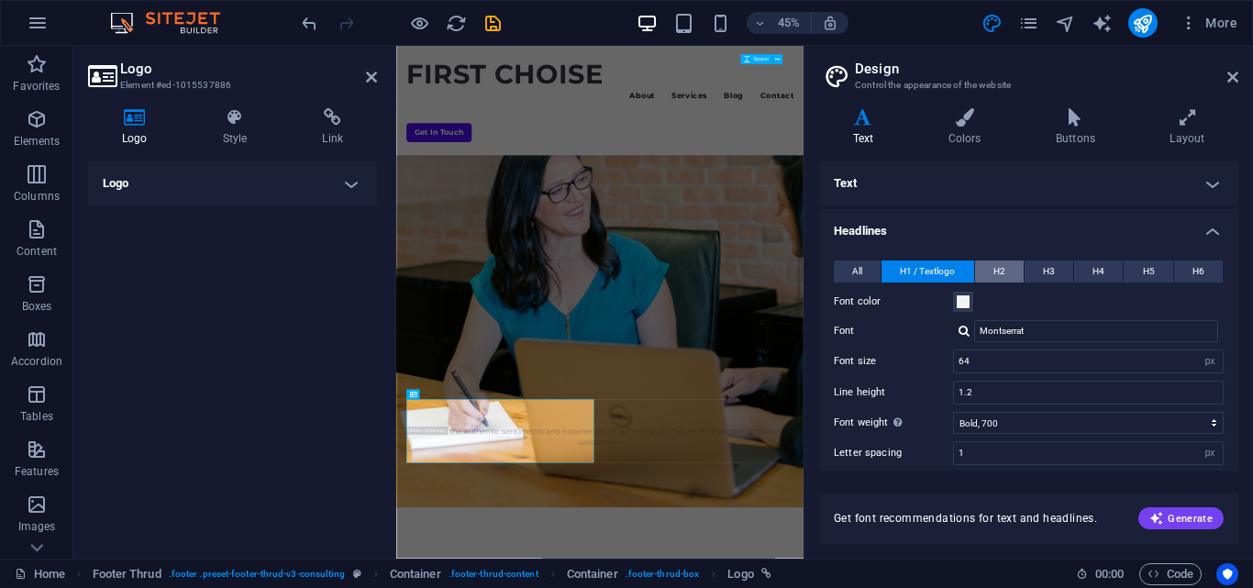
click at [1003, 271] on span "H2" at bounding box center [999, 271] width 12 height 22
click at [1033, 273] on button "H3" at bounding box center [1048, 271] width 49 height 22
click at [988, 274] on button "H2" at bounding box center [999, 271] width 49 height 22
click at [946, 271] on span "H1 / Textlogo" at bounding box center [927, 271] width 55 height 22
click at [866, 276] on button "All" at bounding box center [857, 271] width 47 height 22
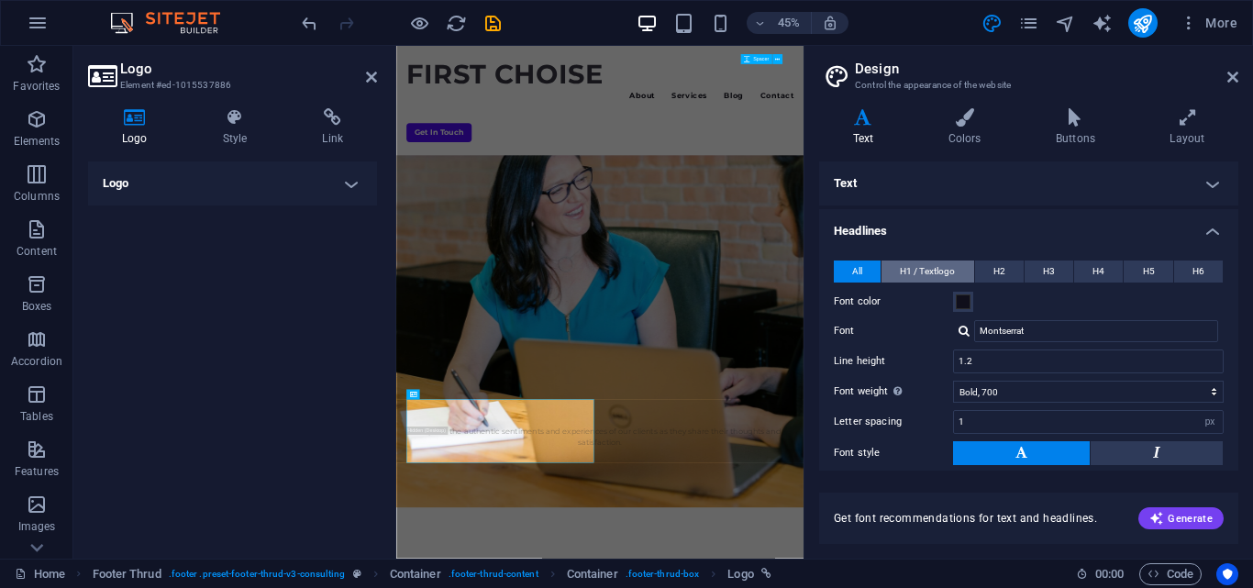
click at [935, 276] on span "H1 / Textlogo" at bounding box center [927, 271] width 55 height 22
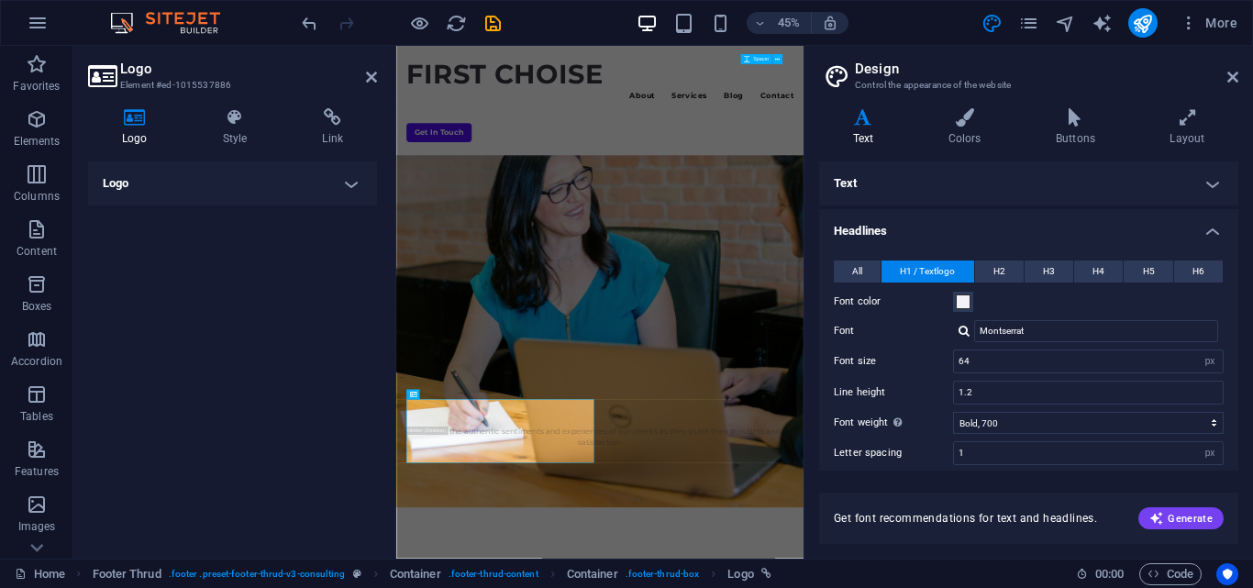
click at [924, 304] on label "Font color" at bounding box center [893, 302] width 119 height 22
click at [953, 304] on button "Font color" at bounding box center [963, 302] width 20 height 20
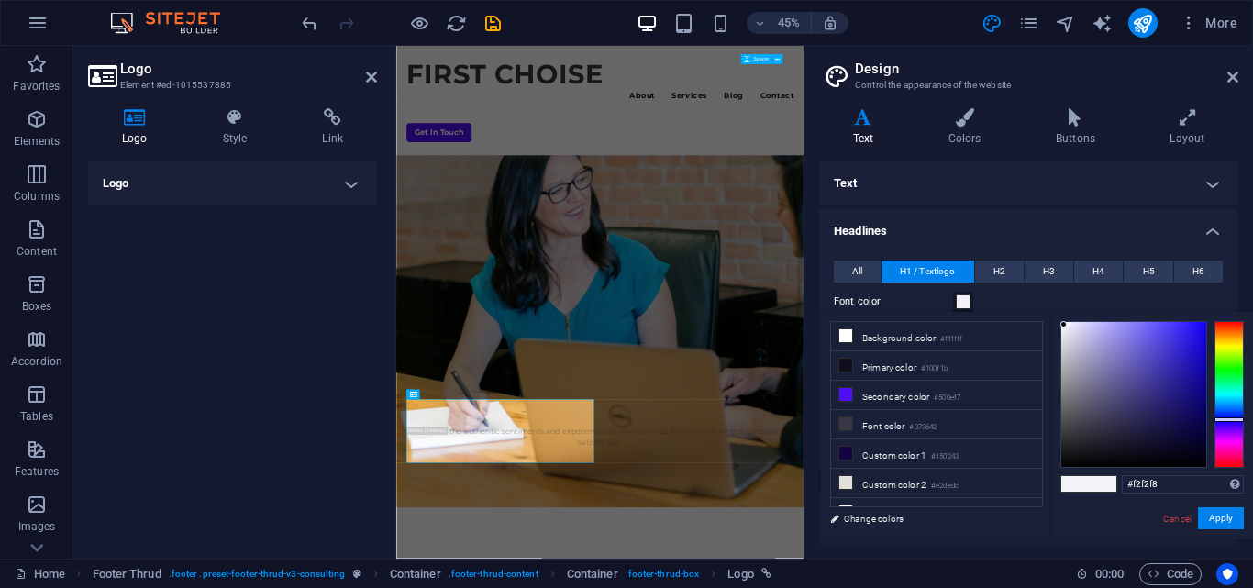
click at [887, 6] on div "45% More" at bounding box center [626, 23] width 1251 height 44
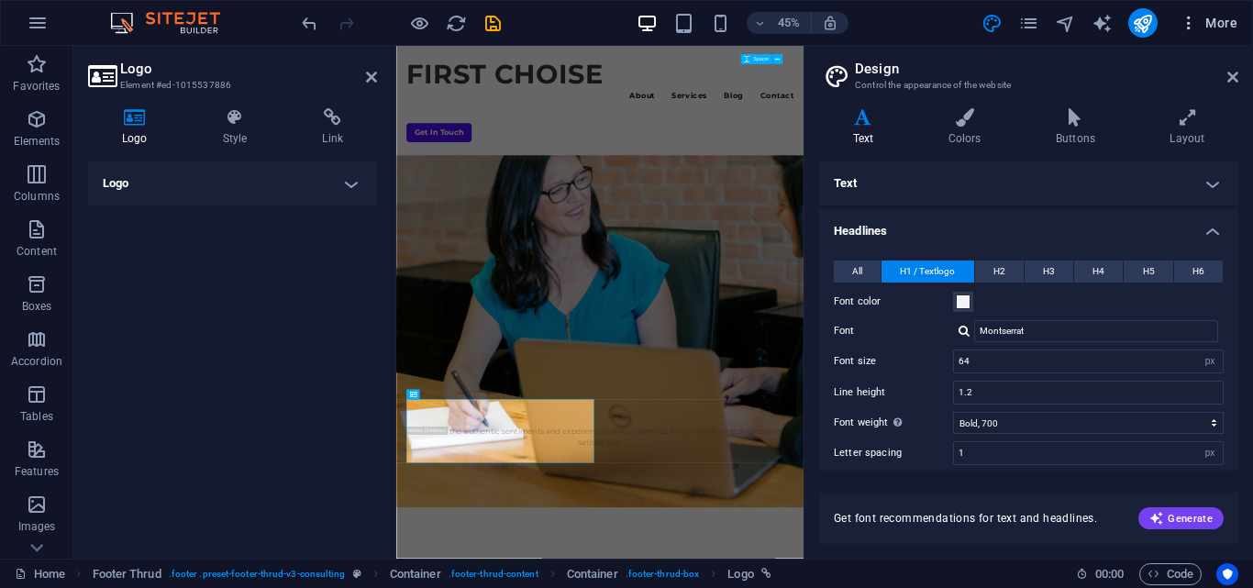
click at [1236, 24] on span "More" at bounding box center [1208, 23] width 58 height 18
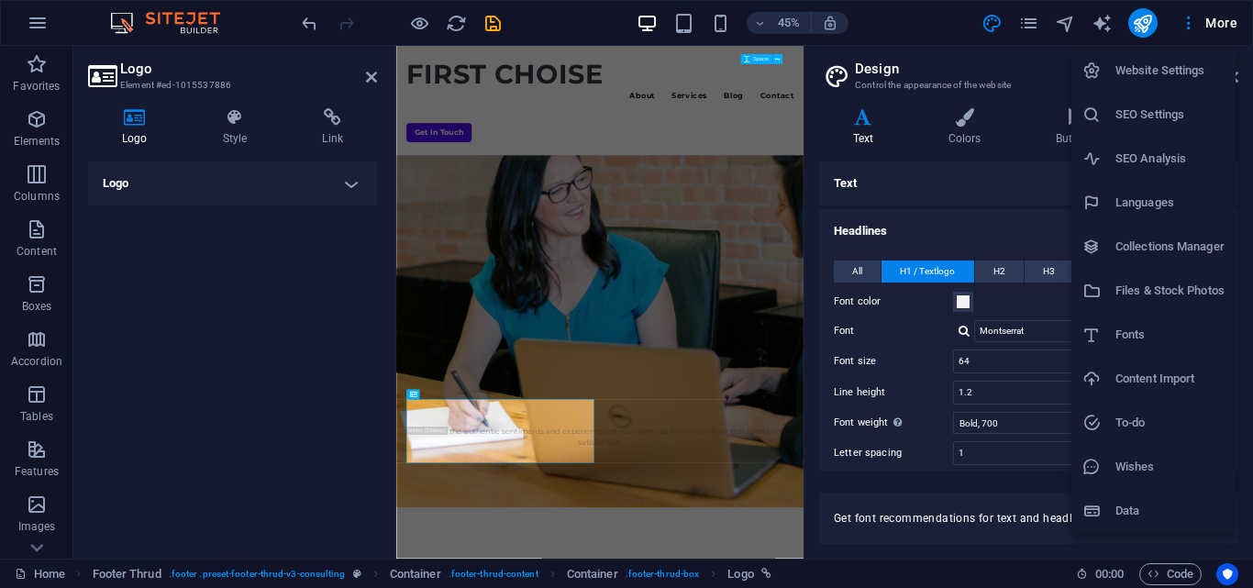
click at [1138, 72] on h6 "Website Settings" at bounding box center [1169, 71] width 109 height 22
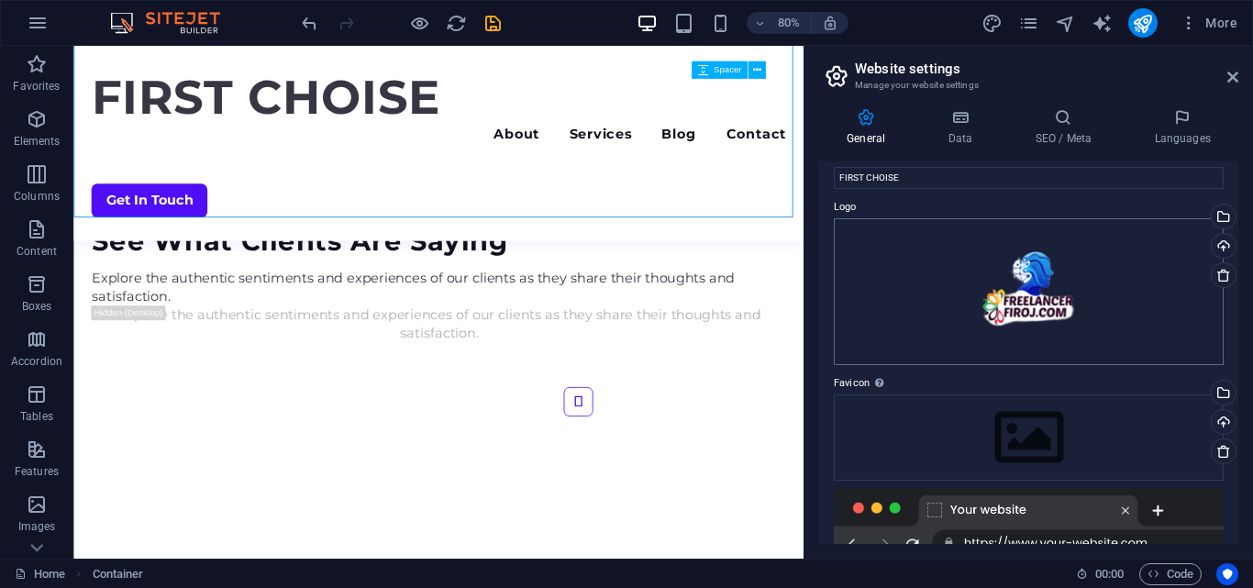
scroll to position [0, 0]
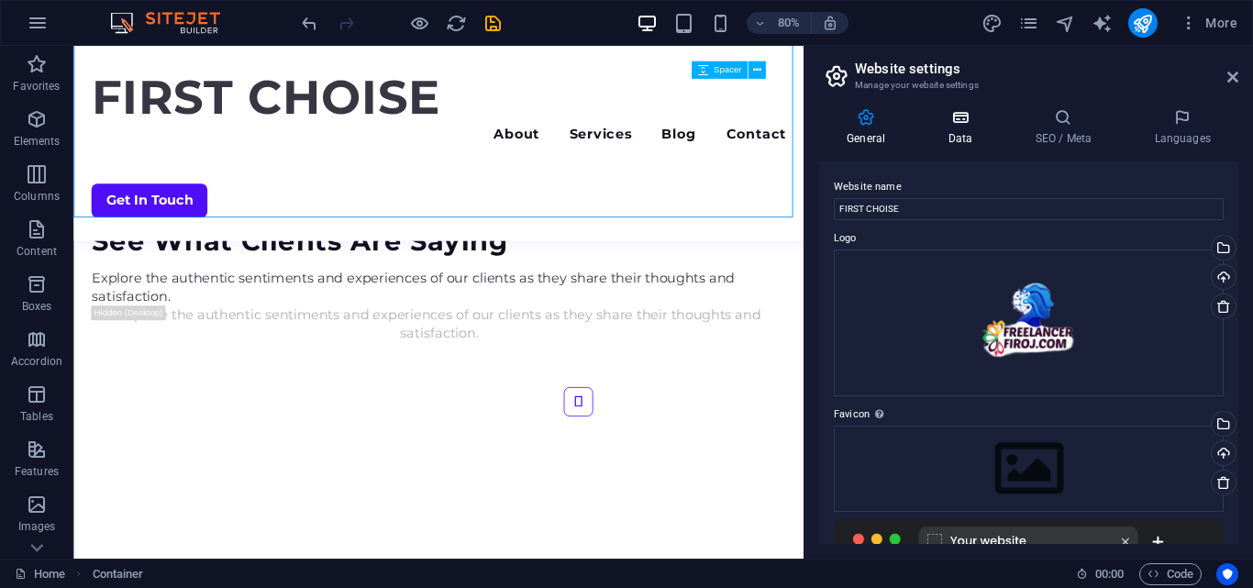
click at [972, 138] on h4 "Data" at bounding box center [963, 127] width 87 height 39
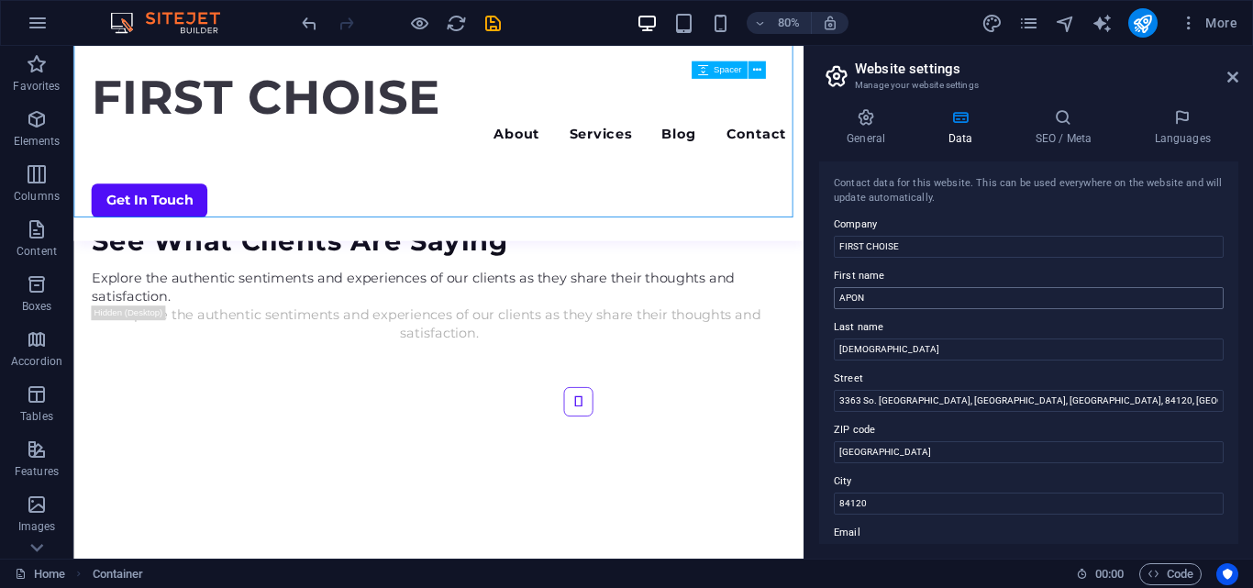
scroll to position [92, 0]
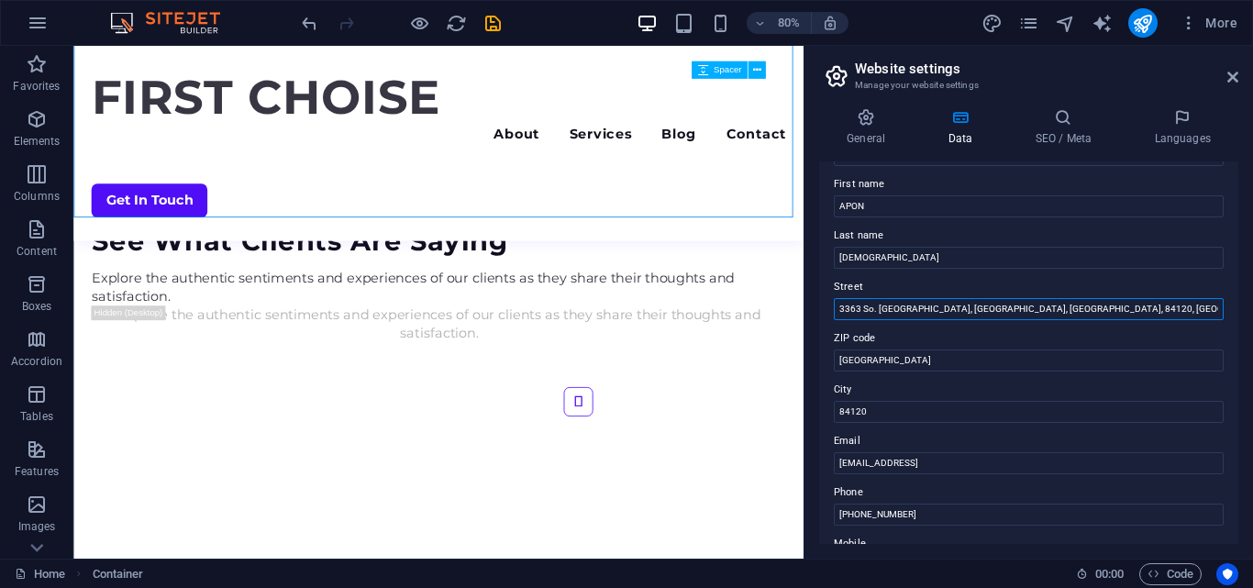
click at [1097, 305] on input "3363 So. Hunter Ct, West Valley City, UT, 84120, USA" at bounding box center [1029, 309] width 390 height 22
click at [1093, 307] on input "3363 So. Hunter Ct, West Valley City, UT, 84120, USA" at bounding box center [1029, 309] width 390 height 22
paste input "10813 E 6800 N, [PERSON_NAME] UT 84039-0000"
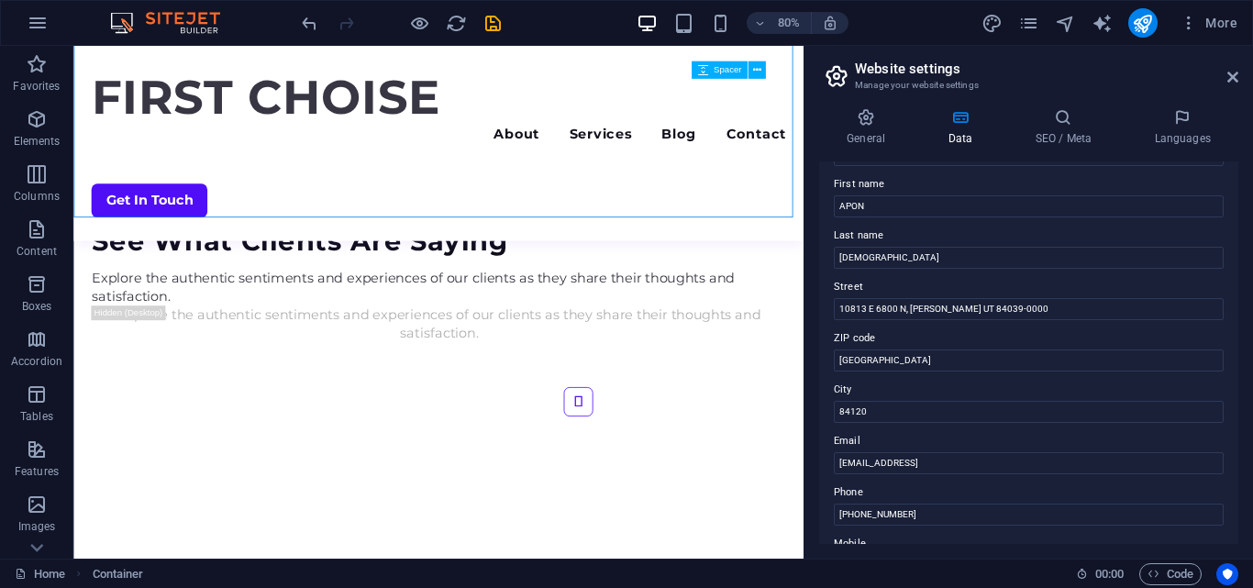
click at [823, 290] on div "Contact data for this website. This can be used everywhere on the website and w…" at bounding box center [1028, 352] width 419 height 382
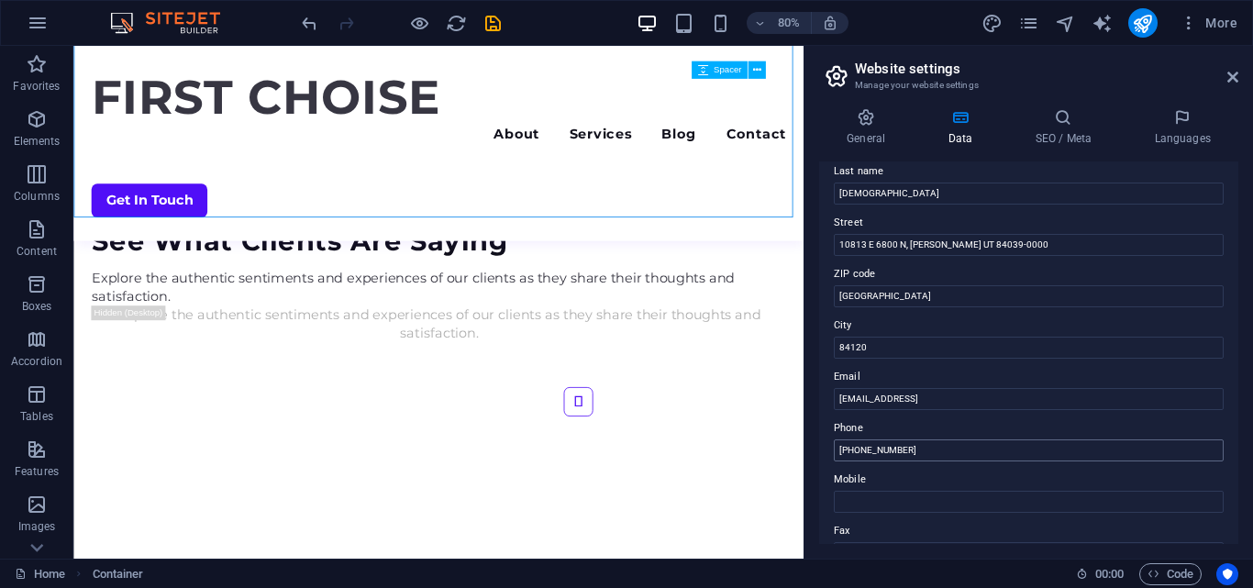
scroll to position [183, 0]
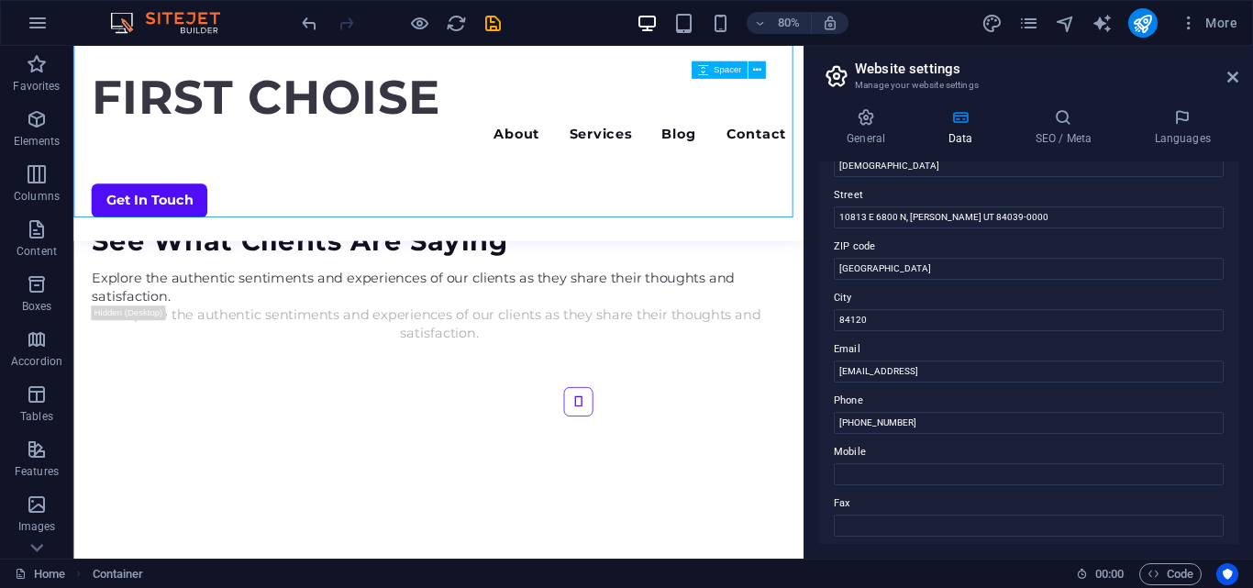
click at [938, 394] on label "Phone" at bounding box center [1029, 401] width 390 height 22
click at [938, 412] on input "+13322015375" at bounding box center [1029, 423] width 390 height 22
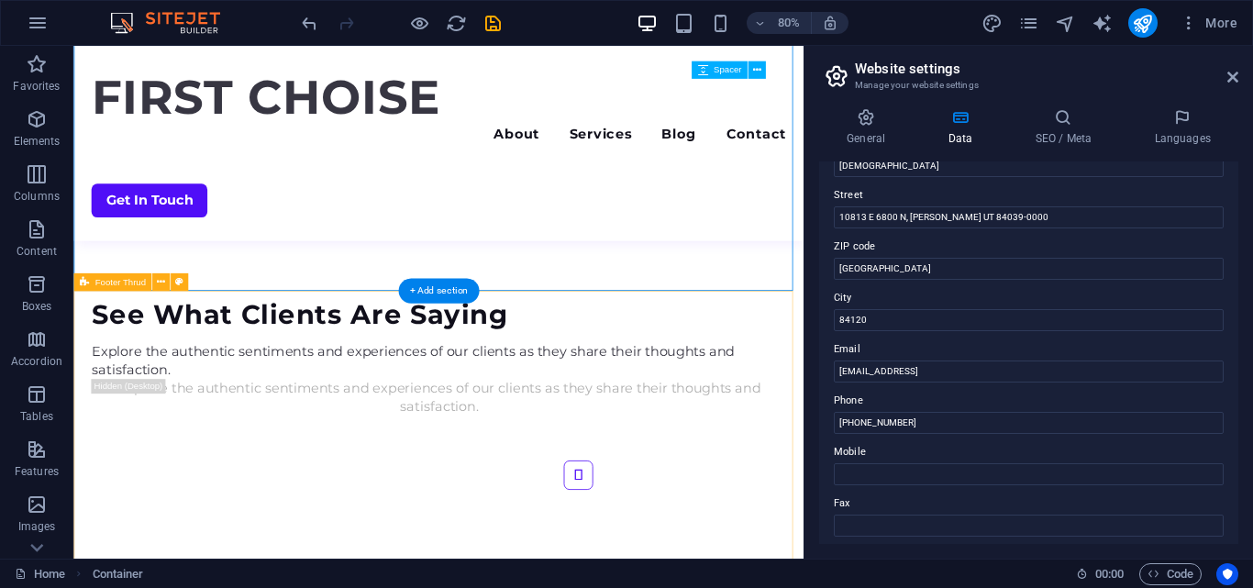
scroll to position [4796, 0]
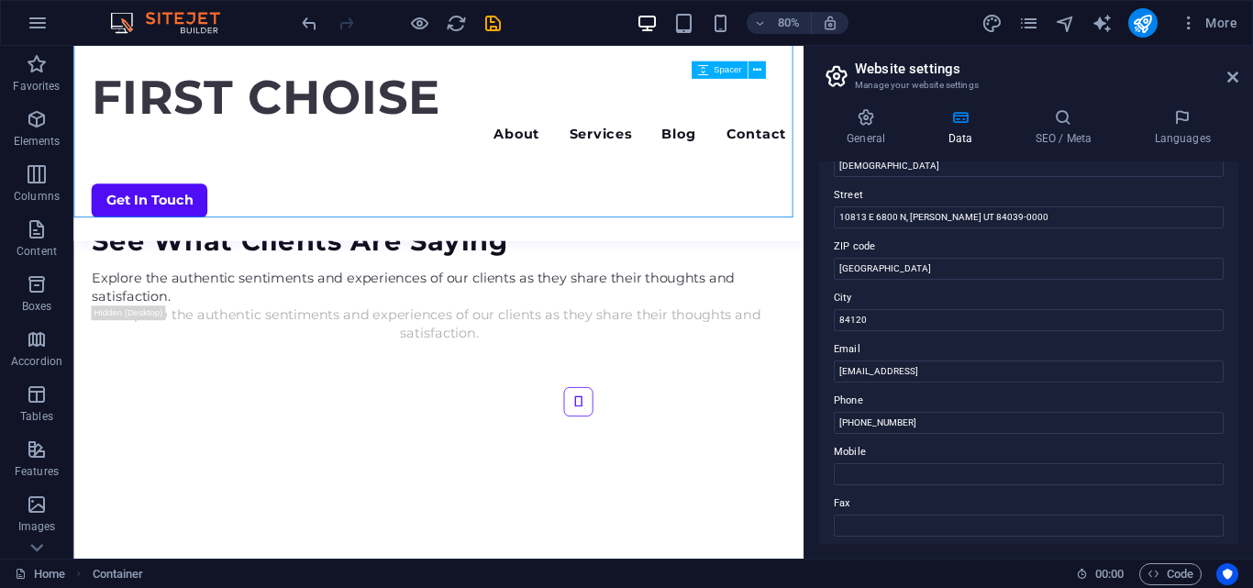
click at [898, 390] on label "Phone" at bounding box center [1029, 401] width 390 height 22
click at [898, 412] on input "+13322015375" at bounding box center [1029, 423] width 390 height 22
drag, startPoint x: 962, startPoint y: 213, endPoint x: 1076, endPoint y: 219, distance: 113.9
click at [1076, 219] on input "10813 E 6800 N, [PERSON_NAME] UT 84039-0000" at bounding box center [1029, 217] width 390 height 22
type input "10813 E 6800 N, LAPOINT UT"
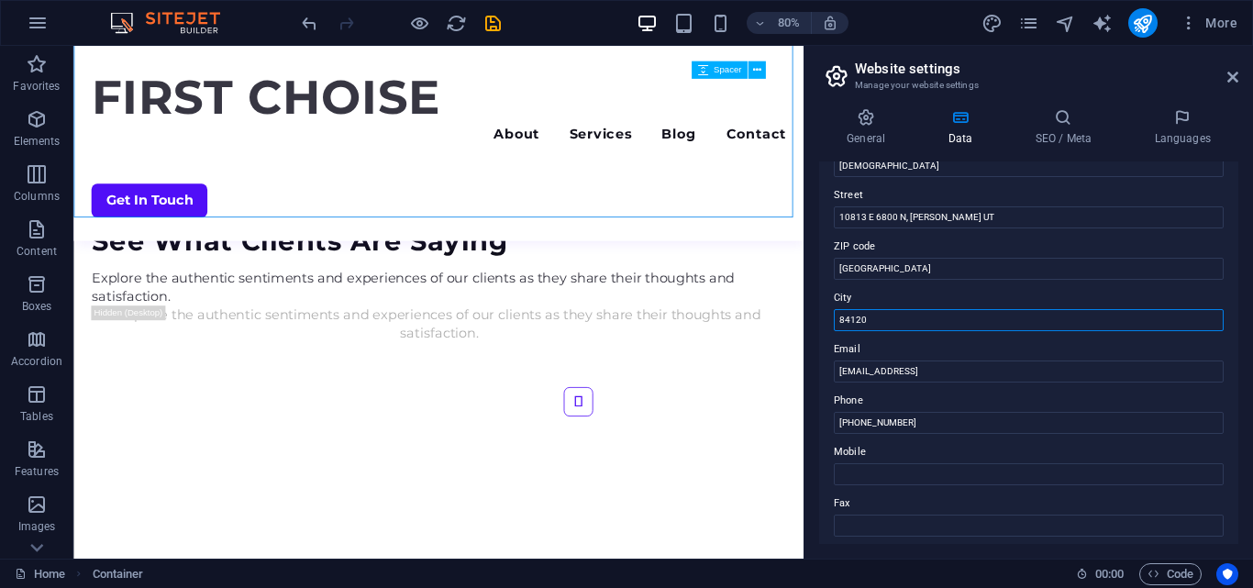
click at [885, 317] on input "84120" at bounding box center [1029, 320] width 390 height 22
paste input "039-000"
type input "84039-0000"
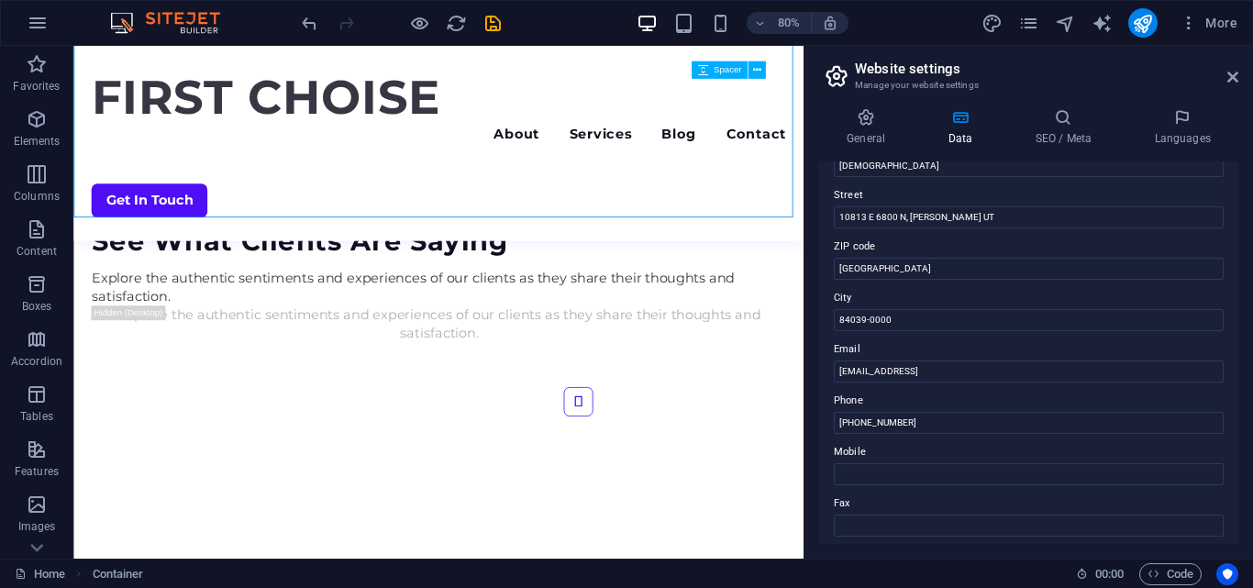
click at [901, 290] on label "City" at bounding box center [1029, 298] width 390 height 22
click at [901, 309] on input "84039-0000" at bounding box center [1029, 320] width 390 height 22
click at [987, 218] on input "10813 E 6800 N, LAPOINT UT" at bounding box center [1029, 217] width 390 height 22
click at [929, 263] on input "West Valley City" at bounding box center [1029, 269] width 390 height 22
drag, startPoint x: 947, startPoint y: 214, endPoint x: 908, endPoint y: 208, distance: 39.8
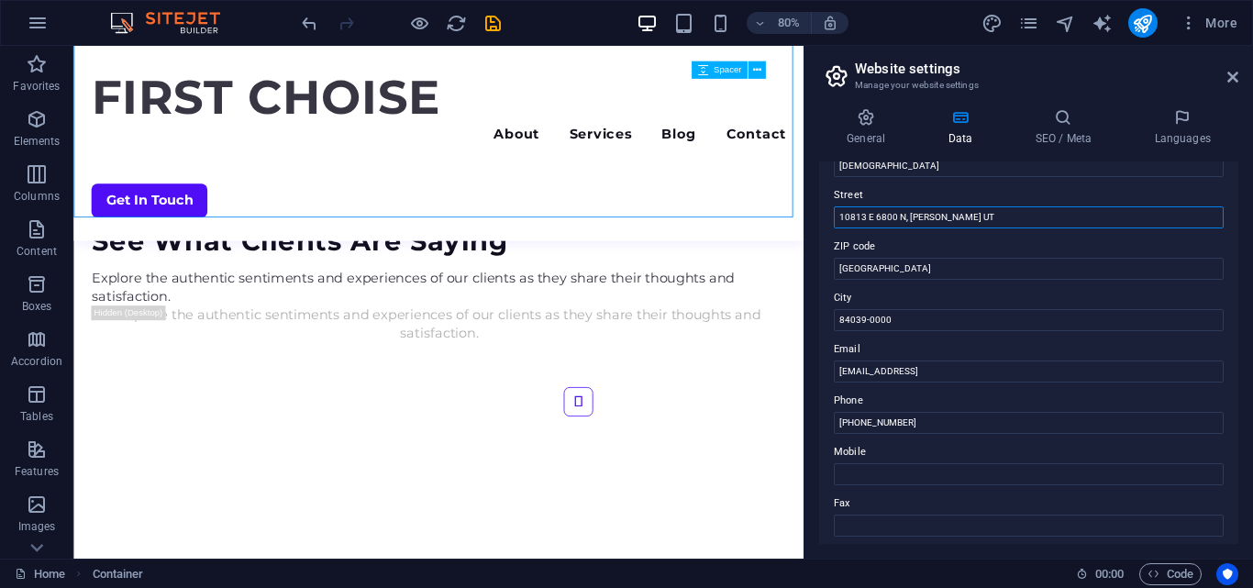
click at [908, 208] on input "10813 E 6800 N, LAPOINT UT" at bounding box center [1029, 217] width 390 height 22
click at [923, 260] on input "West Valley City" at bounding box center [1029, 269] width 390 height 22
paste input "[PERSON_NAME]"
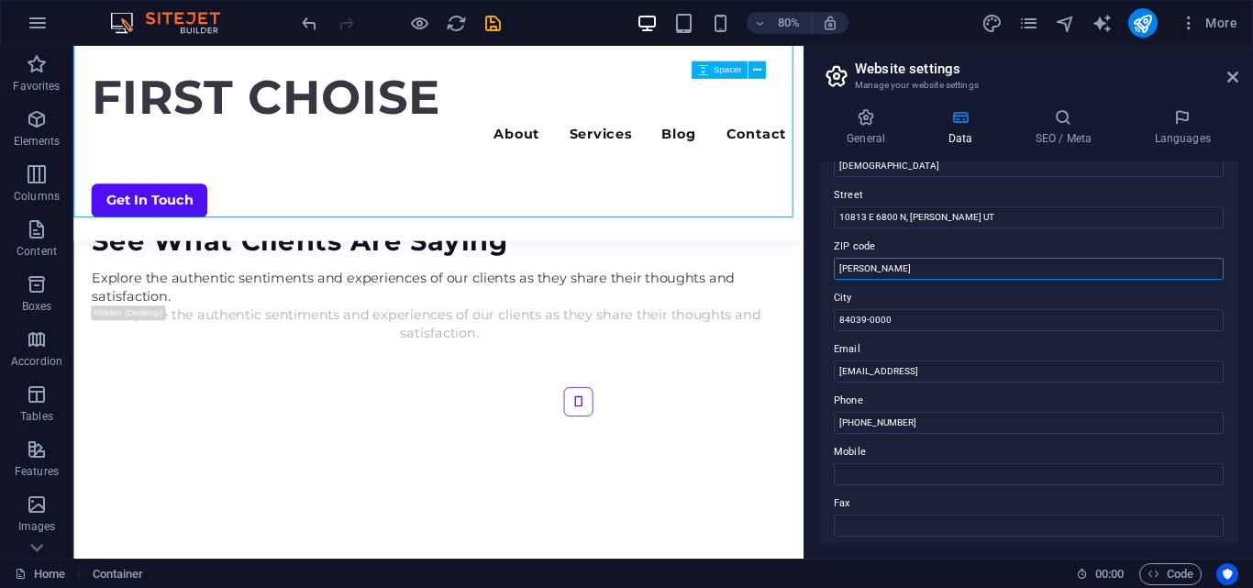
type input "[PERSON_NAME]"
click at [935, 229] on div "Contact data for this website. This can be used everywhere on the website and w…" at bounding box center [1028, 352] width 419 height 382
drag, startPoint x: 949, startPoint y: 215, endPoint x: 1008, endPoint y: 217, distance: 58.7
click at [1008, 217] on input "10813 E 6800 N, LAPOINT UT" at bounding box center [1029, 217] width 390 height 22
click at [874, 315] on input "84039-0000" at bounding box center [1029, 320] width 390 height 22
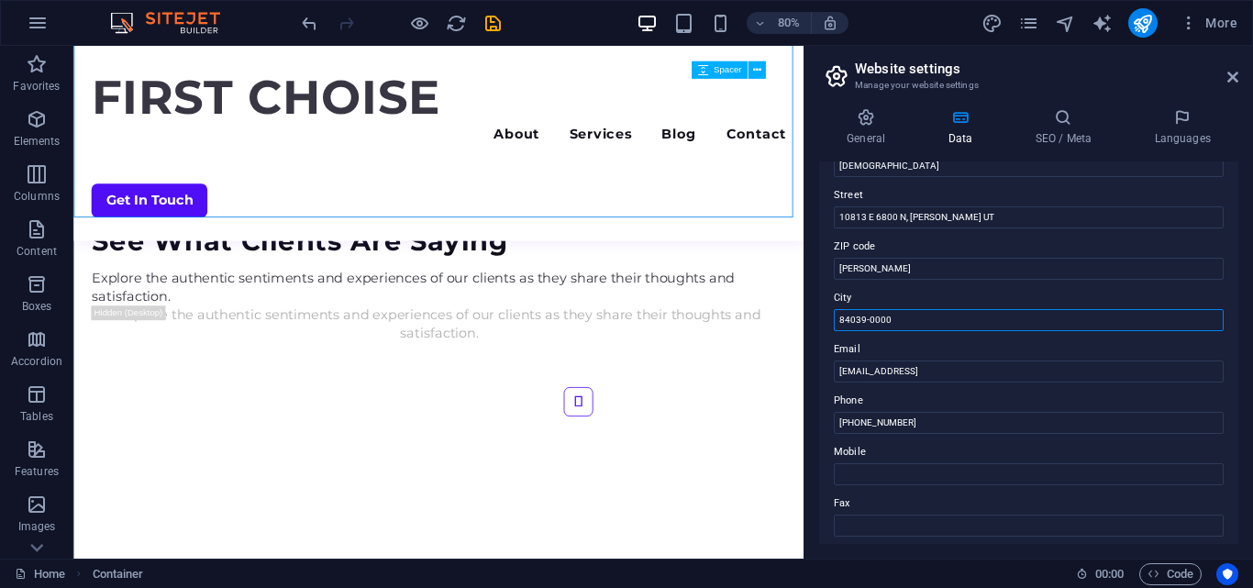
click at [875, 315] on input "84039-0000" at bounding box center [1029, 320] width 390 height 22
click at [877, 260] on input "[PERSON_NAME]" at bounding box center [1029, 269] width 390 height 22
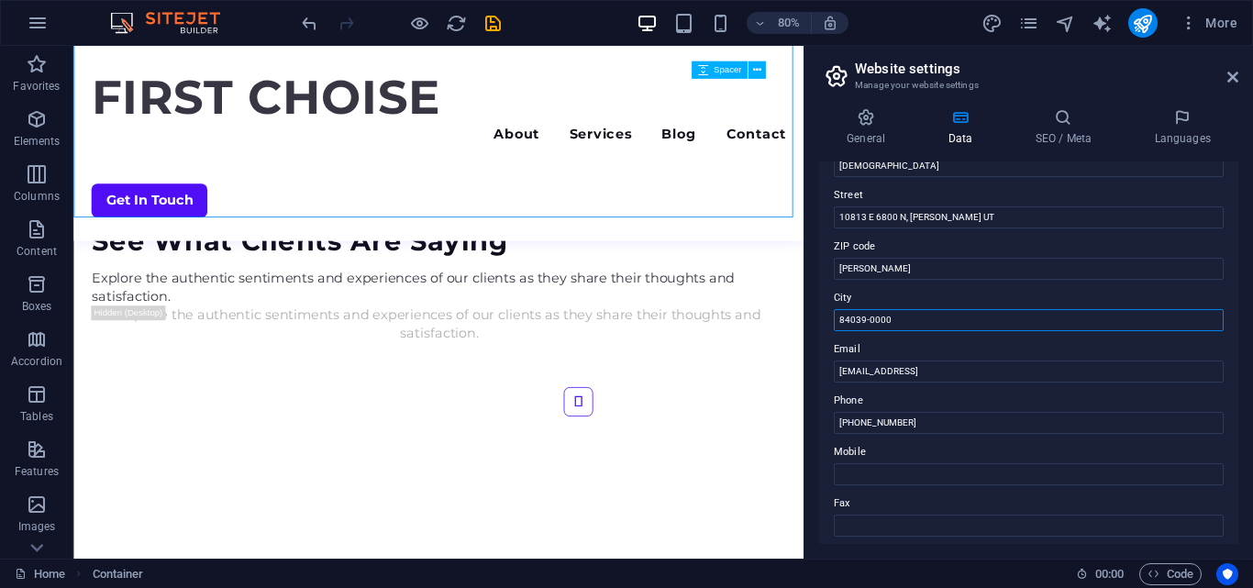
click at [944, 316] on input "84039-0000" at bounding box center [1029, 320] width 390 height 22
paste input "[PERSON_NAME]"
click at [846, 318] on input "84039-0000LAPOINT" at bounding box center [1029, 320] width 390 height 22
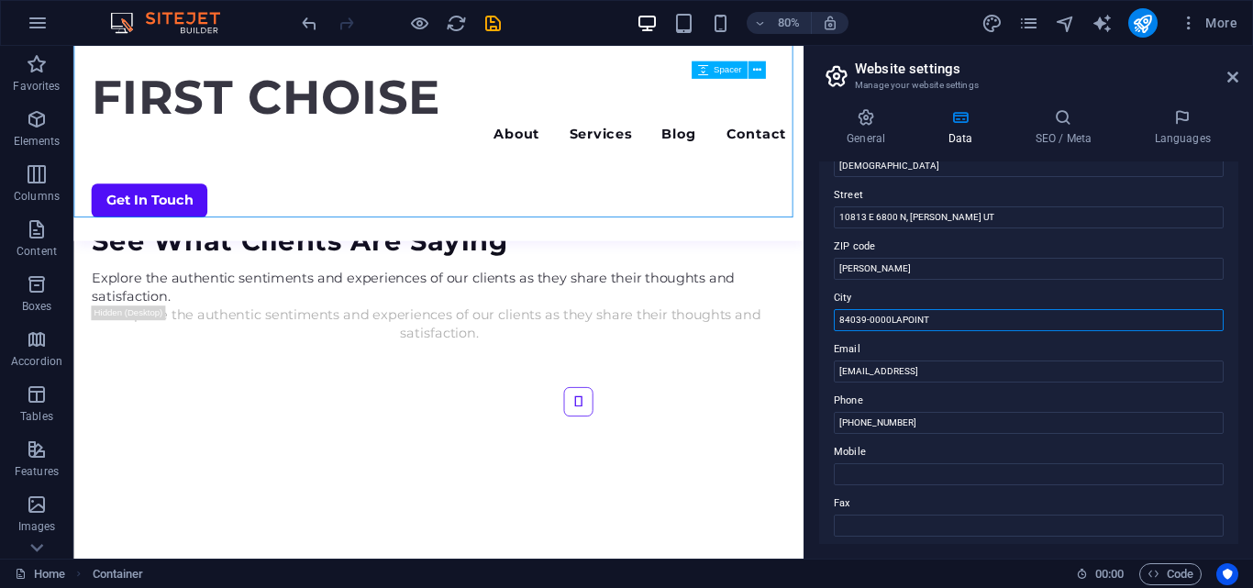
click at [905, 313] on input "84039-0000LAPOINT" at bounding box center [1029, 320] width 390 height 22
drag, startPoint x: 891, startPoint y: 324, endPoint x: 807, endPoint y: 318, distance: 84.5
click at [807, 318] on aside "Website settings Manage your website settings General Data SEO / Meta Languages…" at bounding box center [1027, 302] width 449 height 513
type input "84039-0000LAPOINT"
click at [896, 269] on input "[PERSON_NAME]" at bounding box center [1029, 269] width 390 height 22
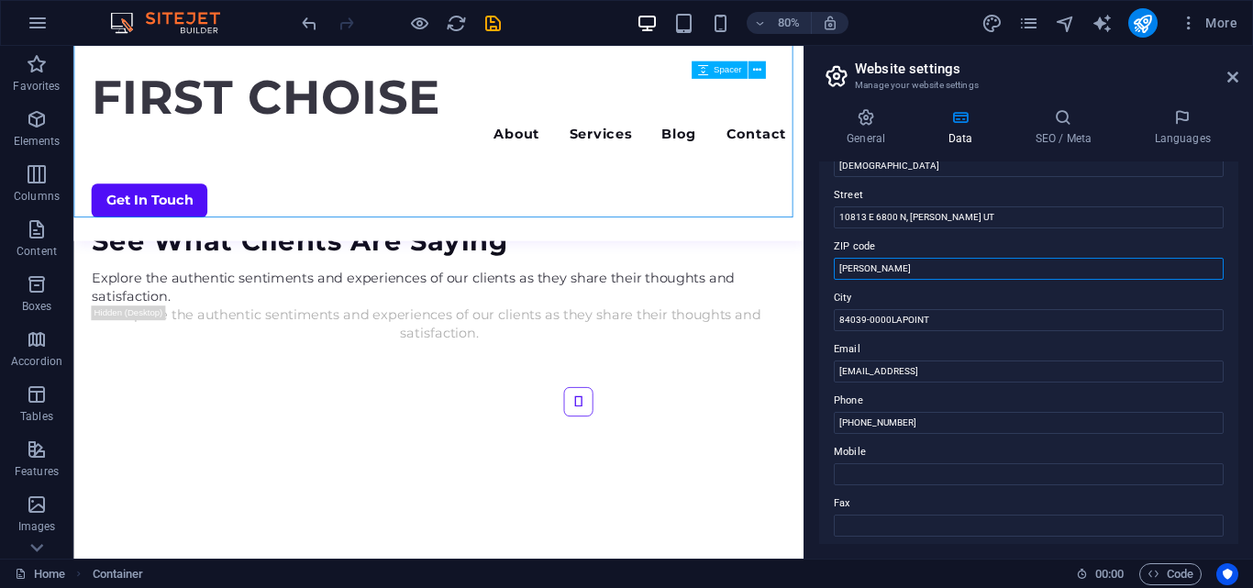
click at [896, 269] on input "[PERSON_NAME]" at bounding box center [1029, 269] width 390 height 22
paste input "84039-0000L"
type input "84039-0000"
click at [883, 318] on input "84039-0000LAPOINT" at bounding box center [1029, 320] width 390 height 22
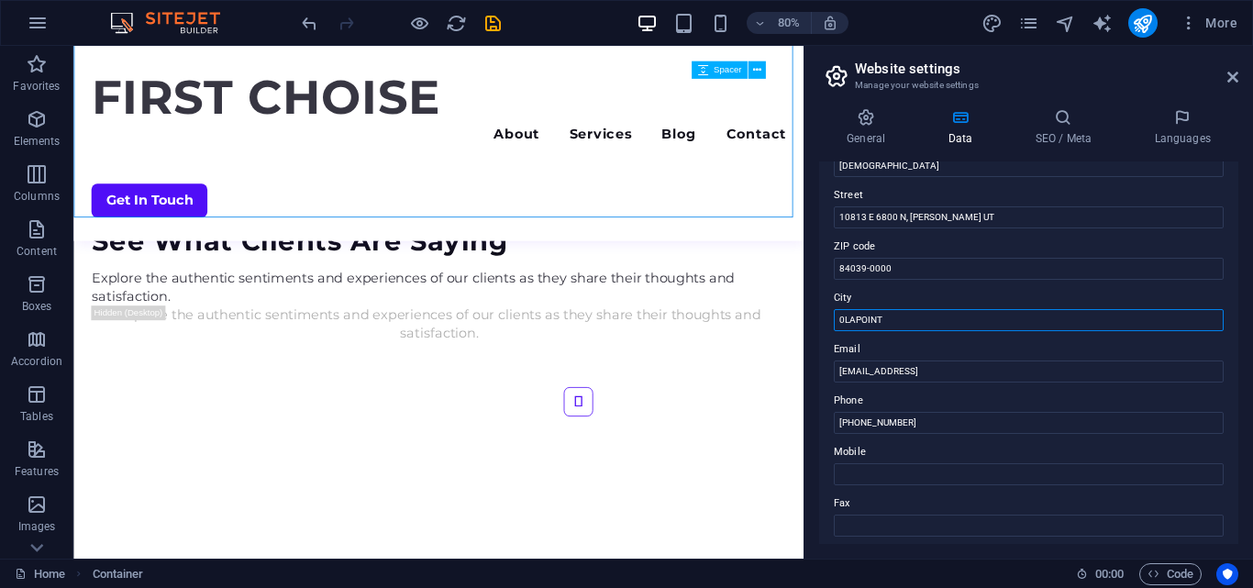
click at [846, 318] on input "0LAPOINT" at bounding box center [1029, 320] width 390 height 22
type input "[PERSON_NAME]"
click at [921, 287] on label "City" at bounding box center [1029, 298] width 390 height 22
click at [921, 309] on input "[PERSON_NAME]" at bounding box center [1029, 320] width 390 height 22
click at [948, 218] on input "10813 E 6800 N, LAPOINT UT" at bounding box center [1029, 217] width 390 height 22
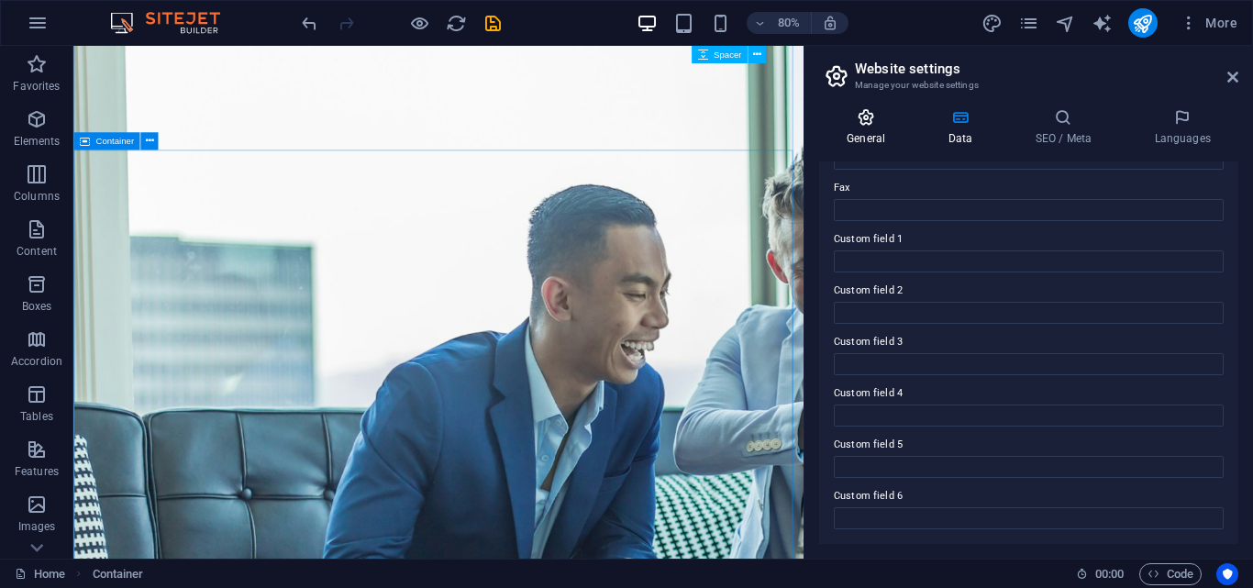
scroll to position [0, 0]
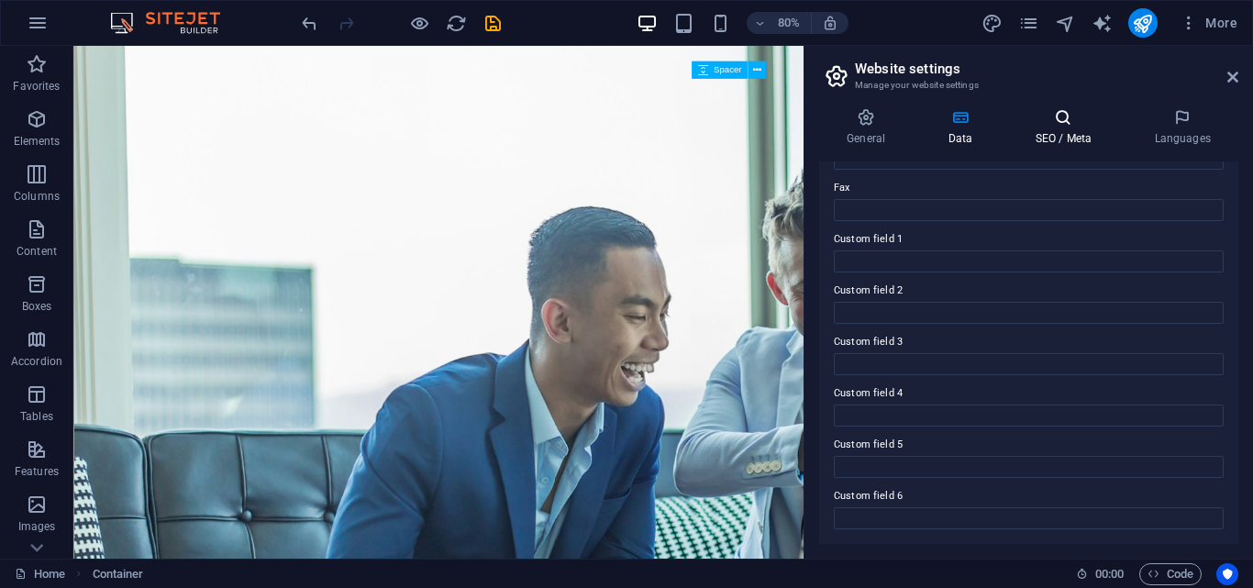
type input "10813 E 6800 N, UT"
click at [1060, 121] on icon at bounding box center [1063, 117] width 112 height 18
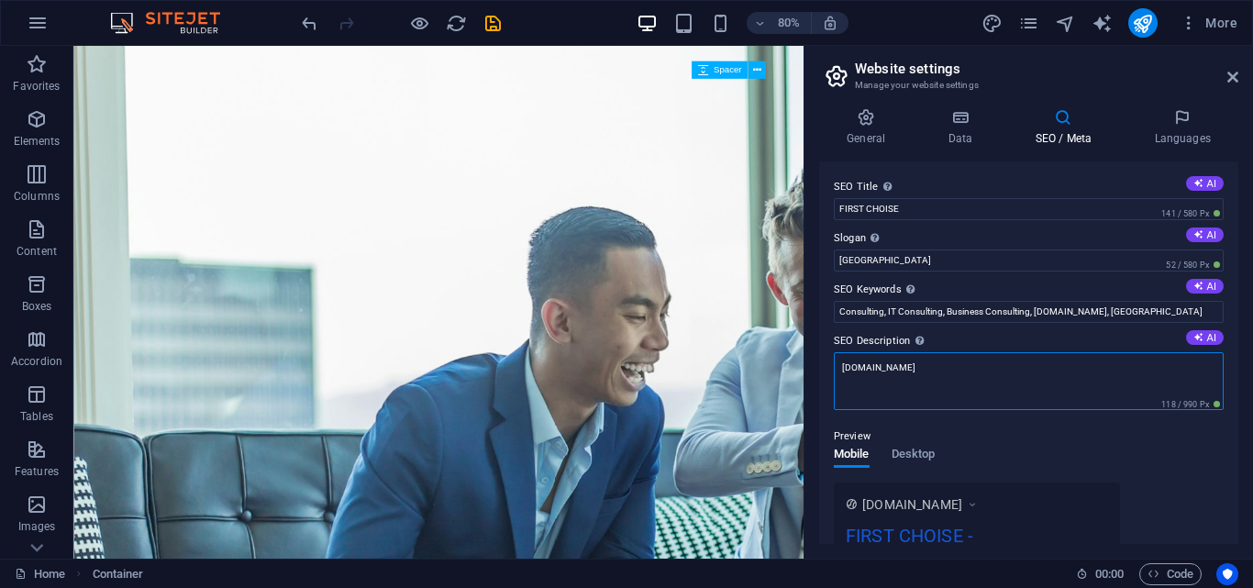
click at [962, 383] on textarea "freelancerfiroj.com" at bounding box center [1029, 381] width 390 height 58
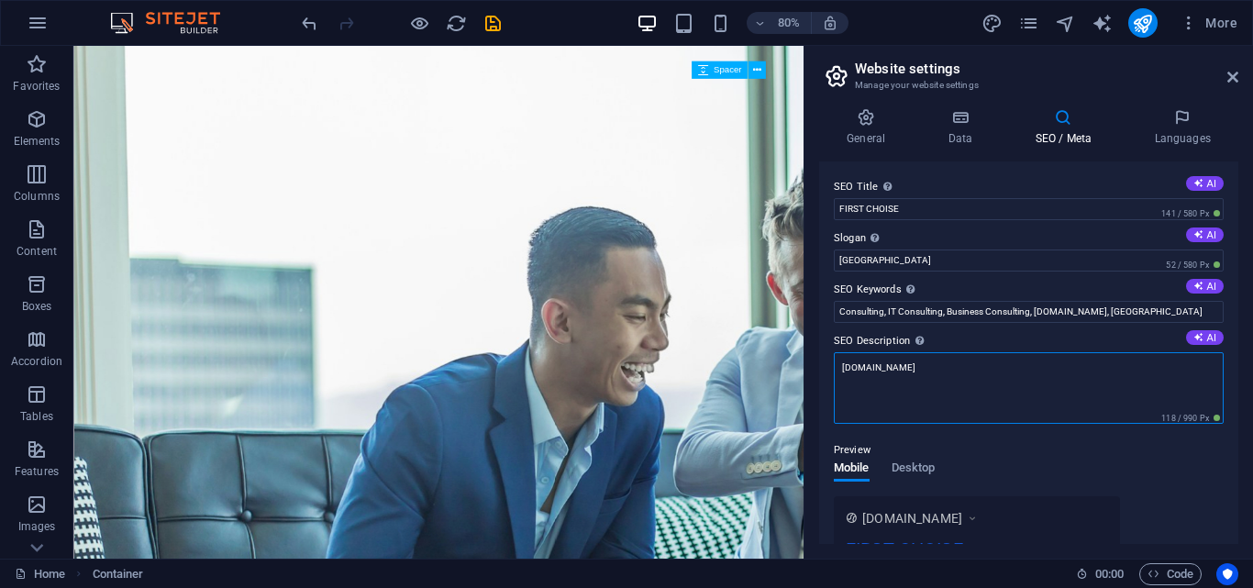
click at [962, 383] on textarea "freelancerfiroj.com" at bounding box center [1029, 388] width 390 height 72
click at [961, 383] on textarea "freelancerfiroj.com" at bounding box center [1029, 388] width 390 height 72
click at [973, 337] on label "SEO Description Describe the contents of your website - this is crucial for sea…" at bounding box center [1029, 341] width 390 height 22
click at [973, 352] on textarea "freelancerfiroj.com" at bounding box center [1029, 388] width 390 height 72
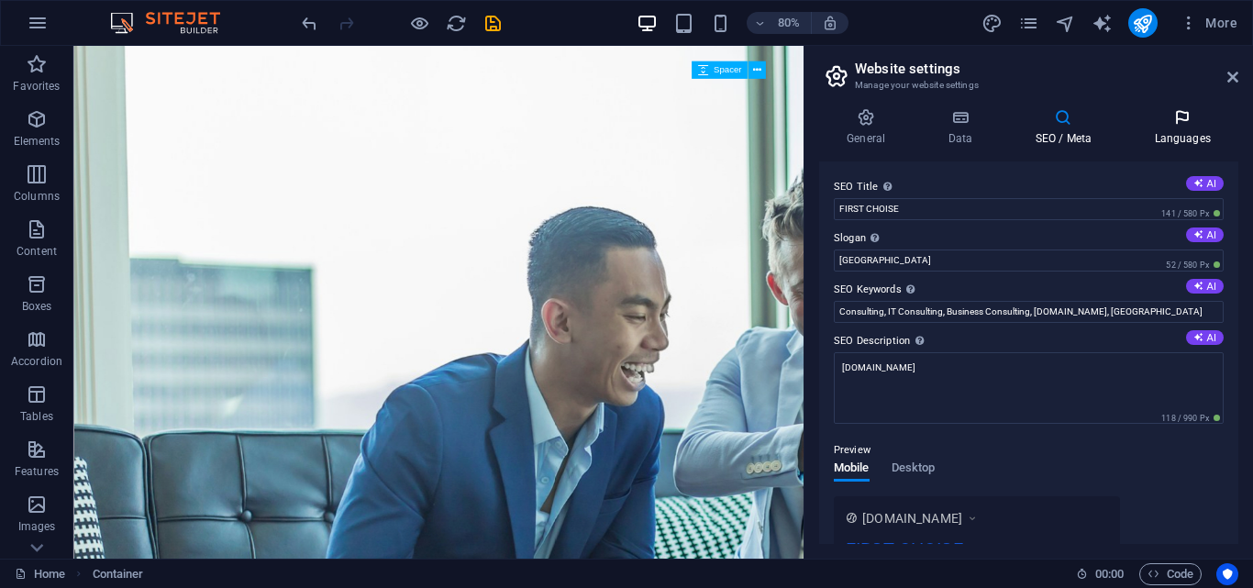
click at [1157, 122] on icon at bounding box center [1182, 117] width 112 height 18
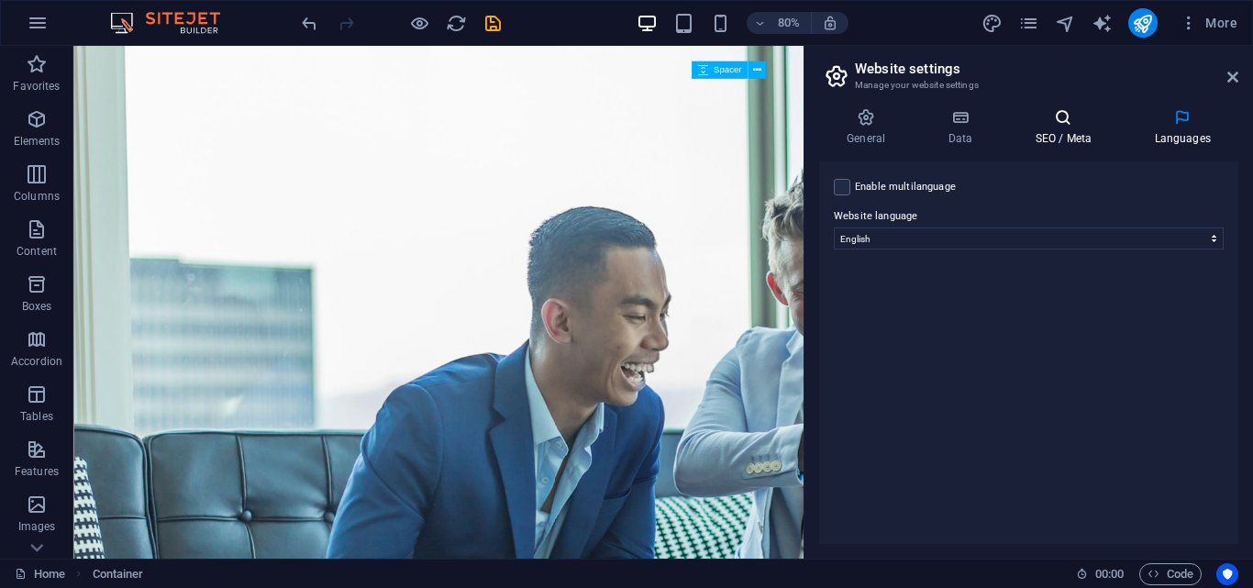
click at [1046, 129] on h4 "SEO / Meta" at bounding box center [1066, 127] width 119 height 39
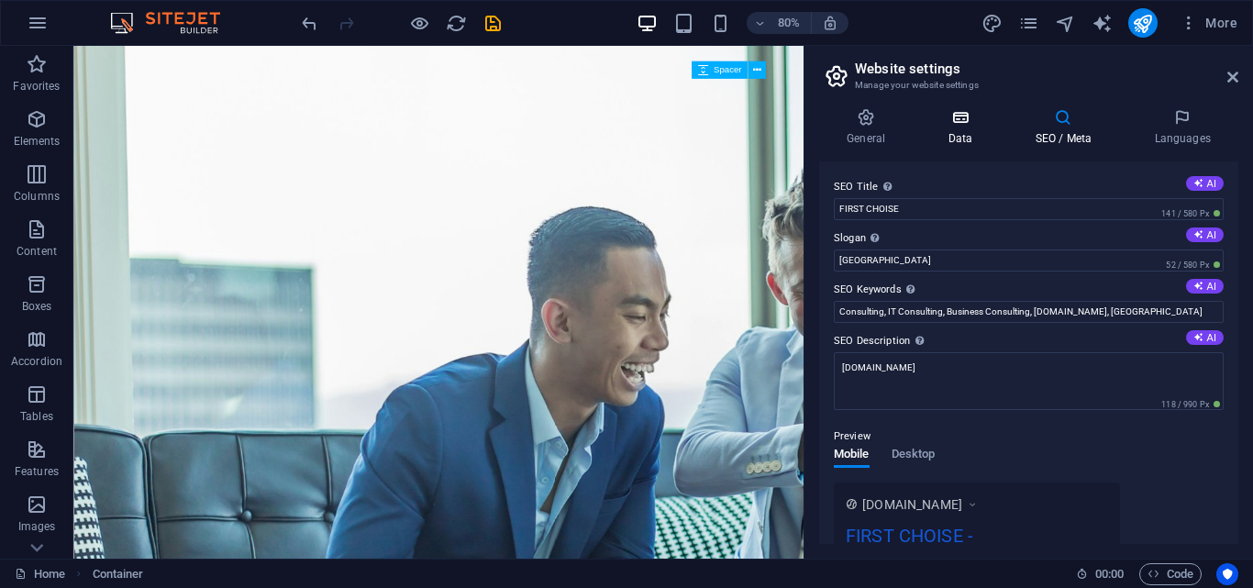
click at [931, 138] on h4 "Data" at bounding box center [963, 127] width 87 height 39
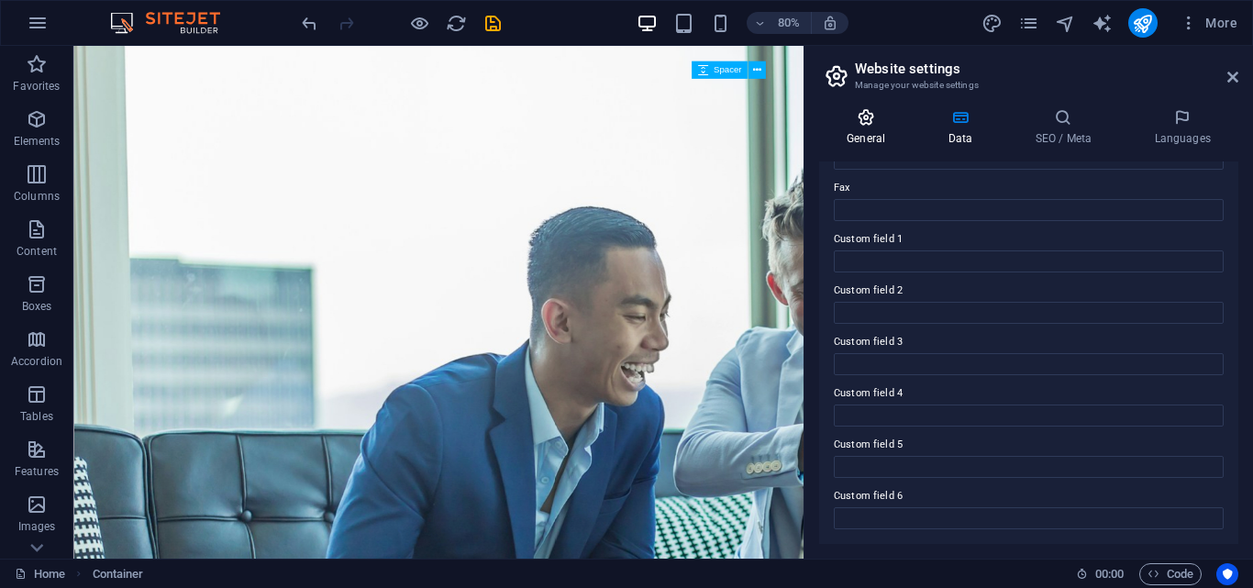
click at [849, 143] on h4 "General" at bounding box center [869, 127] width 101 height 39
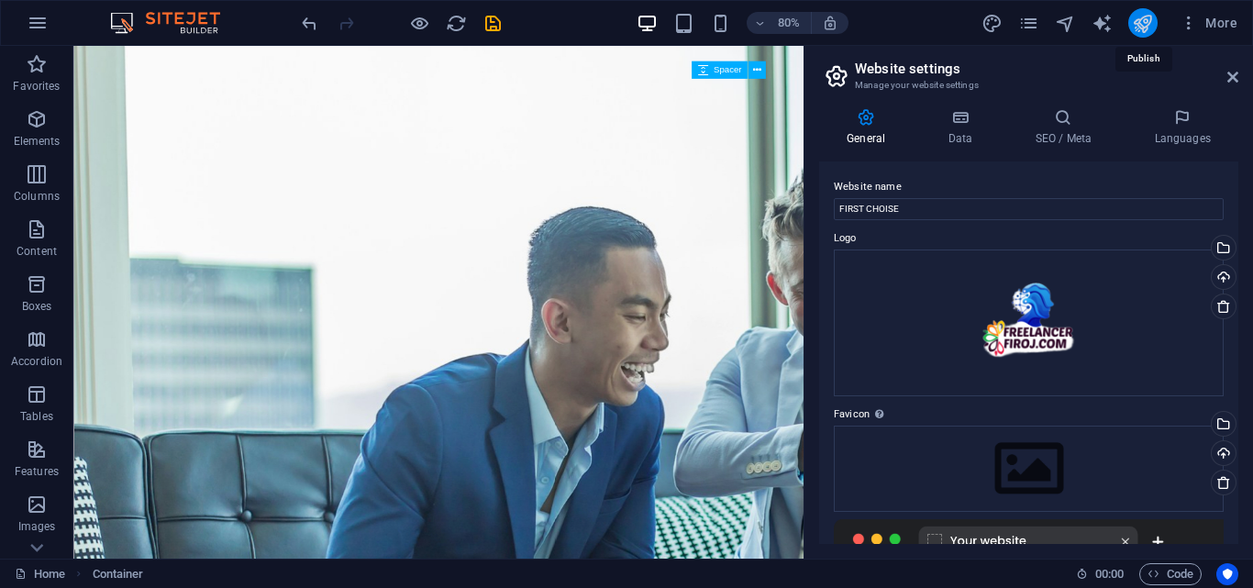
click at [1146, 13] on icon "publish" at bounding box center [1142, 23] width 21 height 21
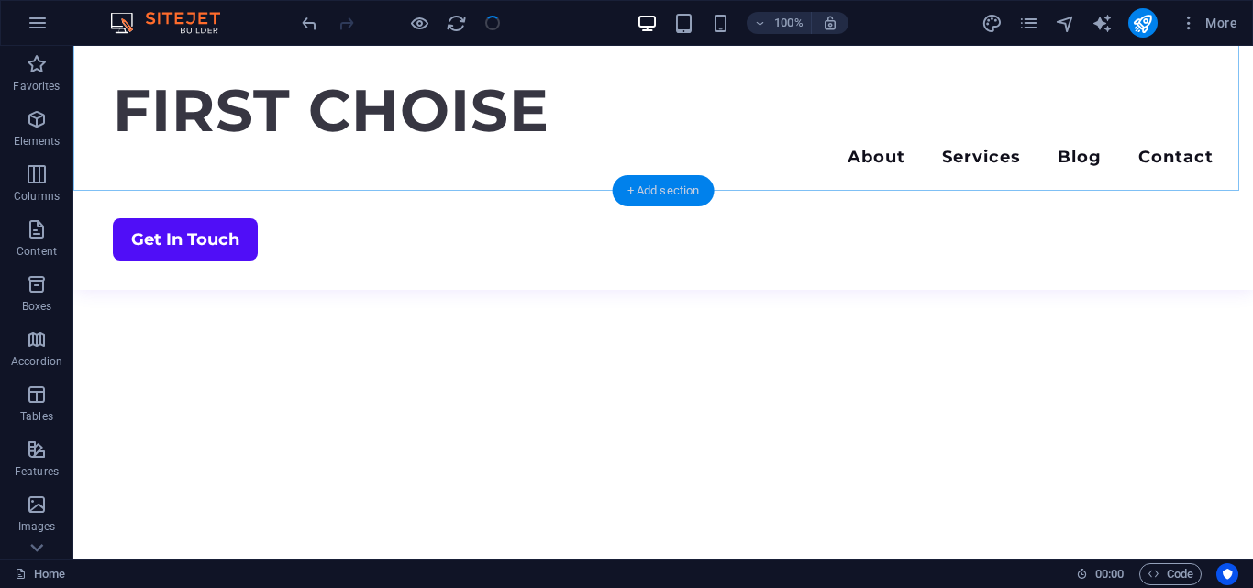
scroll to position [642, 0]
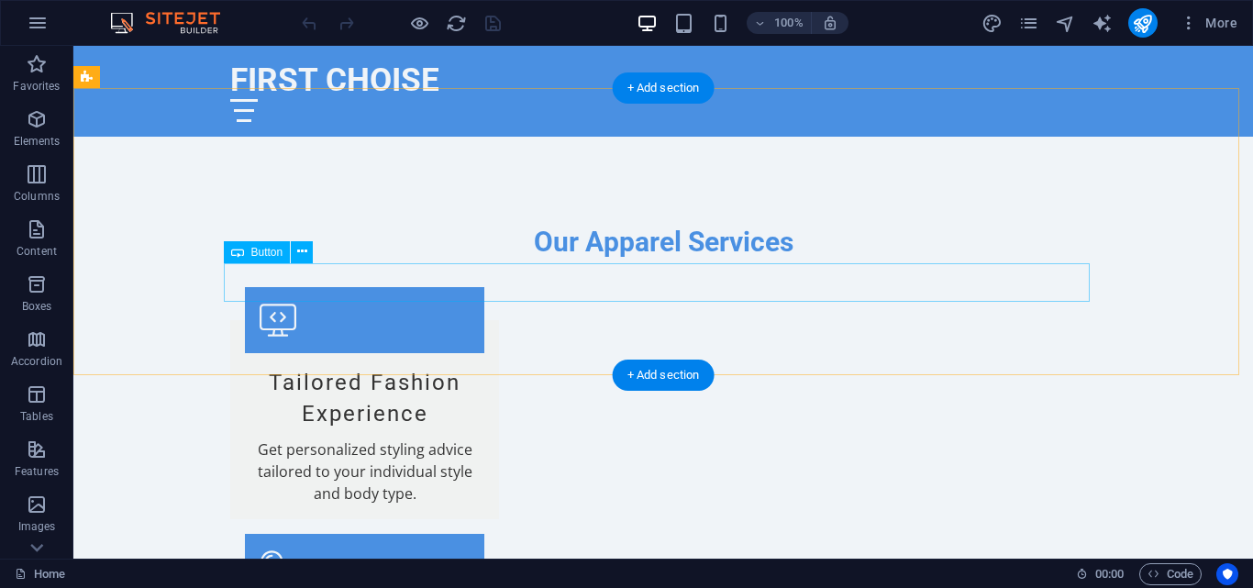
scroll to position [1651, 0]
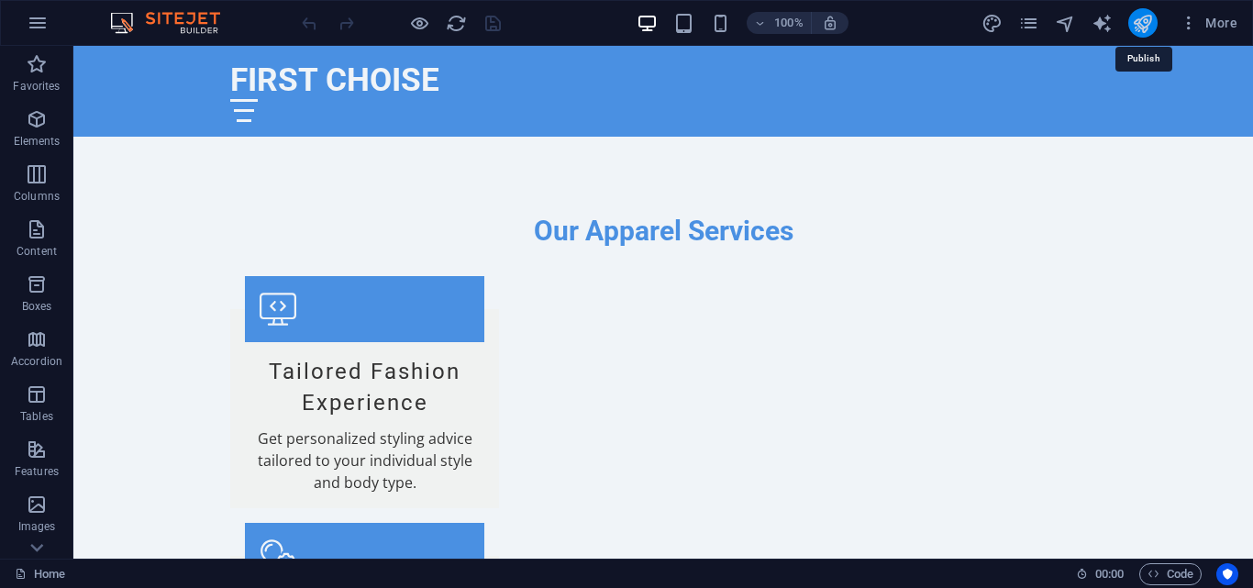
click at [1134, 32] on icon "publish" at bounding box center [1142, 23] width 21 height 21
